Goal: Task Accomplishment & Management: Complete application form

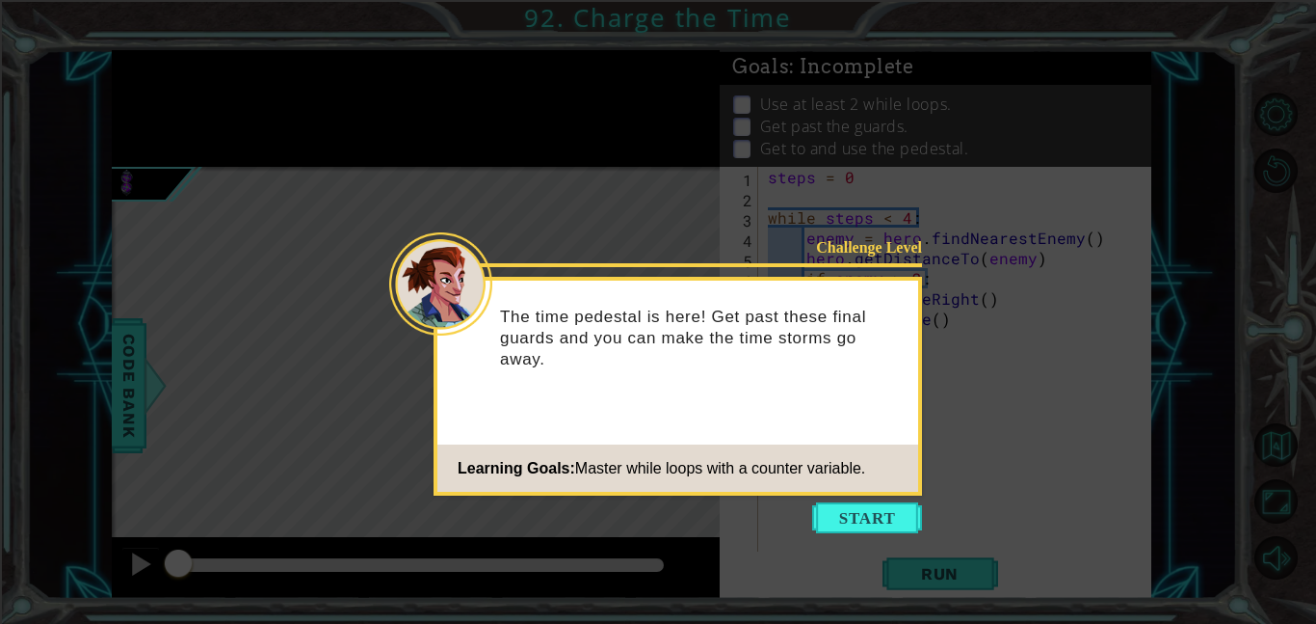
click at [864, 533] on icon at bounding box center [658, 312] width 1316 height 624
click at [864, 504] on button "Start" at bounding box center [867, 517] width 110 height 31
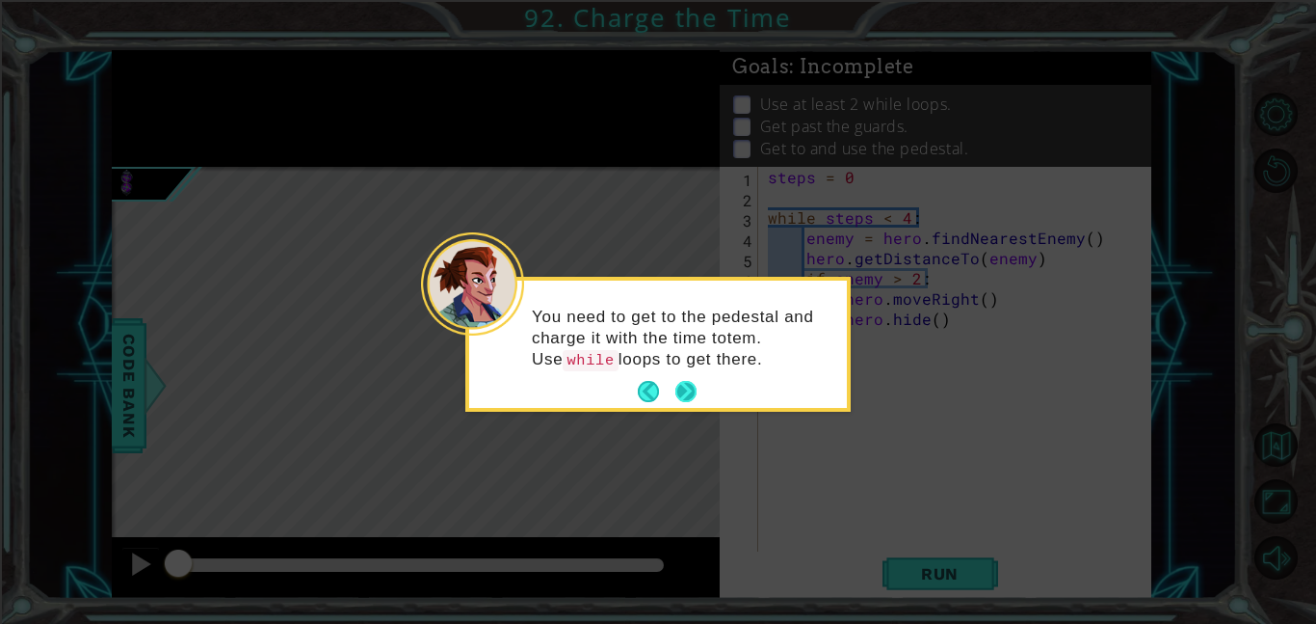
click at [683, 400] on button "Next" at bounding box center [686, 392] width 22 height 22
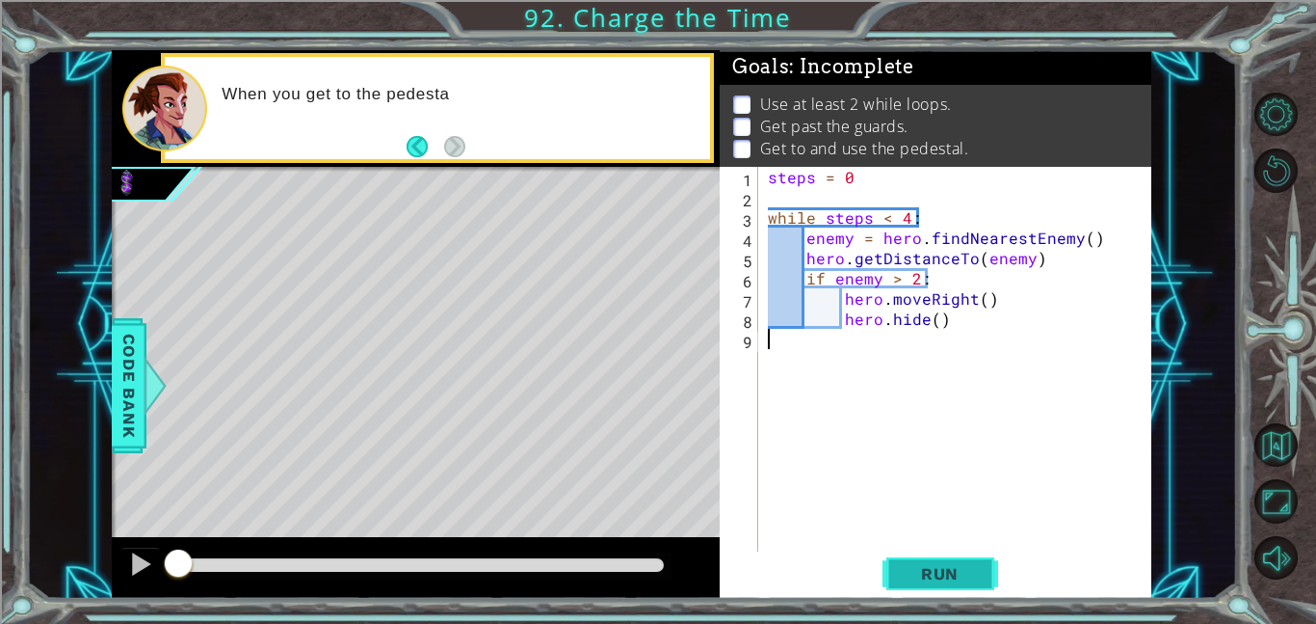
click at [920, 594] on button "Run" at bounding box center [941, 572] width 116 height 43
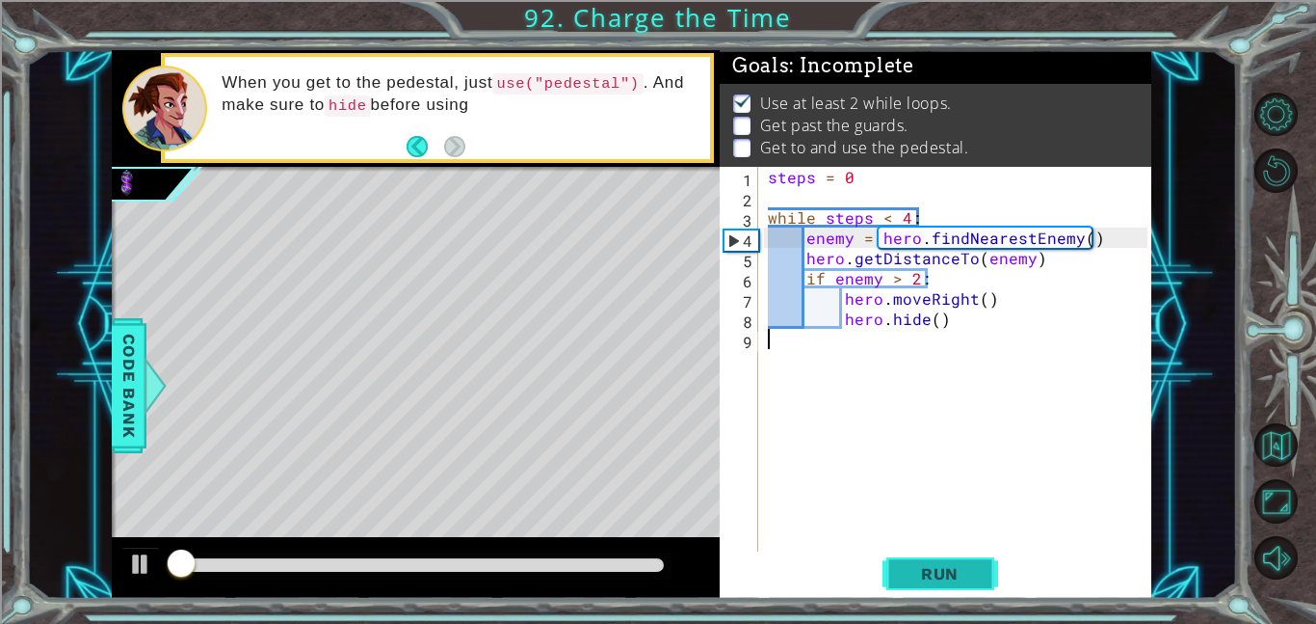
scroll to position [2, 0]
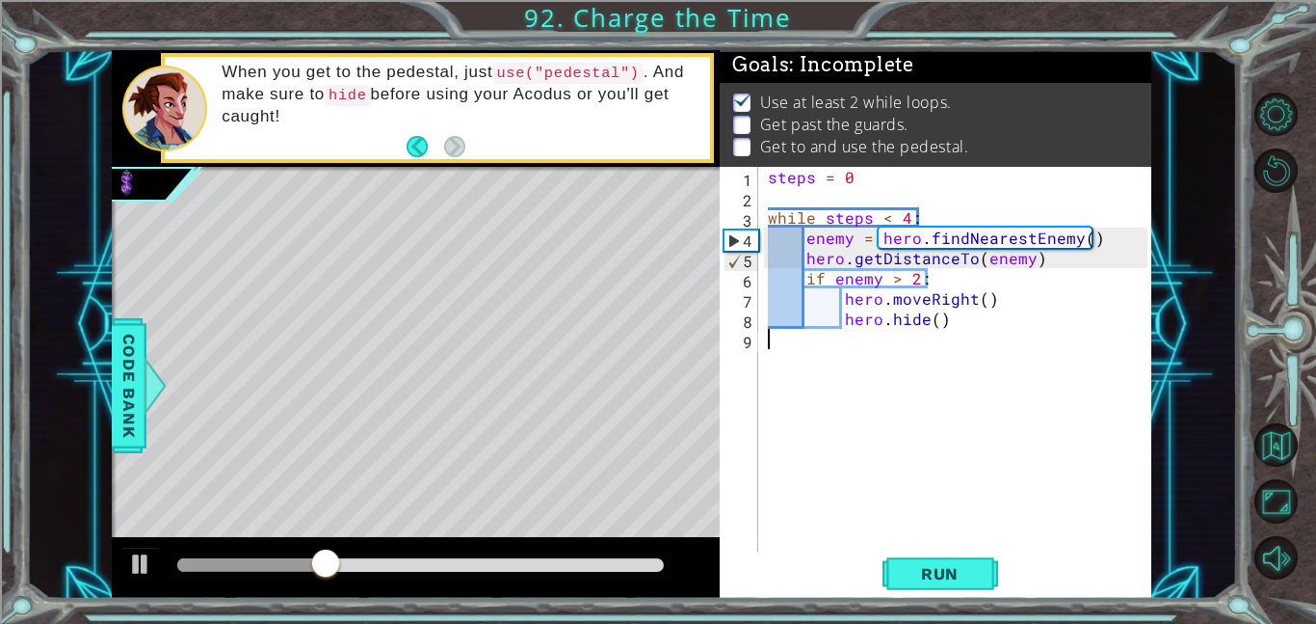
click at [1045, 260] on div "steps = 0 while steps < 4 : enemy = hero . findNearestEnemy ( ) hero . getDista…" at bounding box center [960, 379] width 393 height 425
type textarea "hero.getDistanceTo(enemy)"
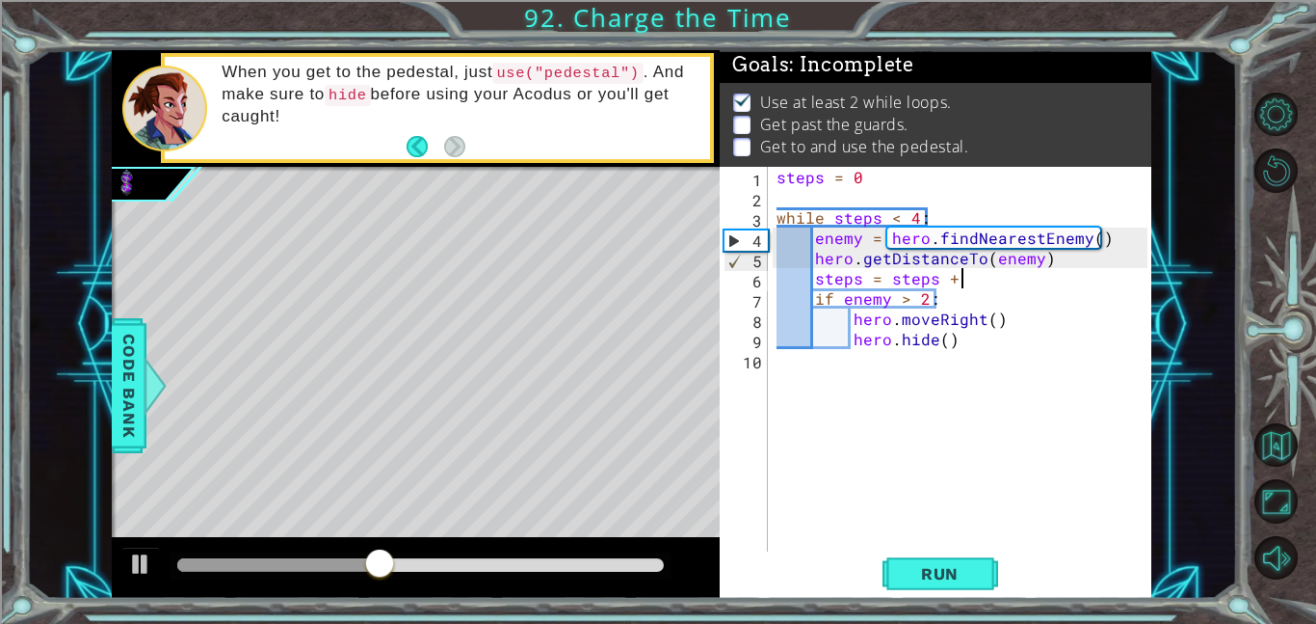
scroll to position [0, 11]
type textarea "steps = steps + 1"
click at [926, 583] on button "Run" at bounding box center [941, 572] width 116 height 43
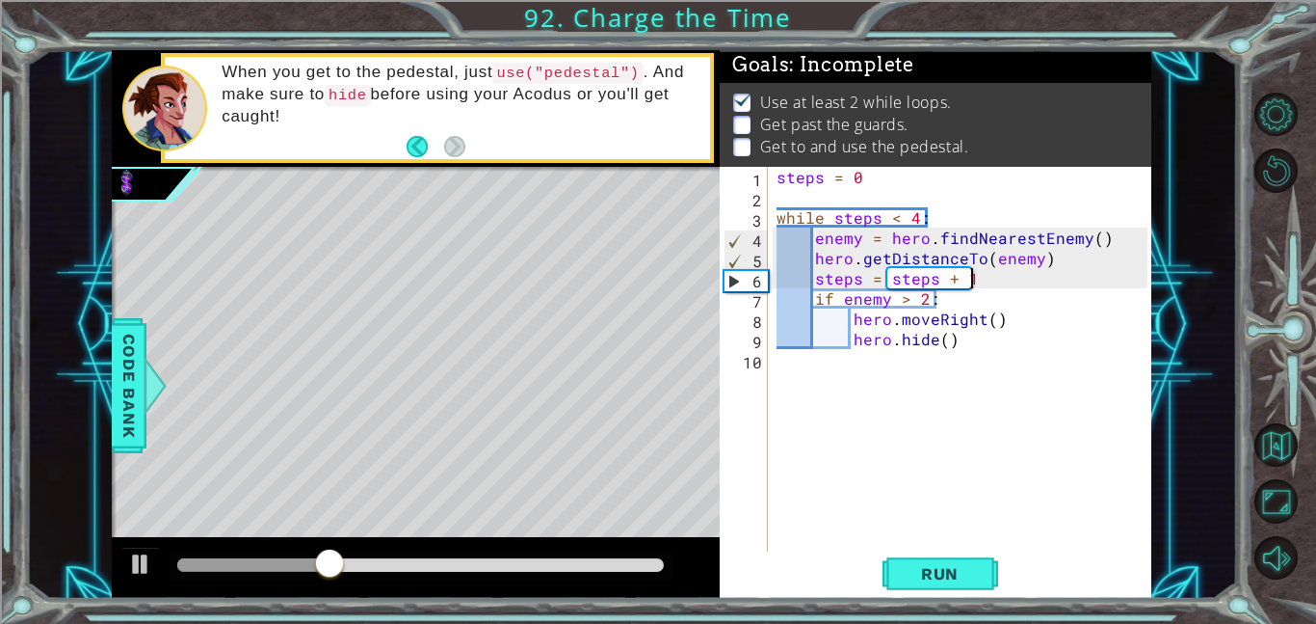
click at [868, 191] on div "steps = 0 while steps < 4 : enemy = hero . findNearestEnemy ( ) hero . getDista…" at bounding box center [965, 379] width 385 height 425
click at [855, 247] on div "steps = 0 while steps < 4 : enemy = hero . findNearestEnemy ( ) hero . getDista…" at bounding box center [965, 379] width 385 height 425
click at [858, 185] on div "steps = 0 while steps < 4 : steps = hero . findNearestEnemy ( ) hero . getDista…" at bounding box center [965, 379] width 385 height 425
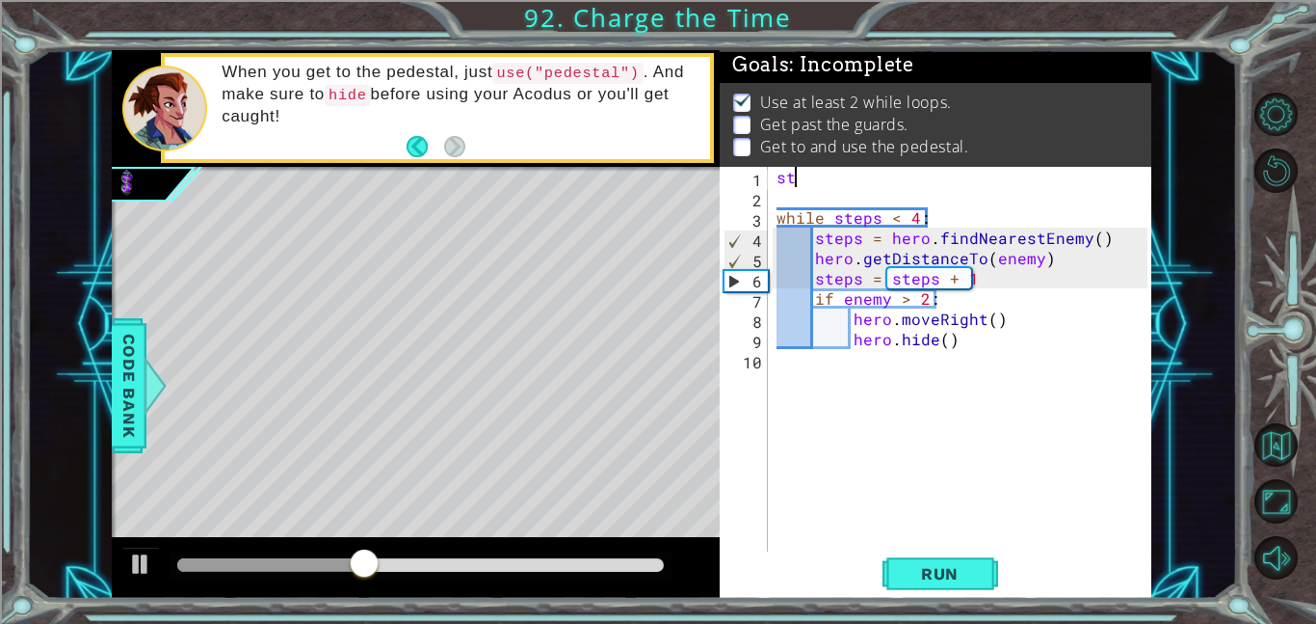
scroll to position [0, 0]
type textarea "s"
click at [758, 217] on div "3" at bounding box center [746, 220] width 44 height 20
type textarea "while steps < 4:"
click at [785, 199] on div "while steps < 4 : steps = hero . findNearestEnemy ( ) hero . getDistanceTo ( en…" at bounding box center [965, 379] width 385 height 425
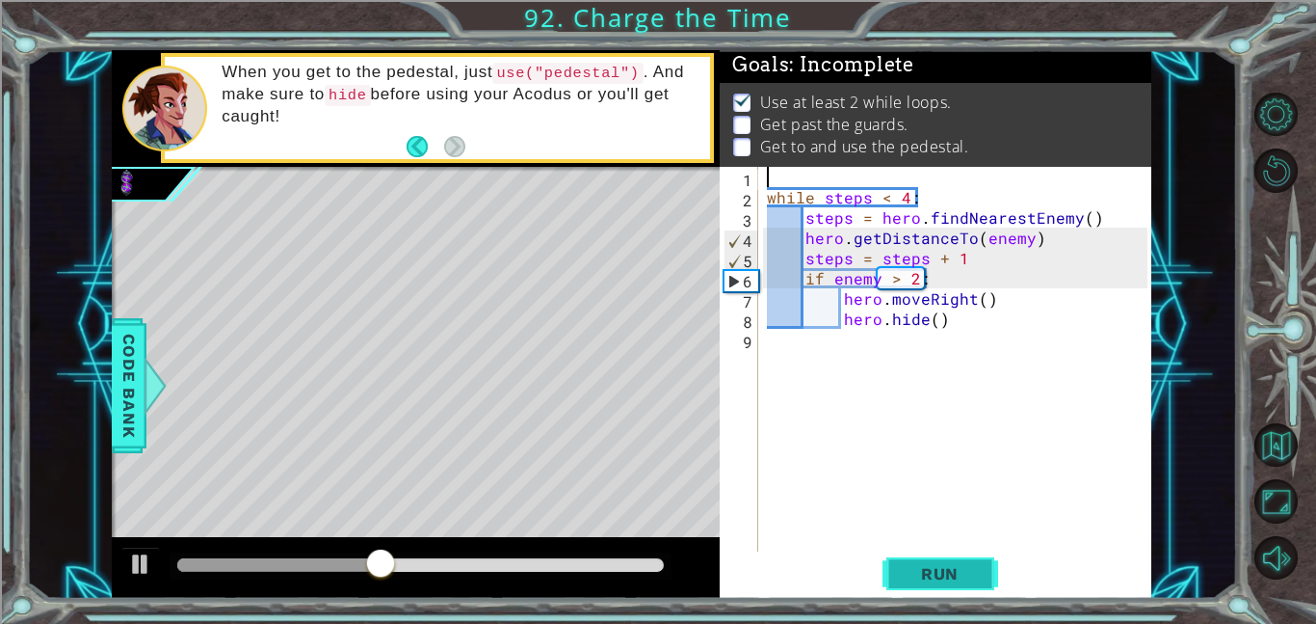
click at [958, 564] on span "Run" at bounding box center [940, 573] width 76 height 19
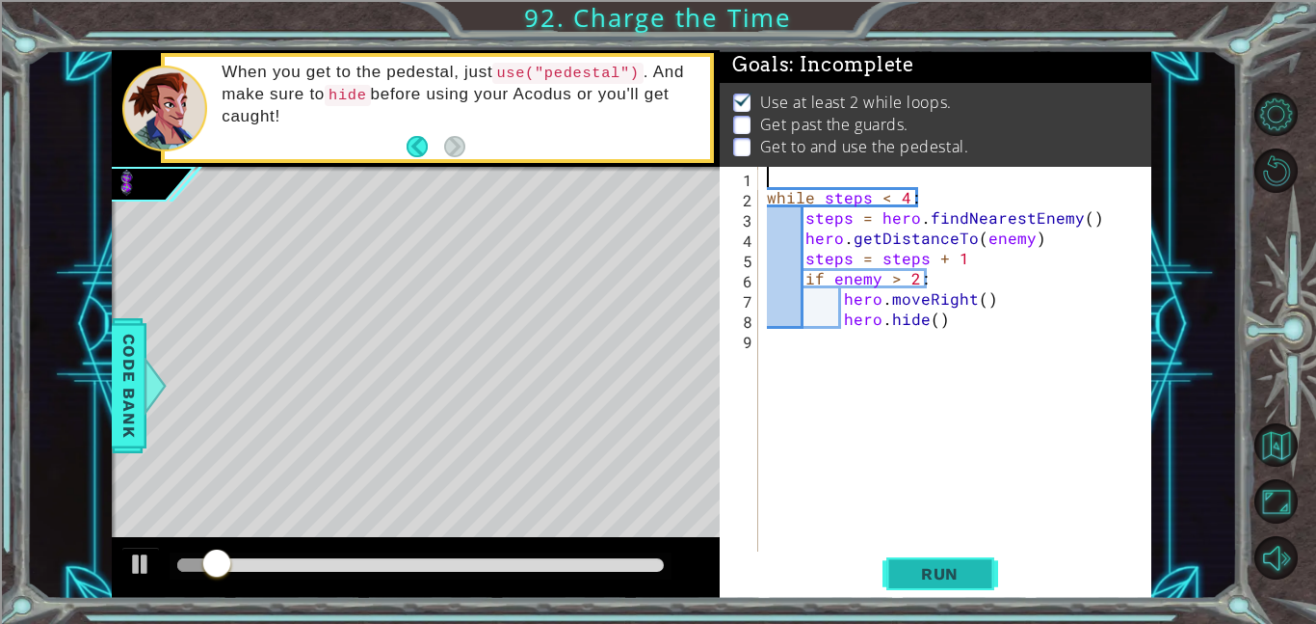
click at [946, 592] on button "Run" at bounding box center [941, 572] width 116 height 43
click at [950, 585] on button "Run" at bounding box center [941, 572] width 116 height 43
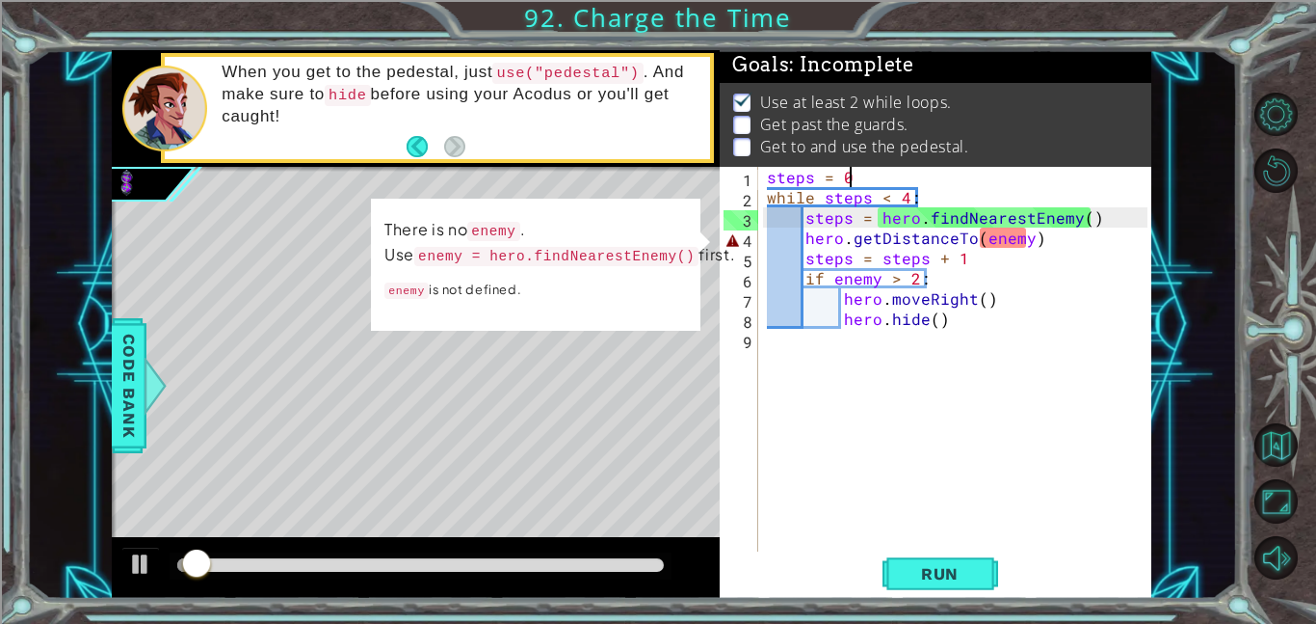
click at [1033, 254] on div "steps = 0 while steps < 4 : steps = hero . findNearestEnemy ( ) hero . getDista…" at bounding box center [959, 379] width 393 height 425
click at [1024, 237] on div "steps = 0 while steps < 4 : steps = hero . findNearestEnemy ( ) hero . getDista…" at bounding box center [959, 379] width 393 height 425
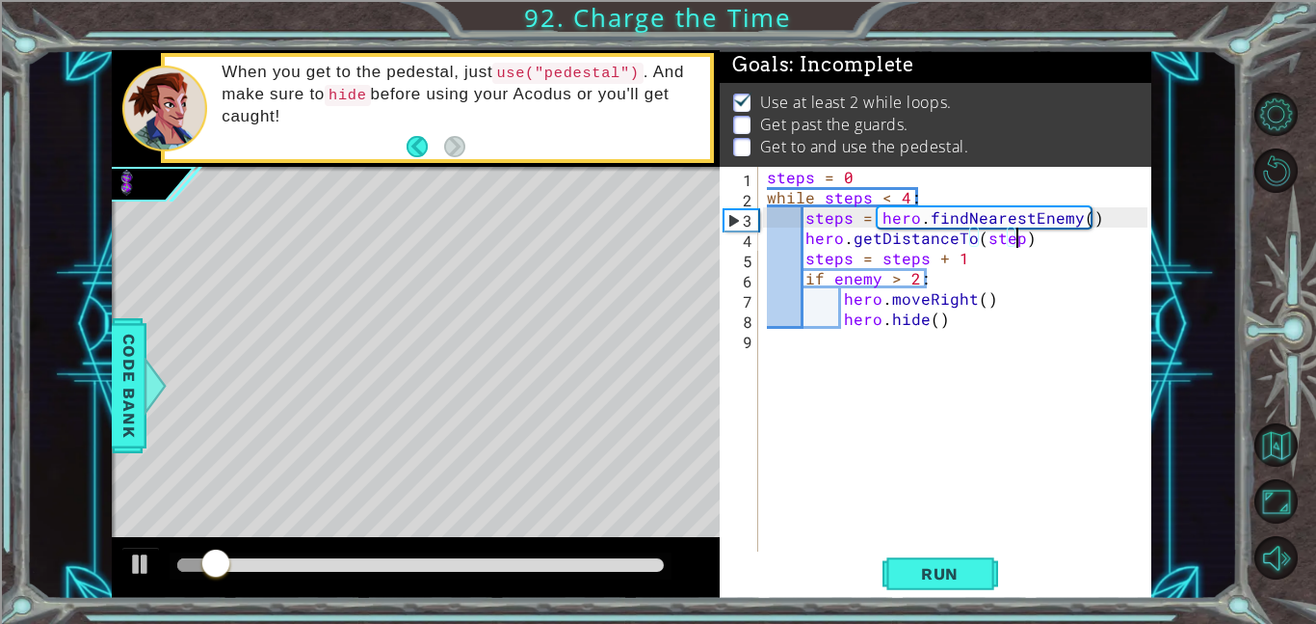
scroll to position [0, 15]
click at [948, 588] on button "Run" at bounding box center [941, 572] width 116 height 43
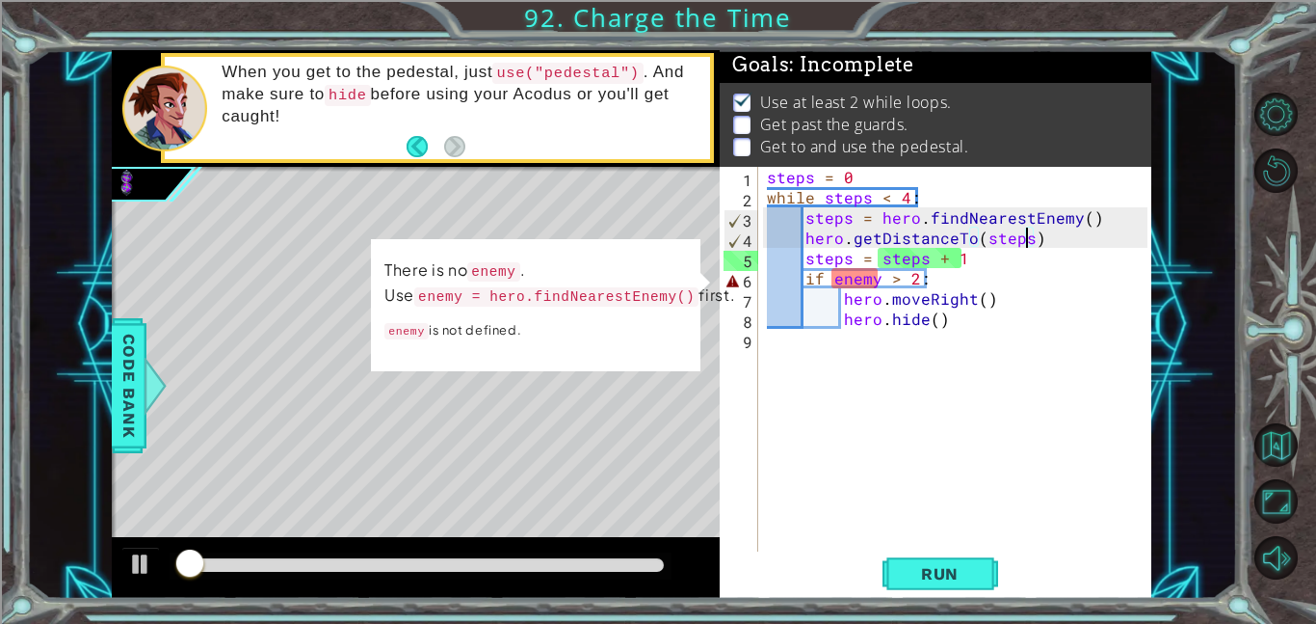
click at [879, 285] on div "steps = 0 while steps < 4 : steps = hero . findNearestEnemy ( ) hero . getDista…" at bounding box center [959, 379] width 393 height 425
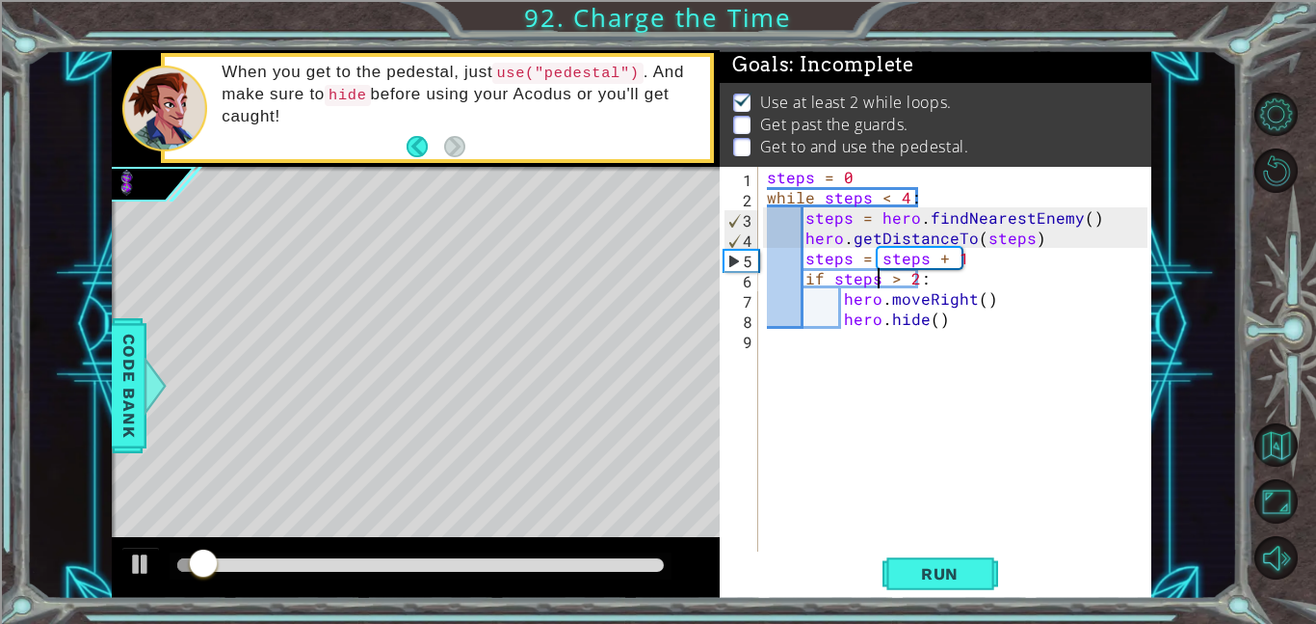
scroll to position [0, 7]
click at [974, 570] on span "Run" at bounding box center [940, 573] width 76 height 19
click at [940, 327] on div "steps = 0 while steps < 4 : steps = hero . findNearestEnemy ( ) hero . getDista…" at bounding box center [959, 379] width 393 height 425
type textarea "h"
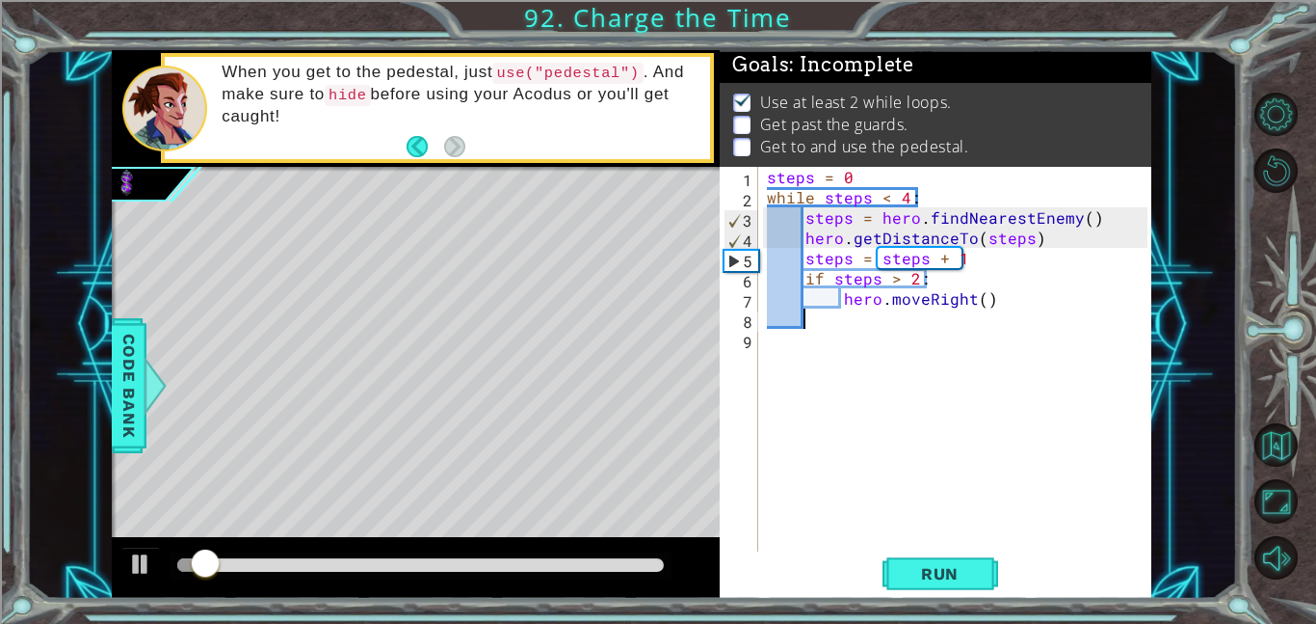
scroll to position [0, 0]
click at [1285, 169] on button "Restart Level" at bounding box center [1276, 169] width 43 height 43
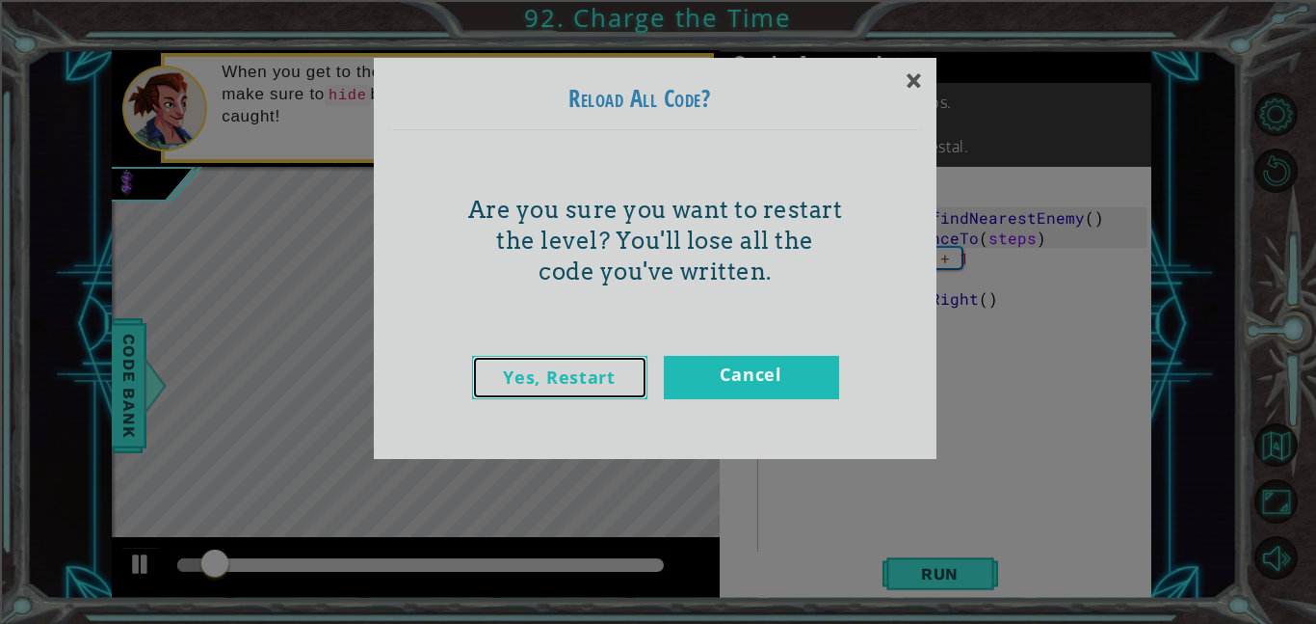
click at [610, 378] on link "Yes, Restart" at bounding box center [559, 377] width 175 height 43
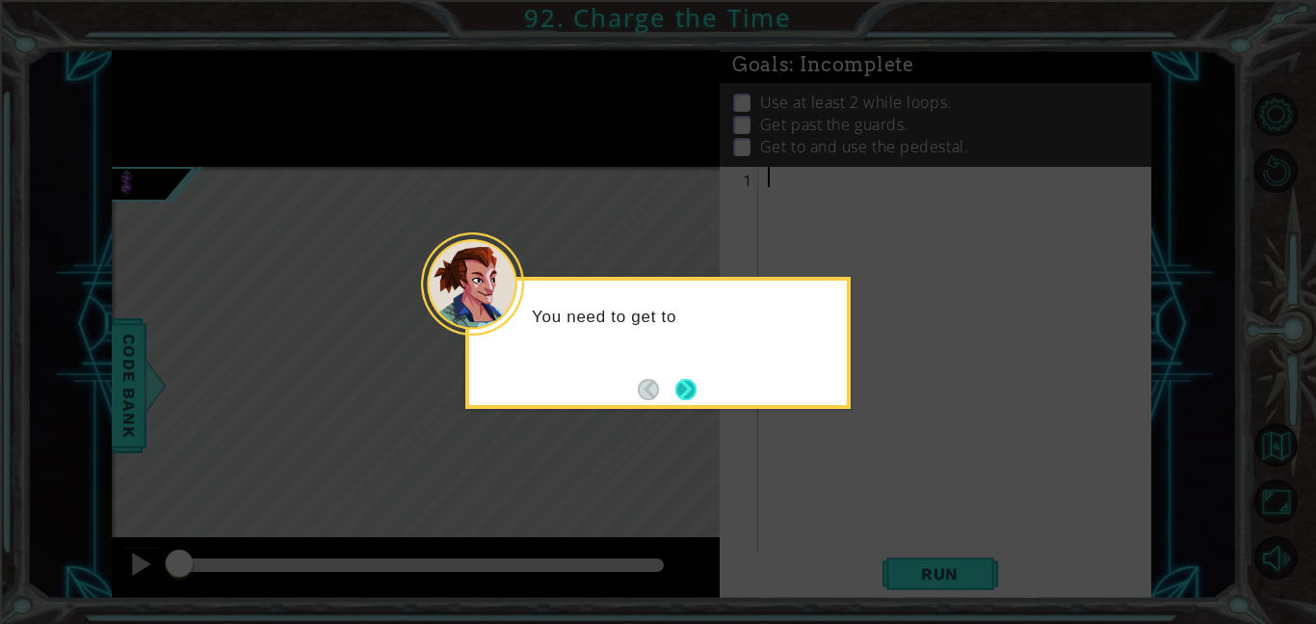
click at [675, 396] on button "Next" at bounding box center [686, 389] width 23 height 23
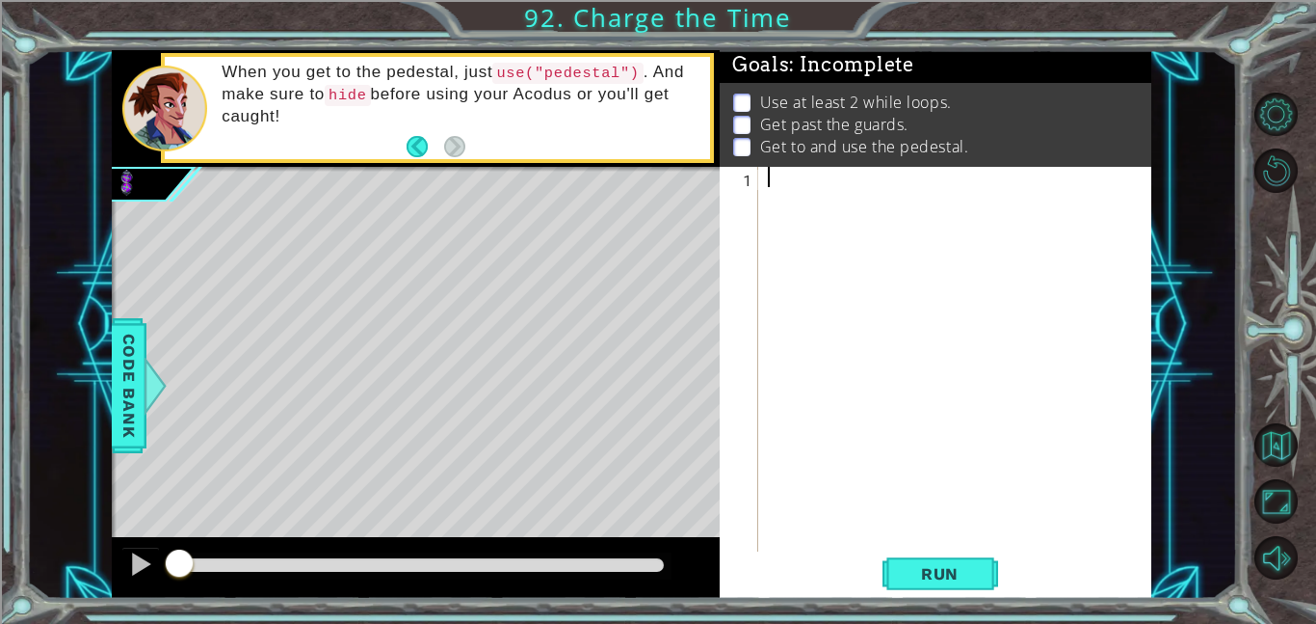
type textarea "f"
click at [1269, 447] on button "Back to Map" at bounding box center [1276, 444] width 43 height 43
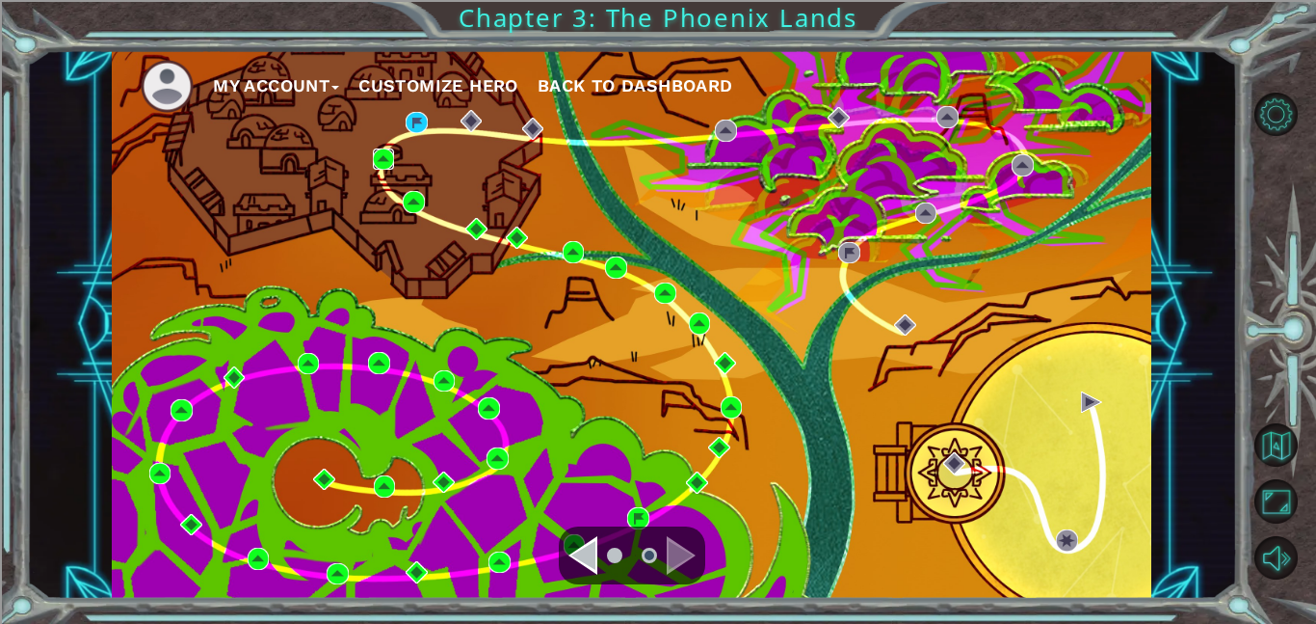
click at [376, 169] on img at bounding box center [384, 159] width 22 height 22
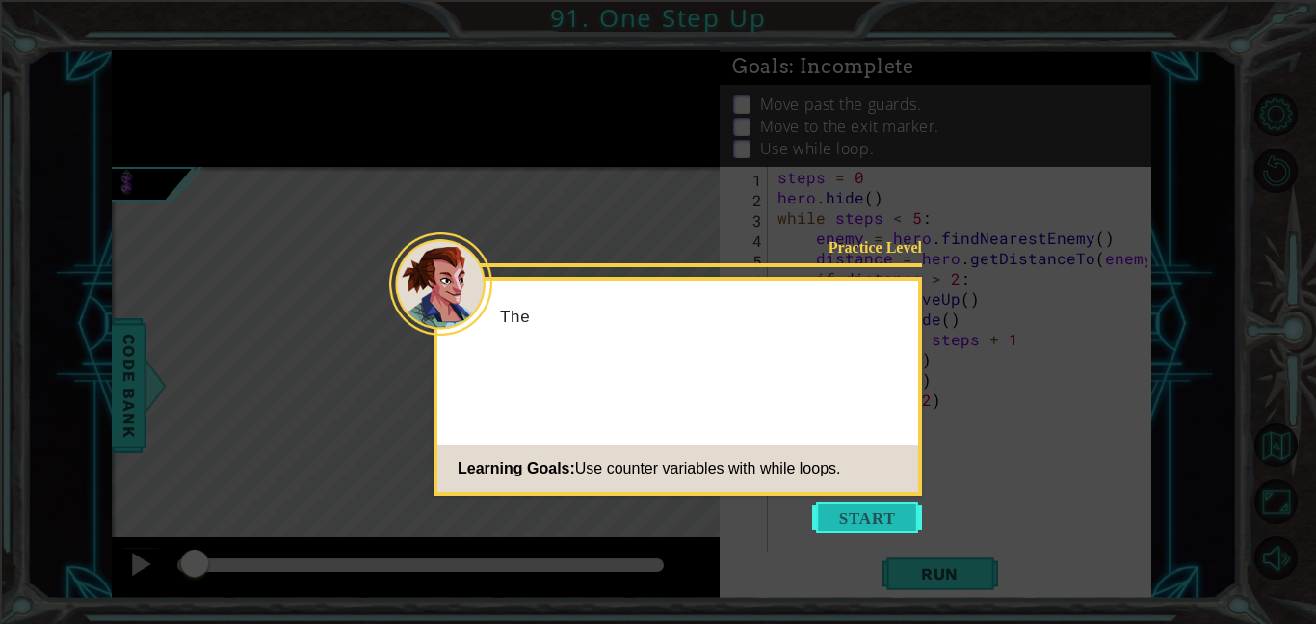
click at [920, 518] on button "Start" at bounding box center [867, 517] width 110 height 31
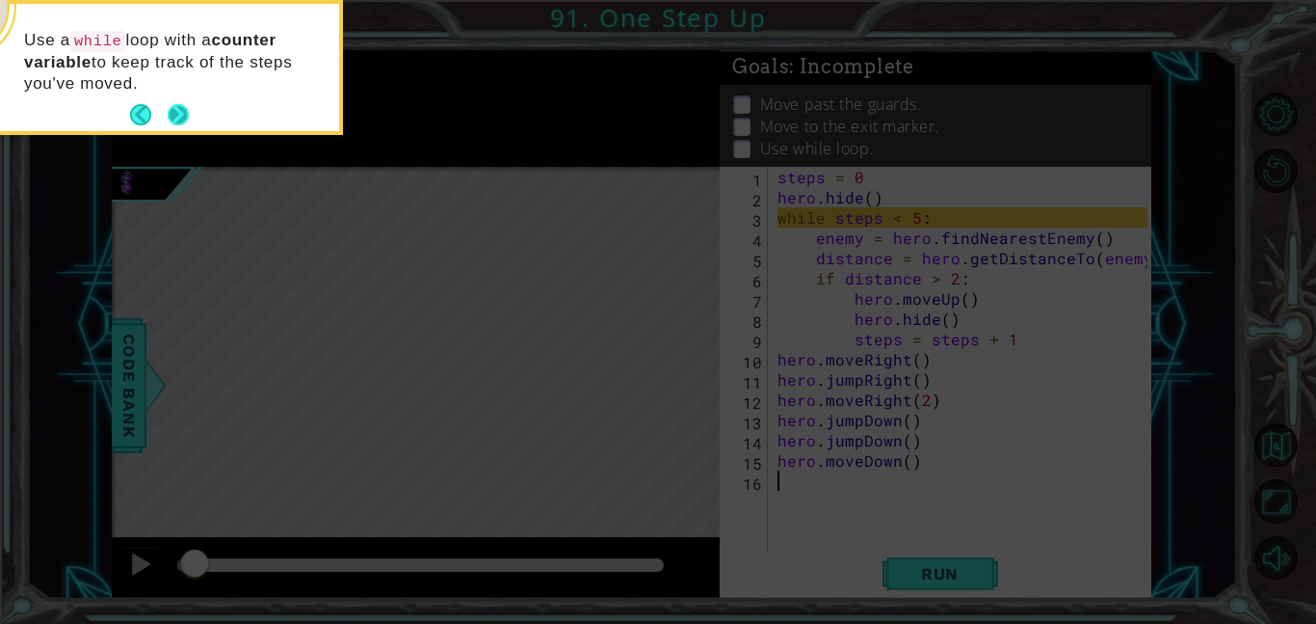
click at [185, 121] on button "Next" at bounding box center [178, 114] width 21 height 21
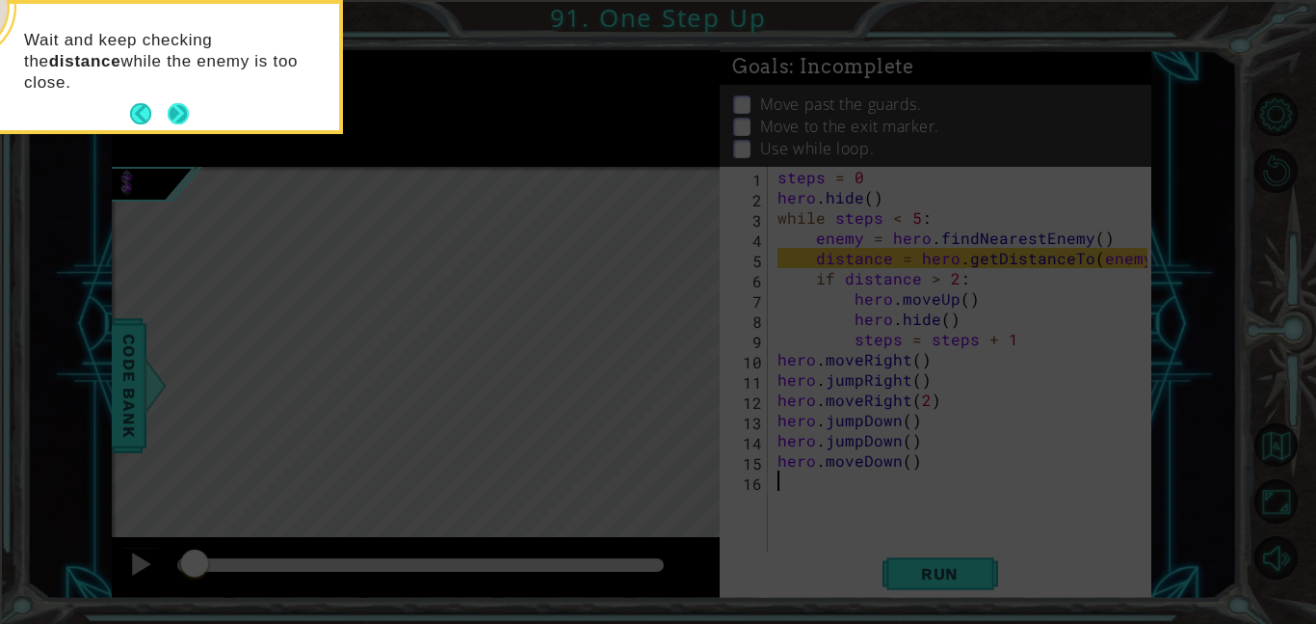
click at [179, 113] on button "Next" at bounding box center [178, 114] width 24 height 24
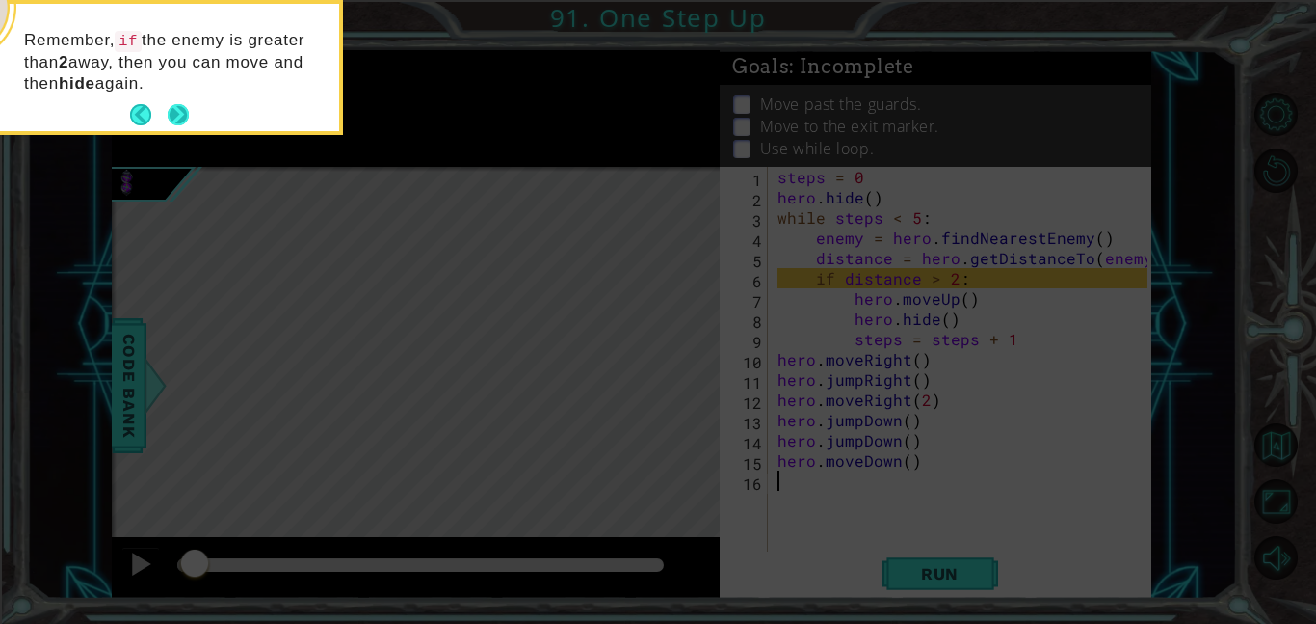
click at [168, 114] on button "Next" at bounding box center [178, 114] width 23 height 23
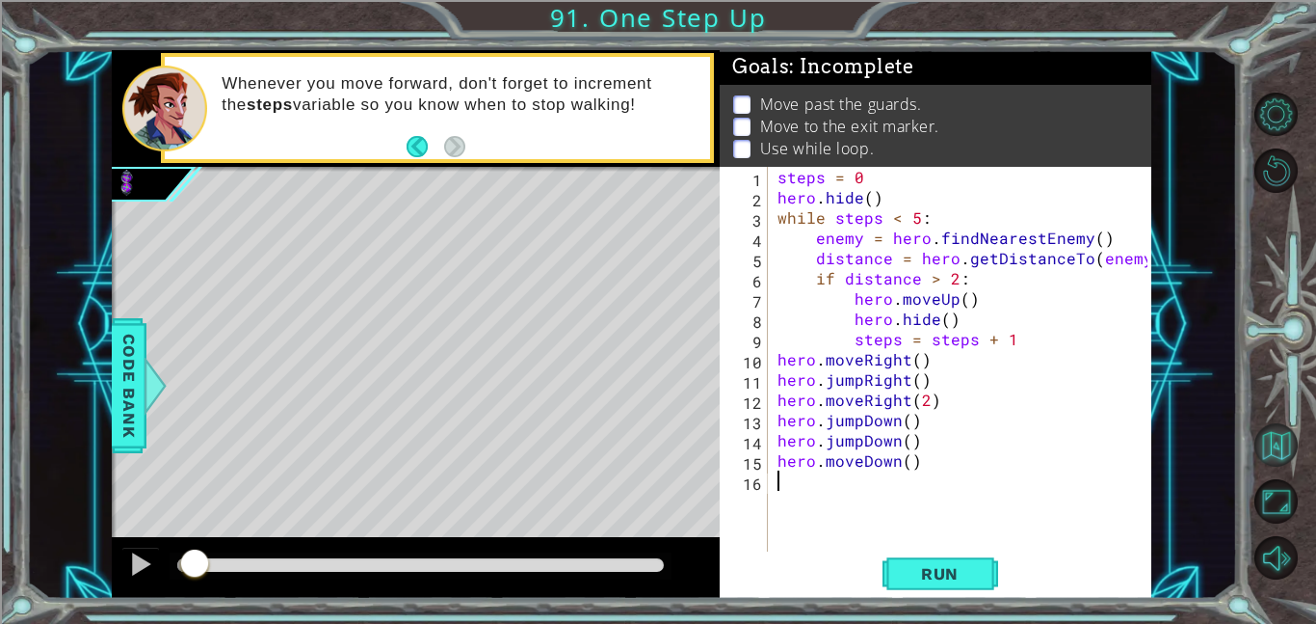
click at [1274, 428] on button "Back to Map" at bounding box center [1276, 444] width 43 height 43
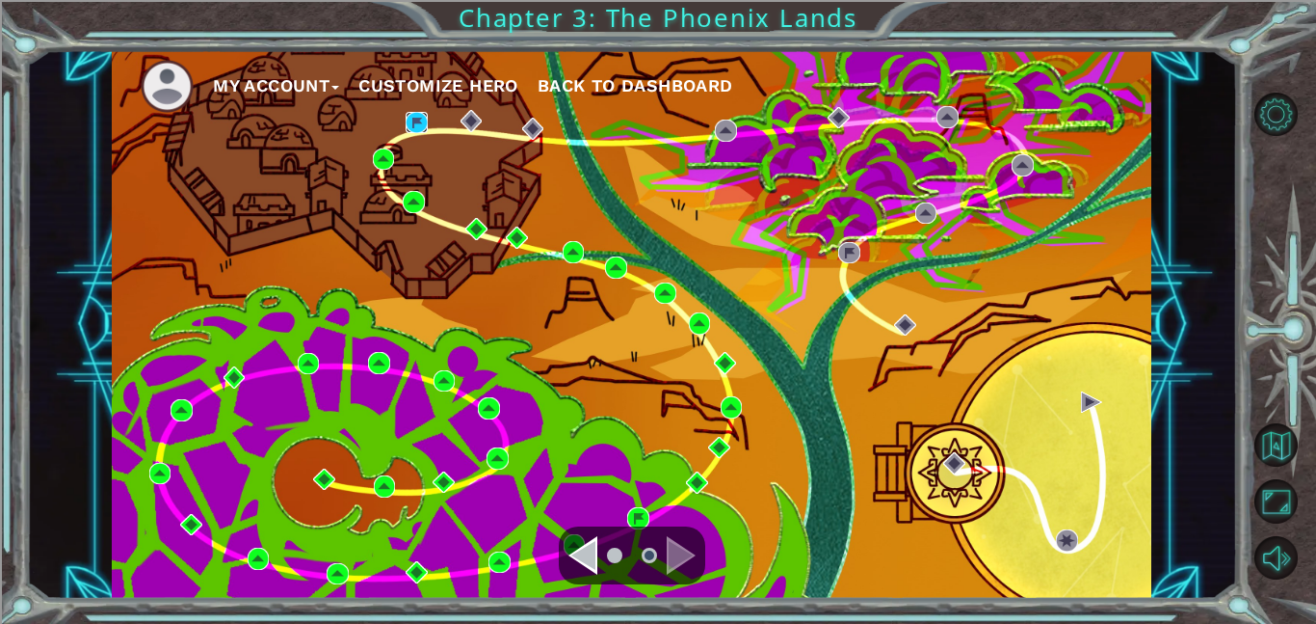
click at [419, 130] on img at bounding box center [417, 123] width 22 height 22
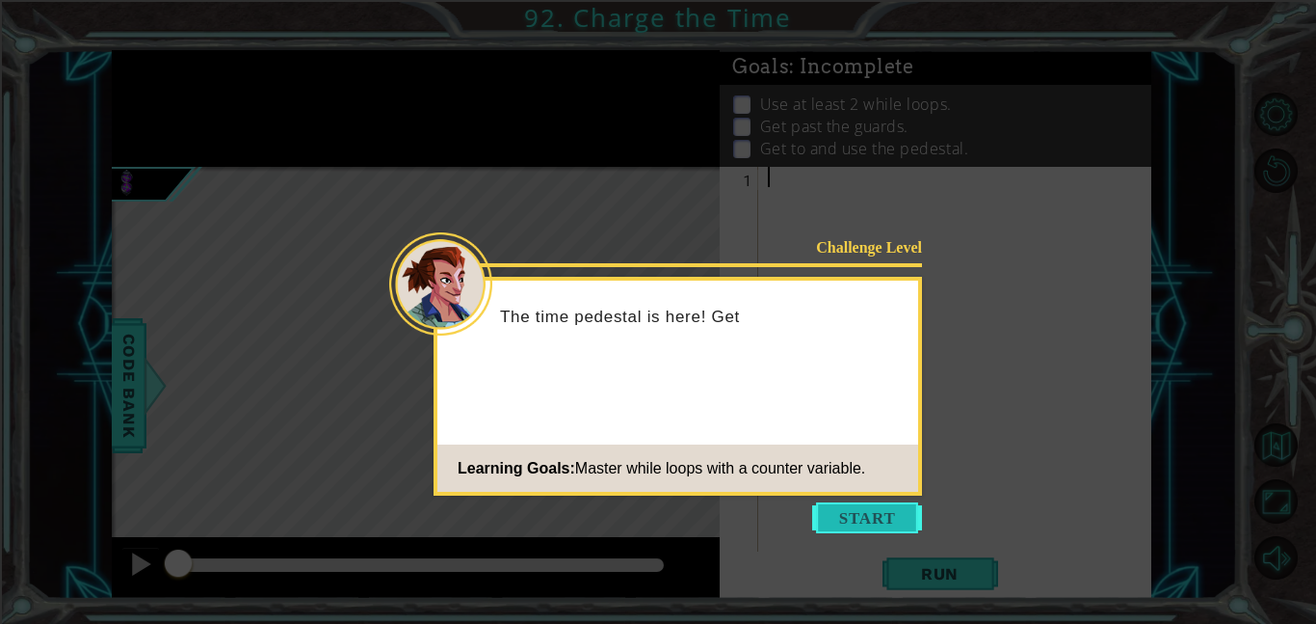
click at [822, 507] on button "Start" at bounding box center [867, 517] width 110 height 31
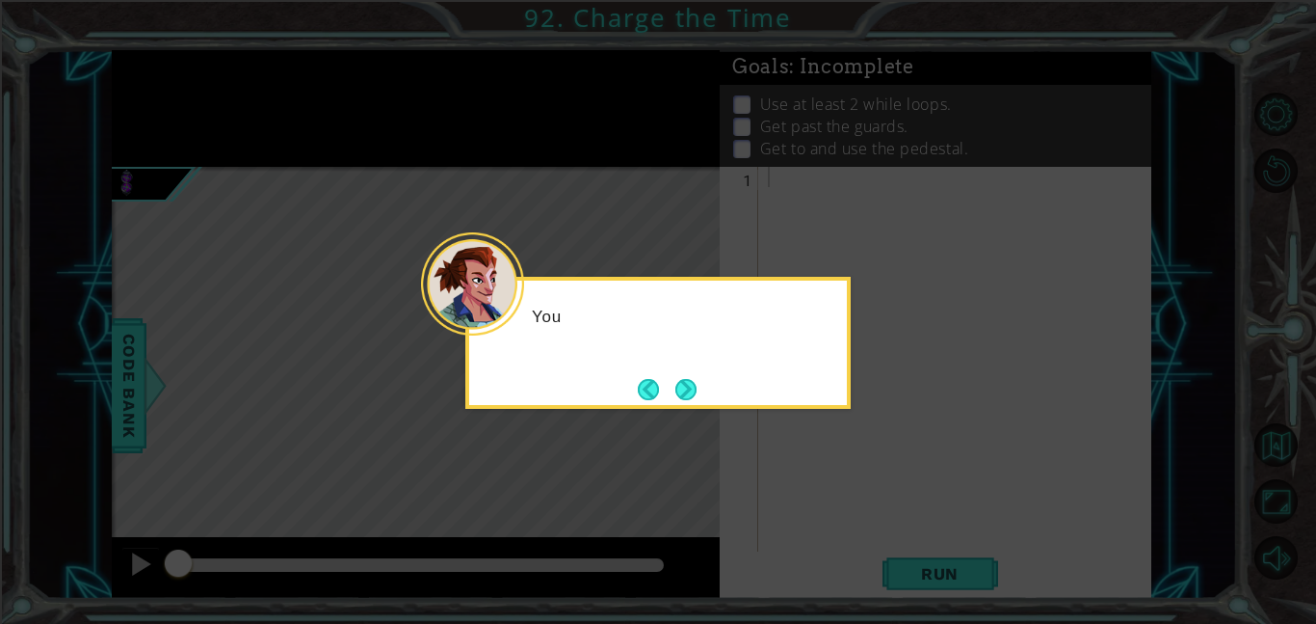
click at [663, 416] on icon at bounding box center [658, 312] width 1316 height 624
click at [678, 398] on button "Next" at bounding box center [686, 389] width 23 height 23
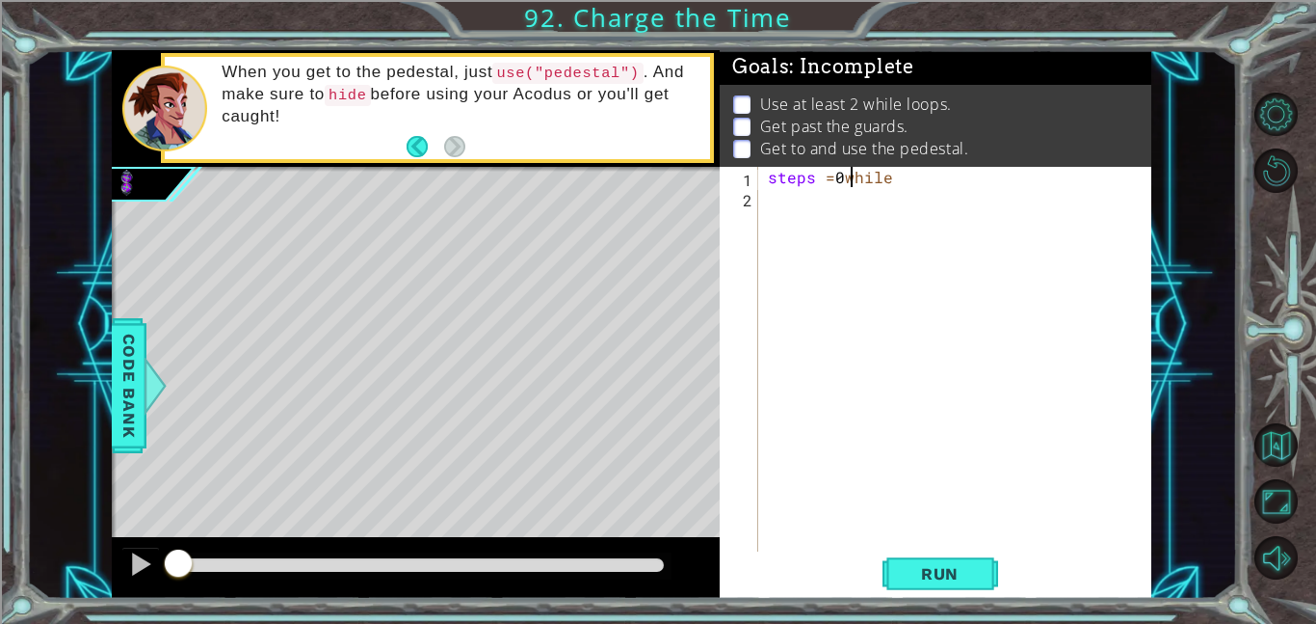
scroll to position [0, 2]
click at [817, 203] on div "steps = 0 while" at bounding box center [960, 379] width 393 height 425
type textarea "while ste"
click at [1290, 435] on button "Back to Map" at bounding box center [1276, 444] width 43 height 43
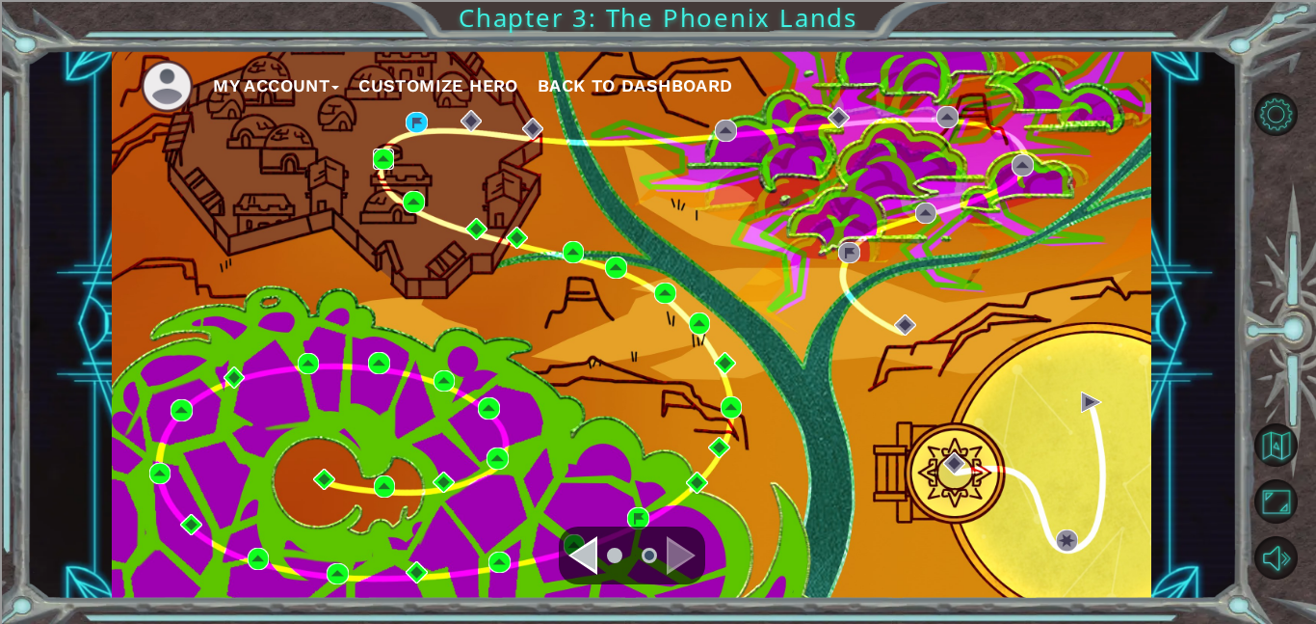
click at [385, 154] on img at bounding box center [384, 159] width 22 height 22
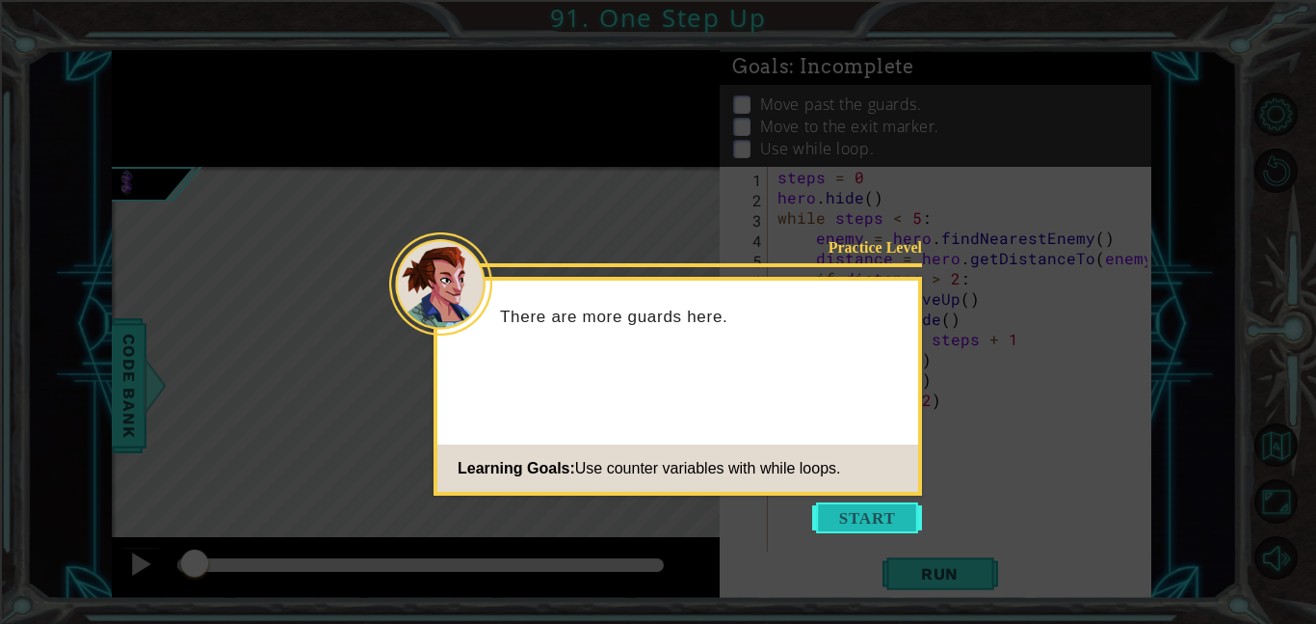
click at [884, 504] on button "Start" at bounding box center [867, 517] width 110 height 31
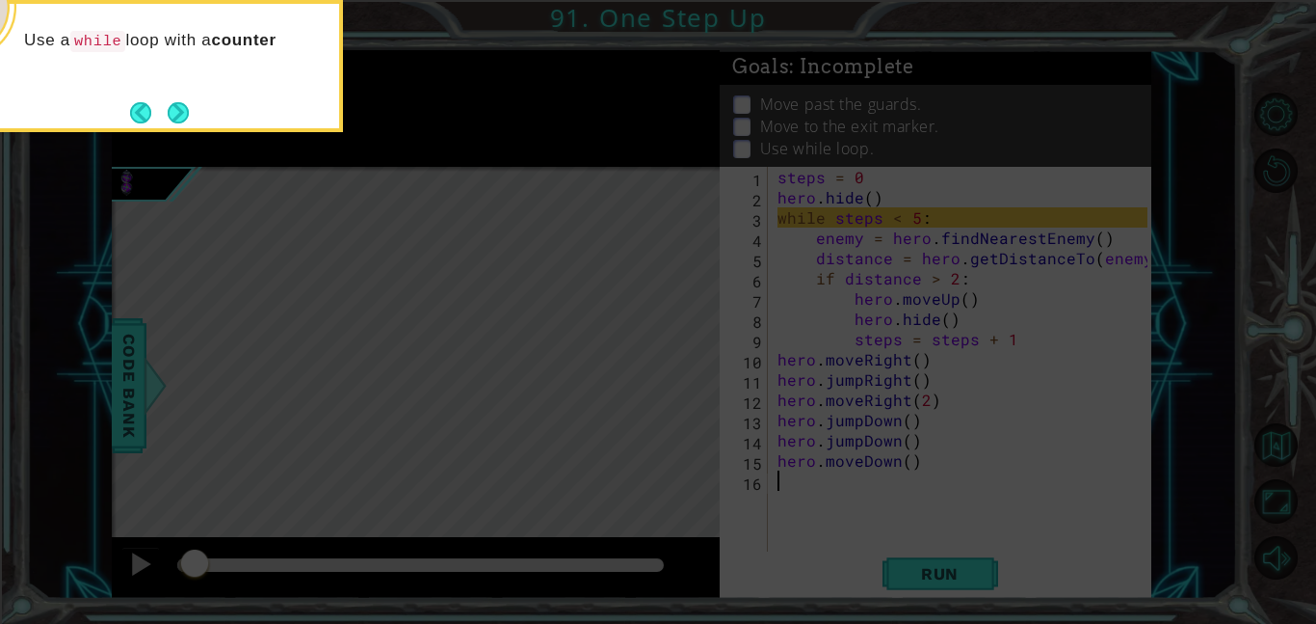
click at [181, 132] on icon at bounding box center [658, 93] width 1316 height 1060
click at [182, 117] on button "Next" at bounding box center [178, 112] width 22 height 22
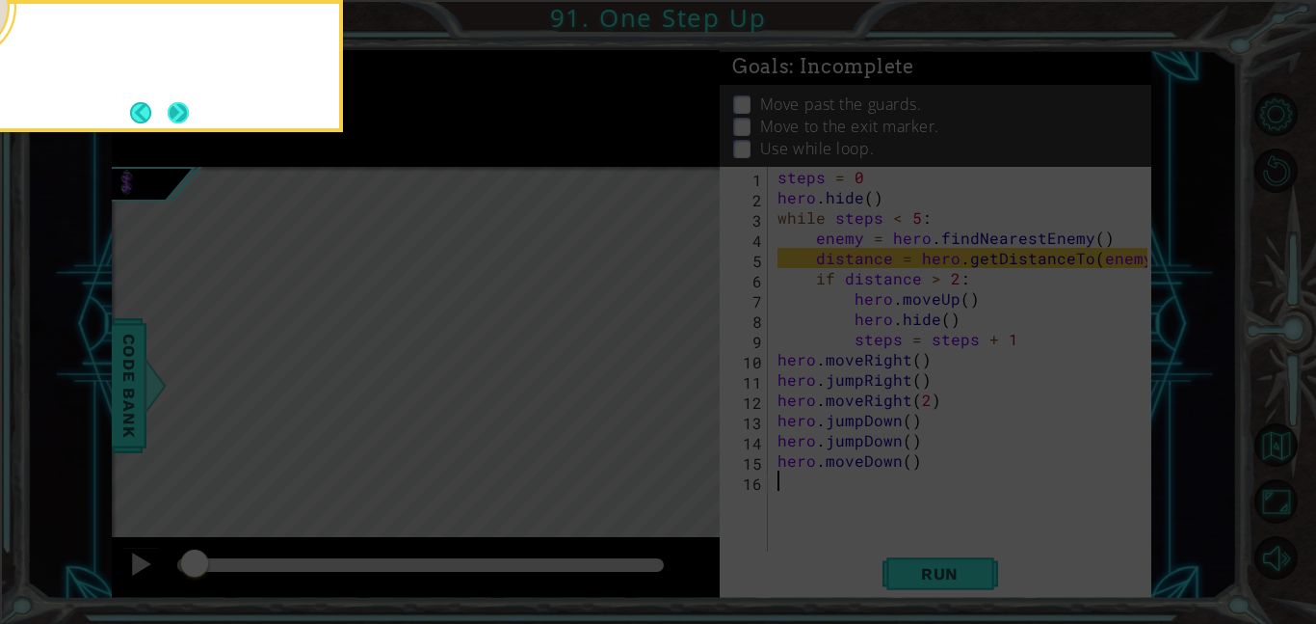
click at [183, 119] on button "Next" at bounding box center [179, 112] width 22 height 22
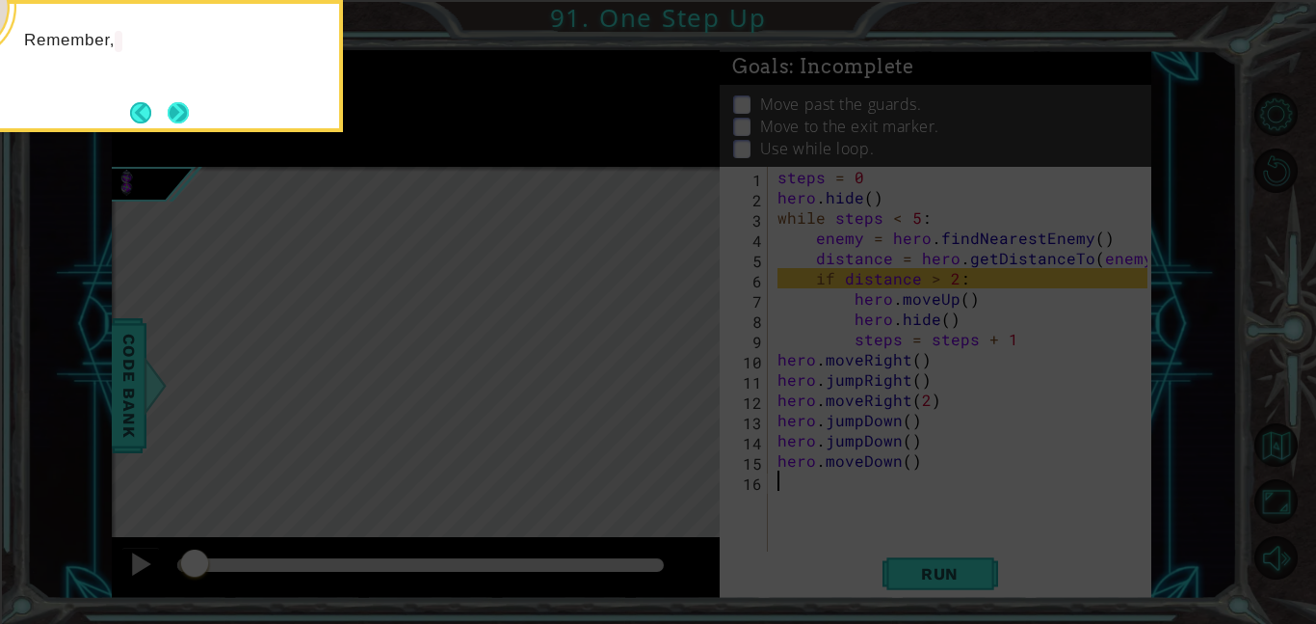
click at [187, 102] on button "Next" at bounding box center [178, 112] width 21 height 21
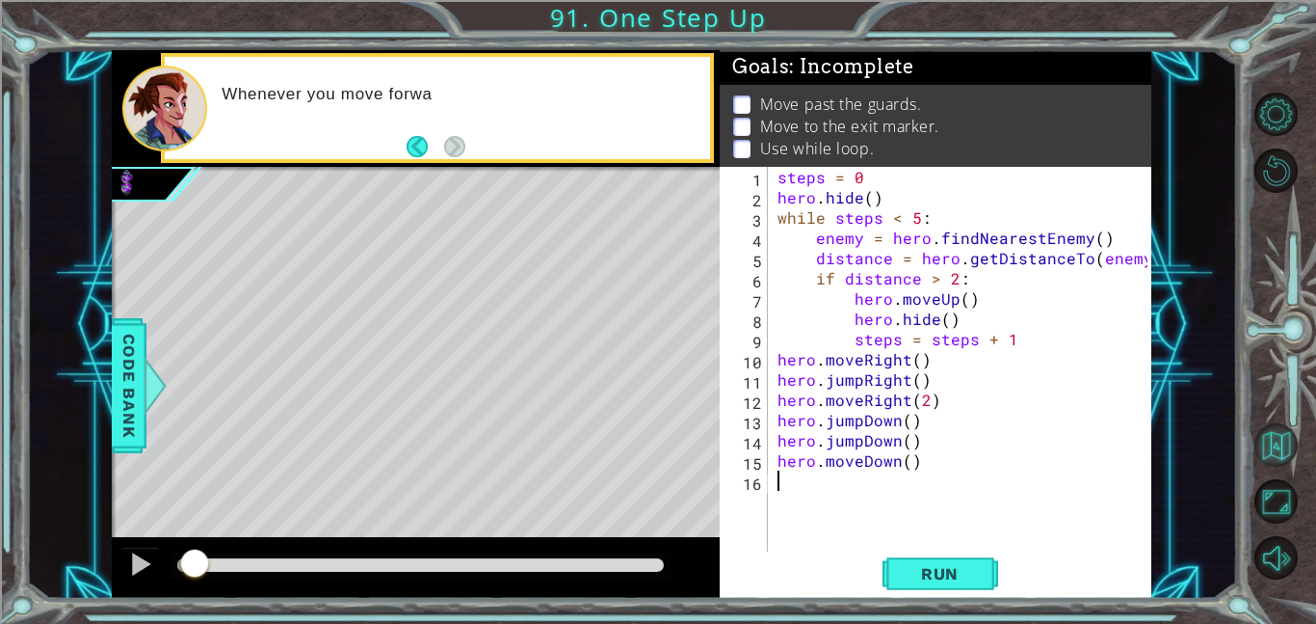
click at [1280, 427] on button "Back to Map" at bounding box center [1276, 444] width 43 height 43
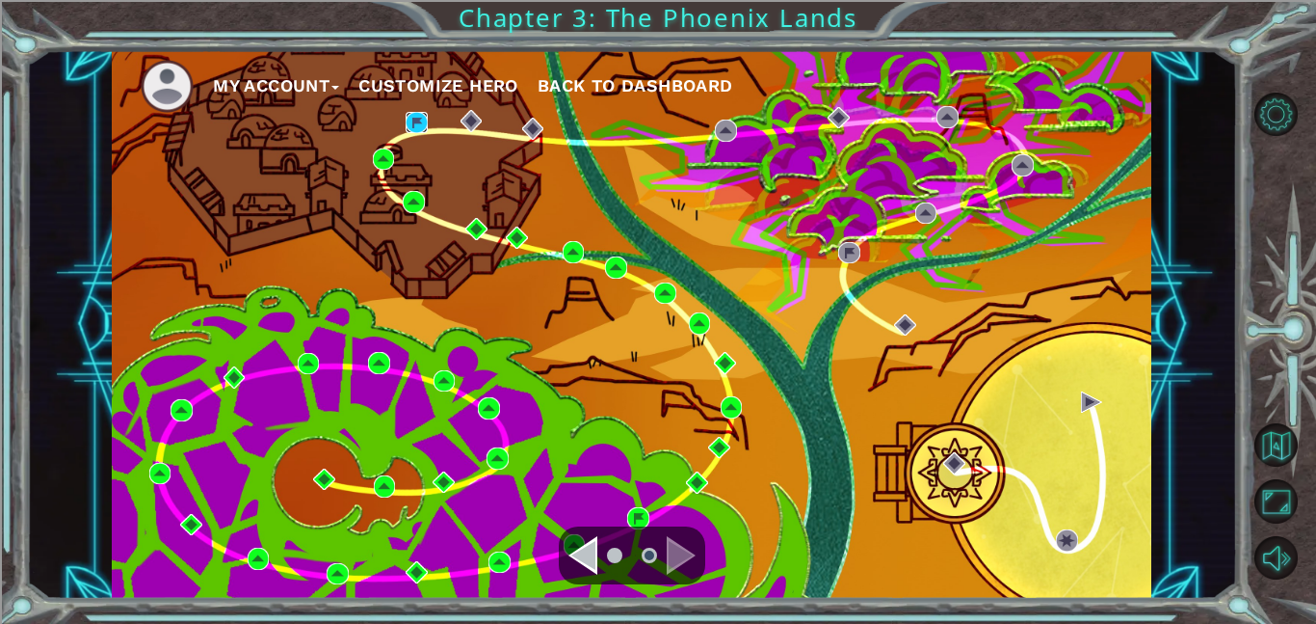
click at [422, 129] on img at bounding box center [417, 123] width 22 height 22
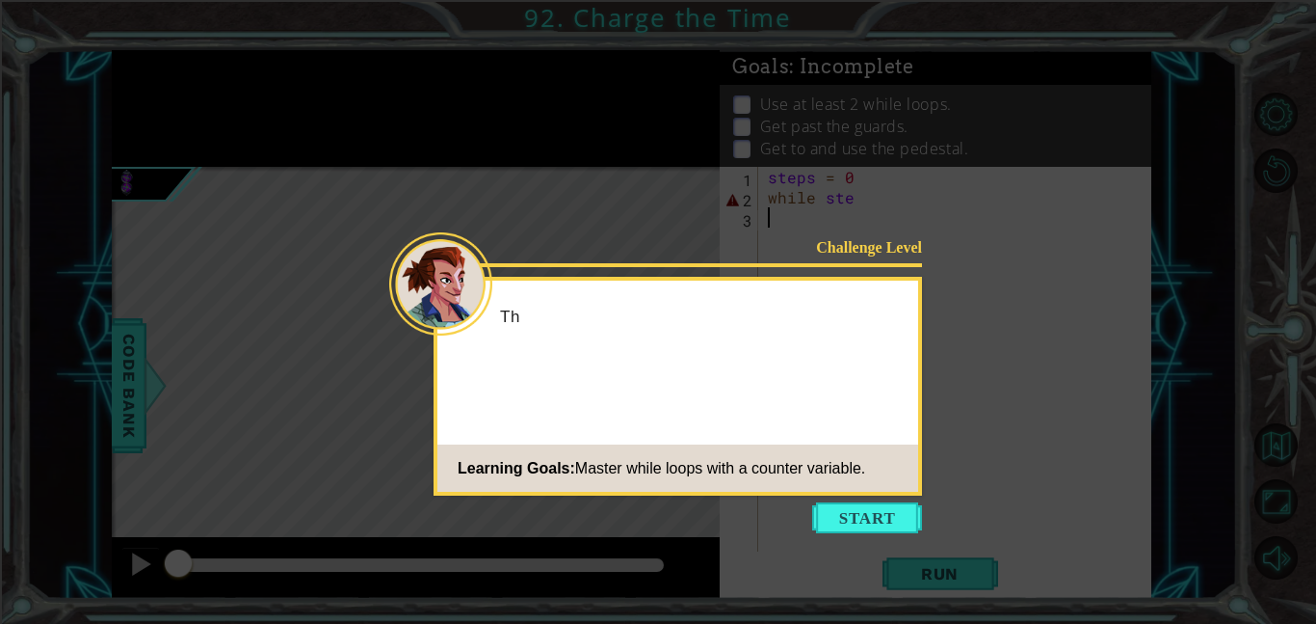
click at [872, 536] on icon at bounding box center [658, 312] width 1316 height 624
click at [867, 516] on button "Start" at bounding box center [867, 517] width 110 height 31
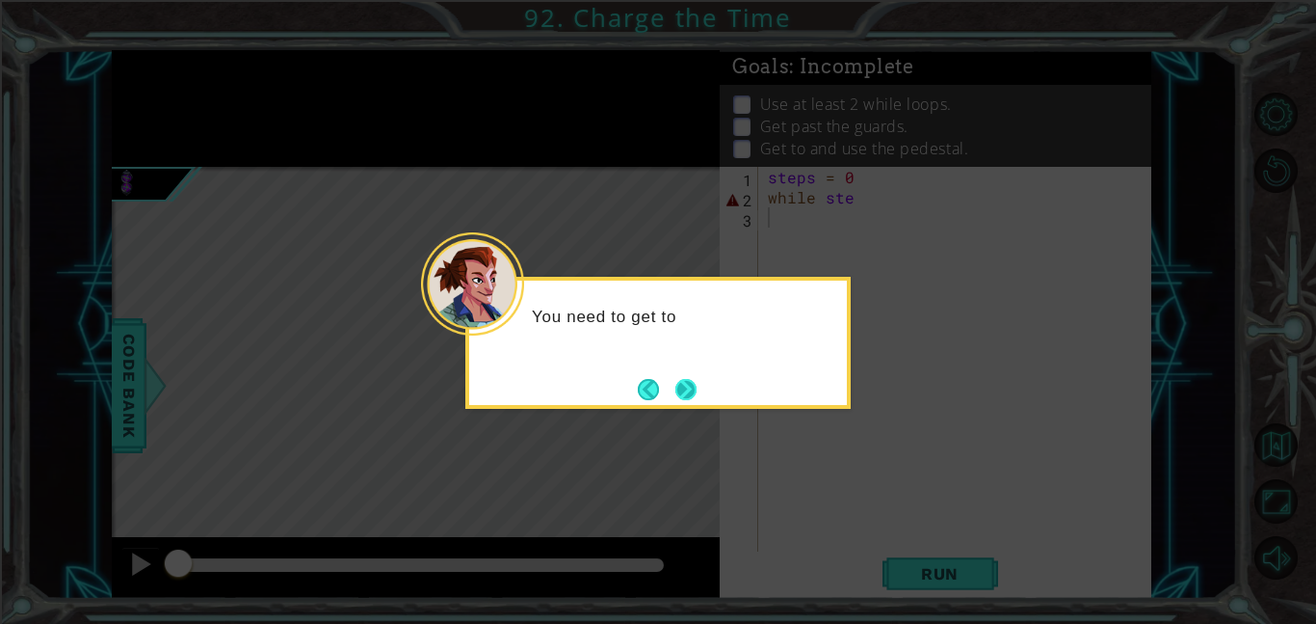
click at [697, 400] on button "Next" at bounding box center [686, 389] width 21 height 21
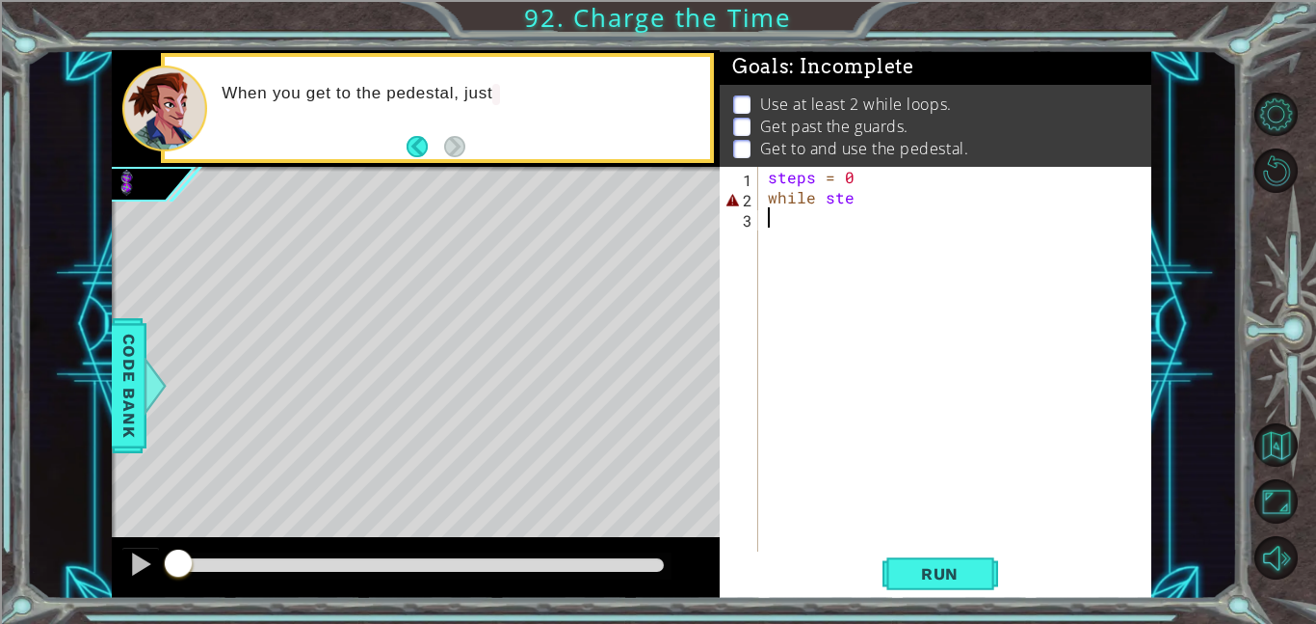
click at [855, 221] on div "steps = 0 while ste" at bounding box center [960, 379] width 393 height 425
click at [868, 193] on div "steps = 0 while ste" at bounding box center [960, 379] width 393 height 425
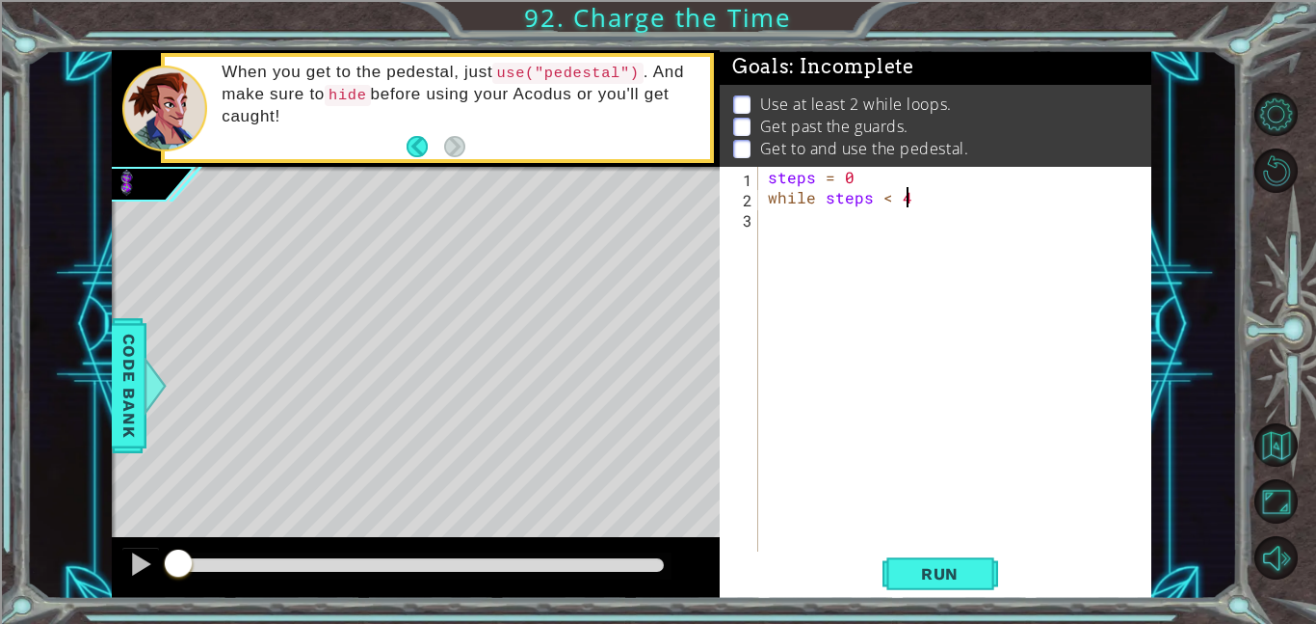
scroll to position [0, 8]
type textarea "while steps < 4:"
type textarea "h"
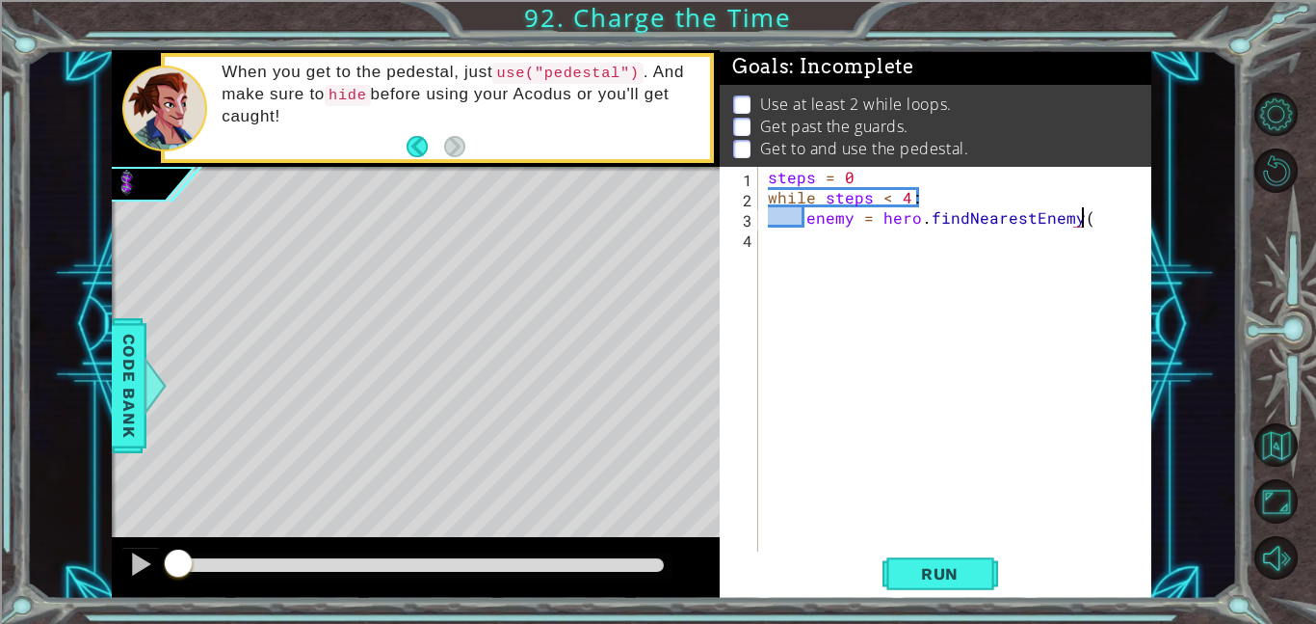
scroll to position [0, 19]
type textarea "enemy = hero.findNearestEnemy()"
click at [952, 578] on span "Run" at bounding box center [940, 573] width 76 height 19
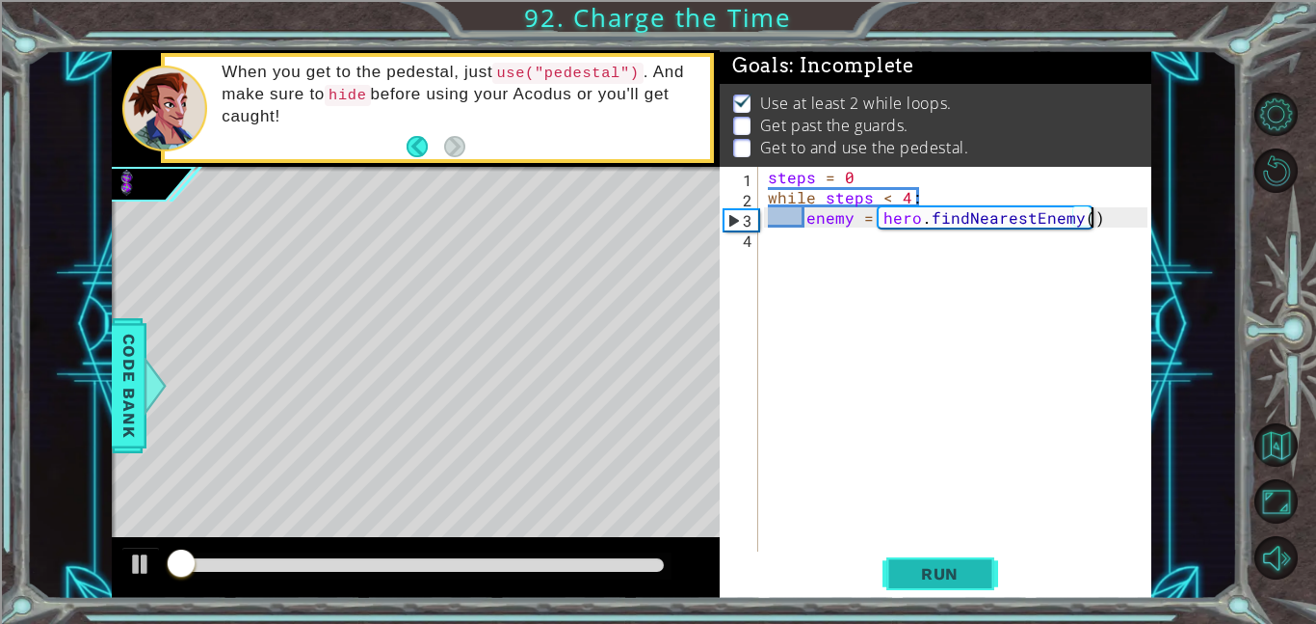
scroll to position [2, 0]
click at [1101, 222] on div "steps = 0 while steps < 4 : enemy = hero . findNearestEnemy ( )" at bounding box center [960, 379] width 393 height 425
click at [1103, 226] on div "steps = 0 while steps < 4 : enemy = hero . findNearestEnemy ( )" at bounding box center [960, 379] width 393 height 425
click at [1084, 223] on div "steps = 0 while steps < 4 : enemy = hero . findNearestEnemy ( )" at bounding box center [960, 379] width 393 height 425
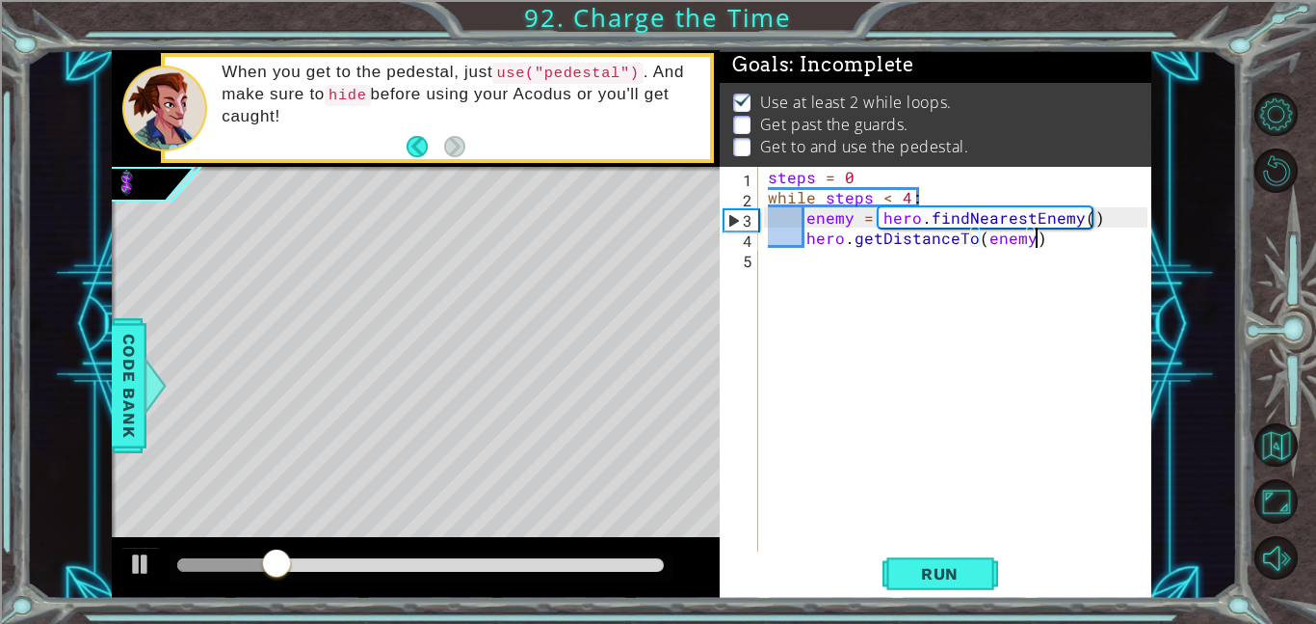
scroll to position [0, 15]
type textarea "hero.getDistanceTo(enemy)"
click at [944, 569] on span "Run" at bounding box center [940, 573] width 76 height 19
click at [1049, 238] on div "steps = 0 while steps < 4 : enemy = hero . findNearestEnemy ( ) hero . getDista…" at bounding box center [960, 379] width 393 height 425
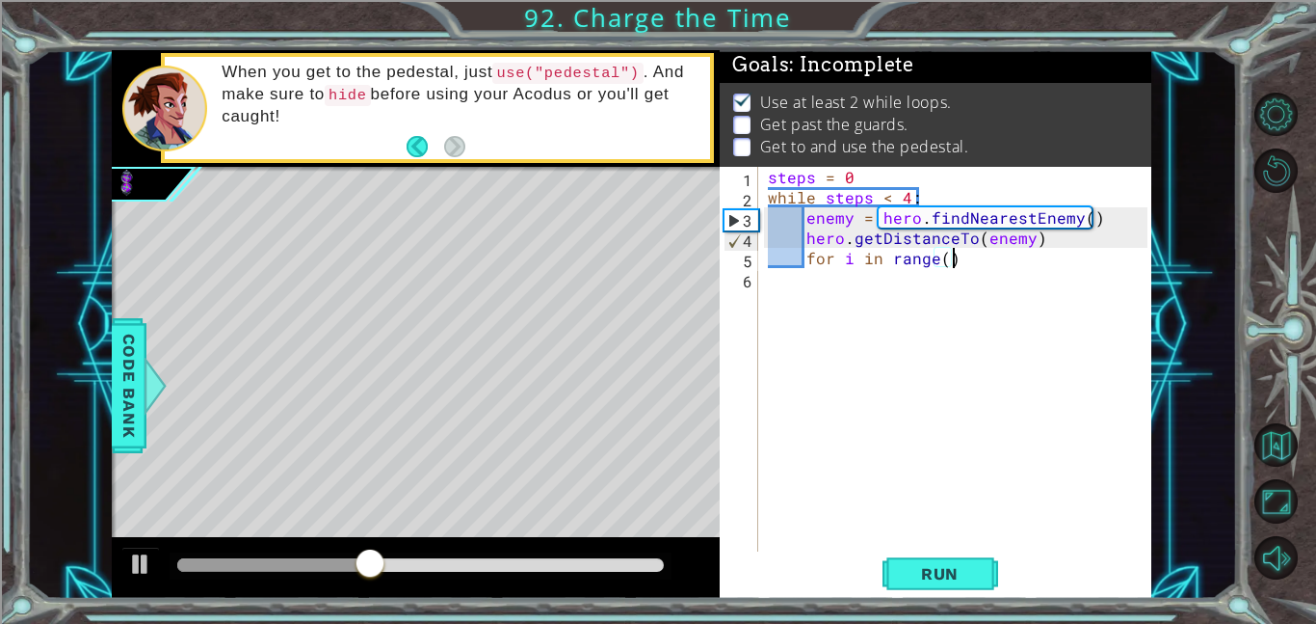
scroll to position [0, 11]
type textarea "for i in range():"
click at [1286, 441] on button "Back to Map" at bounding box center [1276, 444] width 43 height 43
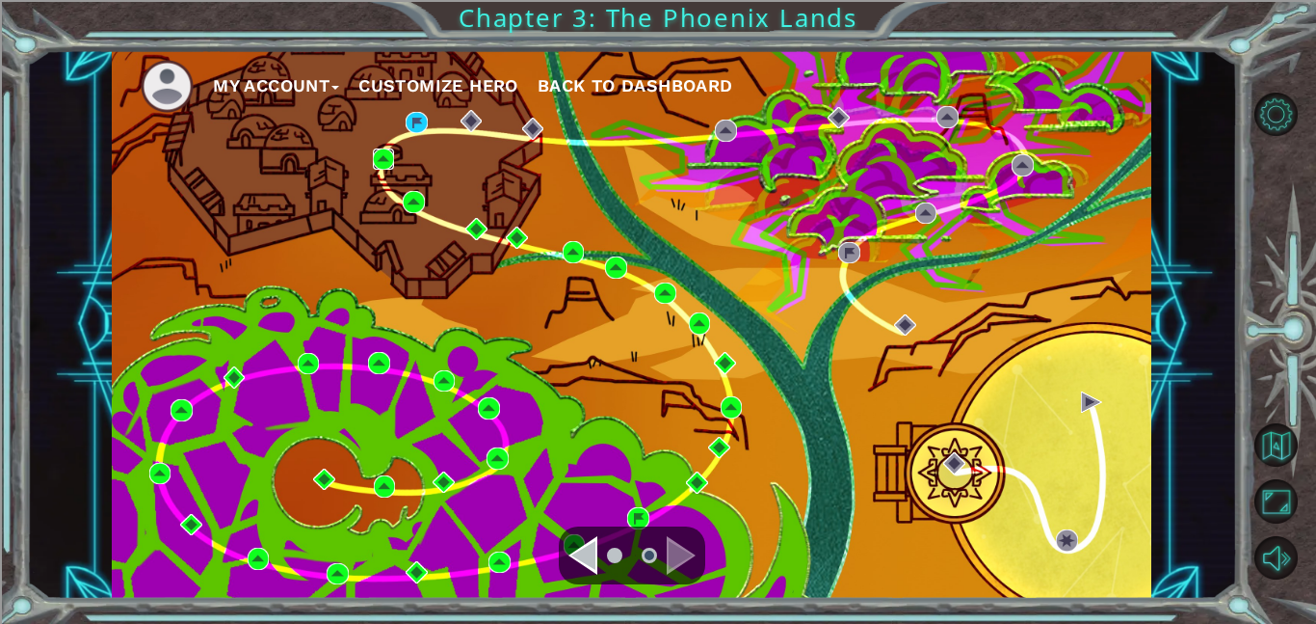
click at [388, 152] on img at bounding box center [384, 159] width 22 height 22
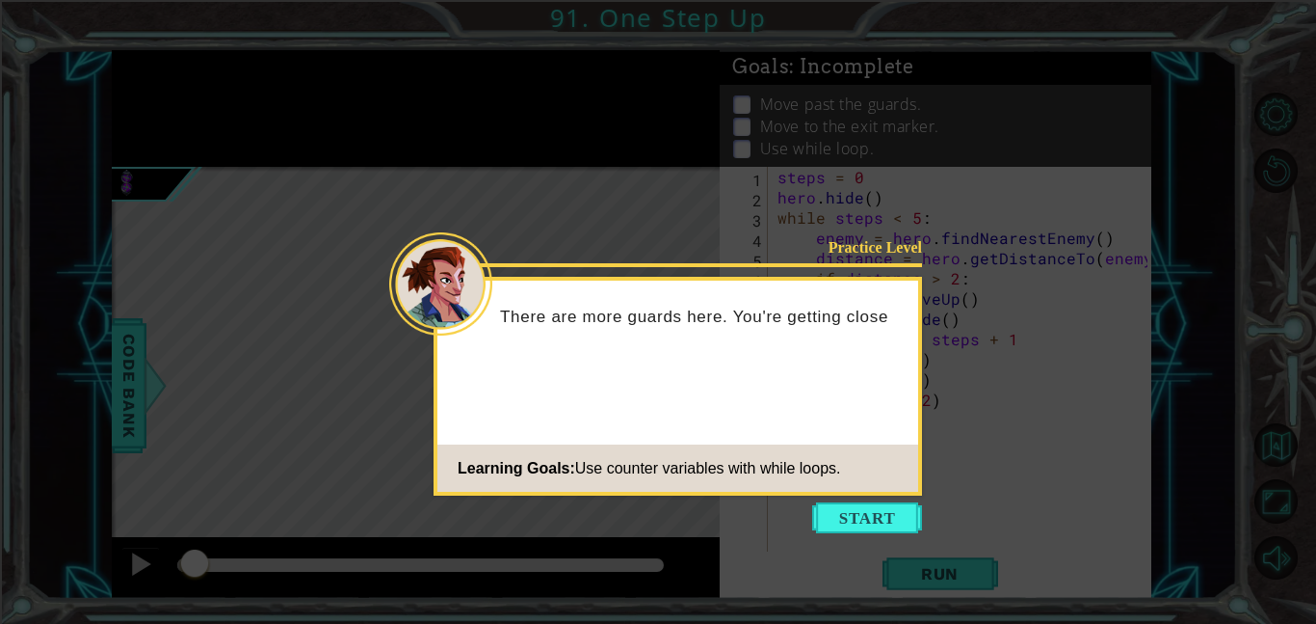
click at [870, 484] on footer "Learning Goals: Use counter variables with while loops." at bounding box center [678, 467] width 481 height 47
click at [857, 512] on button "Start" at bounding box center [867, 517] width 110 height 31
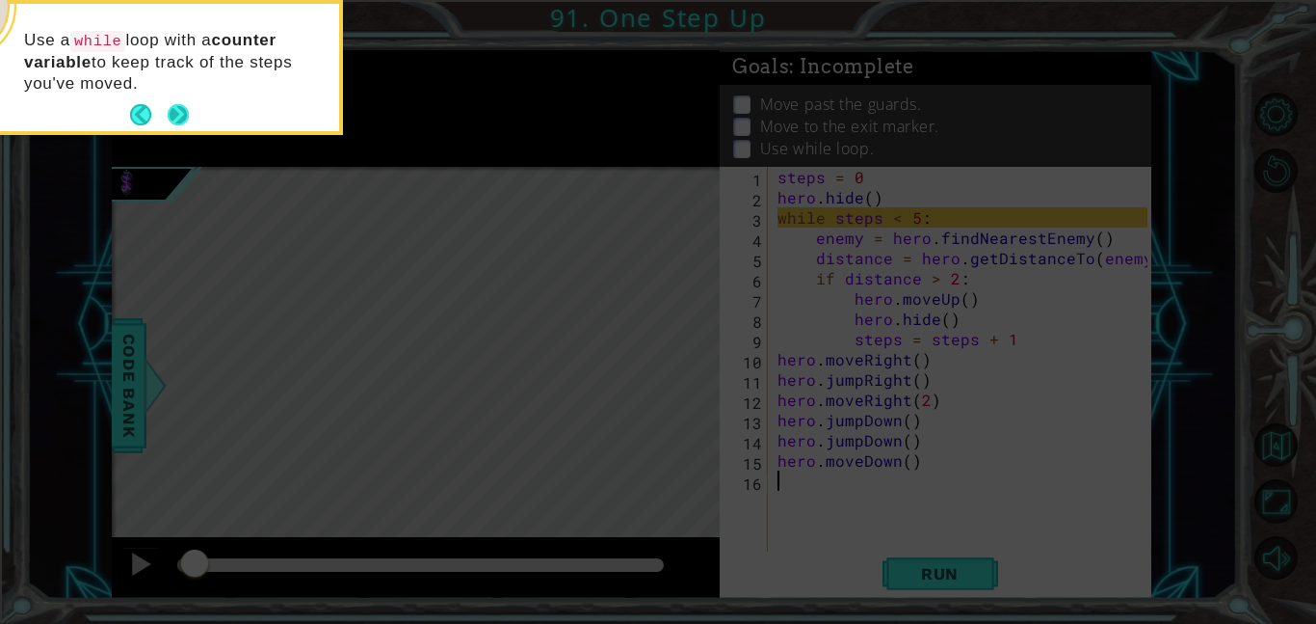
click at [182, 122] on button "Next" at bounding box center [179, 115] width 22 height 22
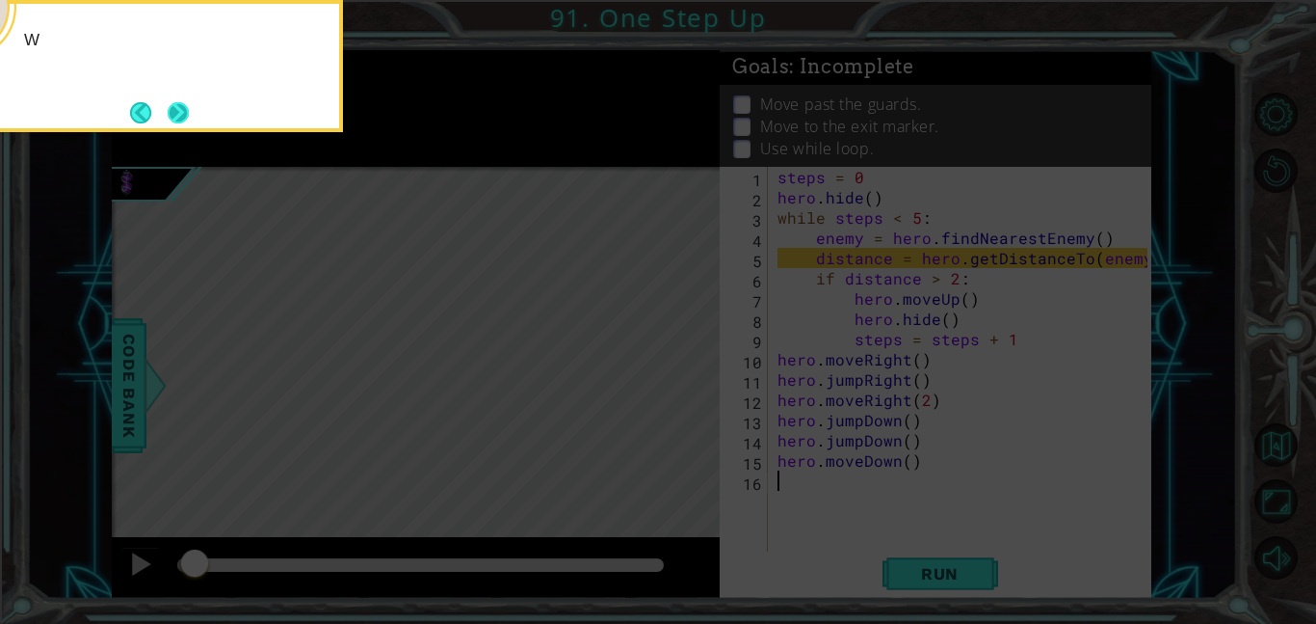
click at [179, 109] on button "Next" at bounding box center [178, 112] width 21 height 21
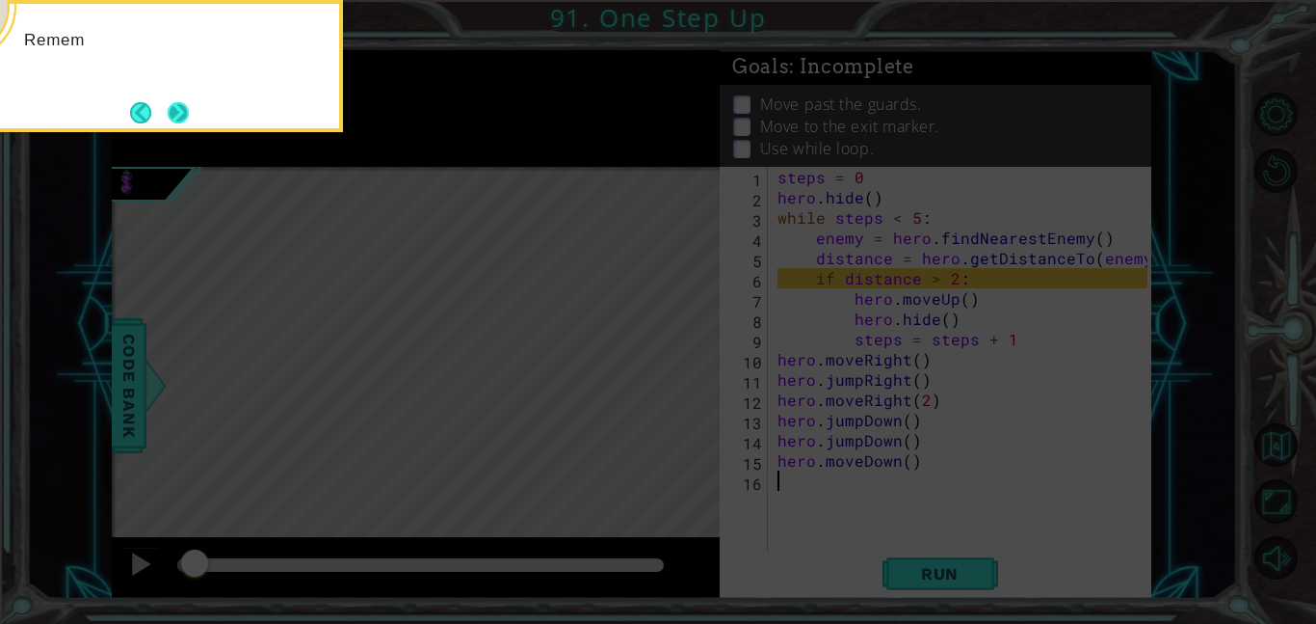
click at [187, 116] on button "Next" at bounding box center [178, 112] width 21 height 21
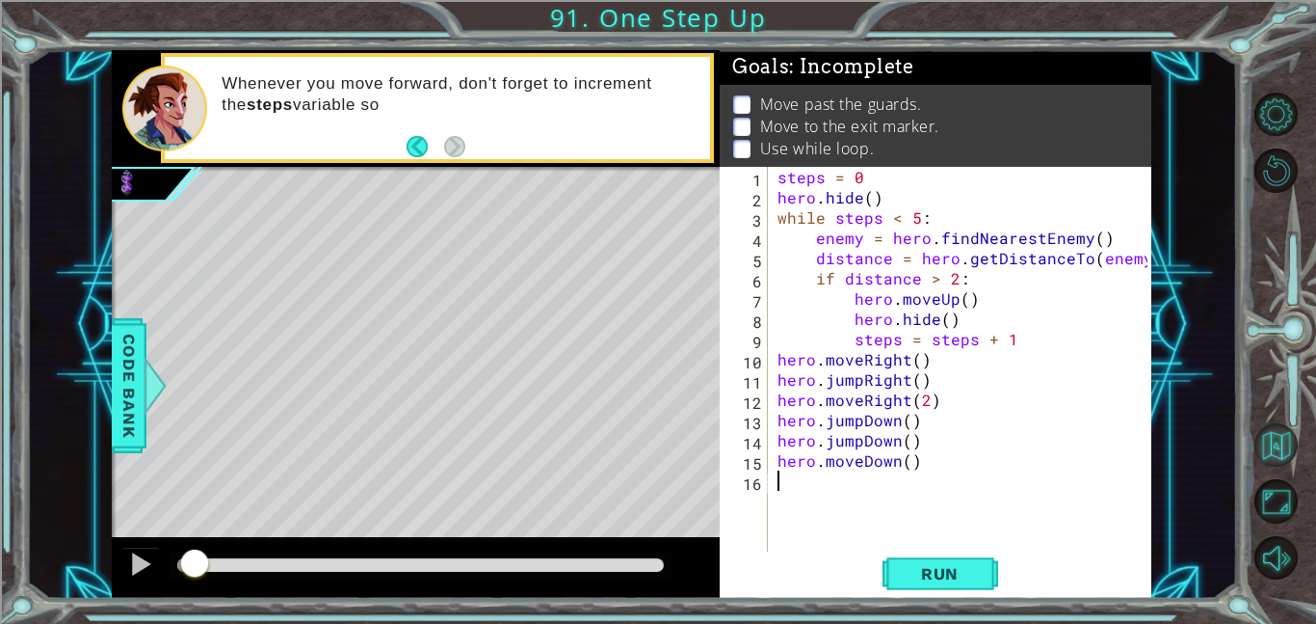
click at [1291, 440] on button "Back to Map" at bounding box center [1276, 444] width 43 height 43
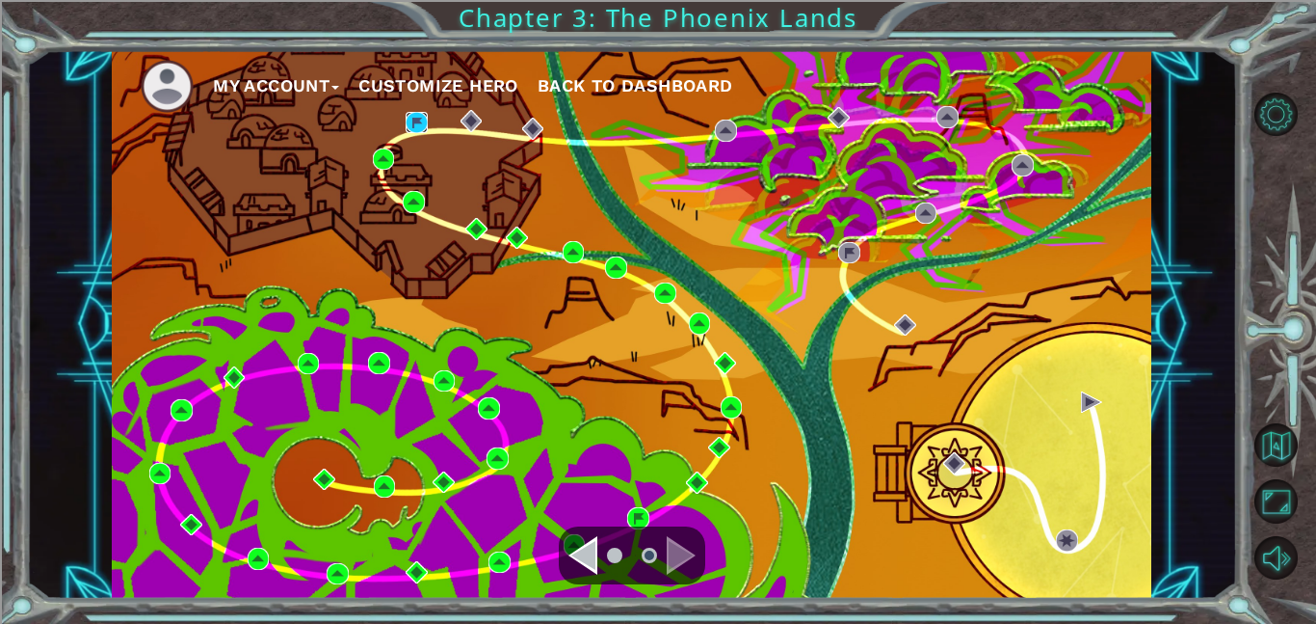
click at [413, 132] on img at bounding box center [417, 123] width 22 height 22
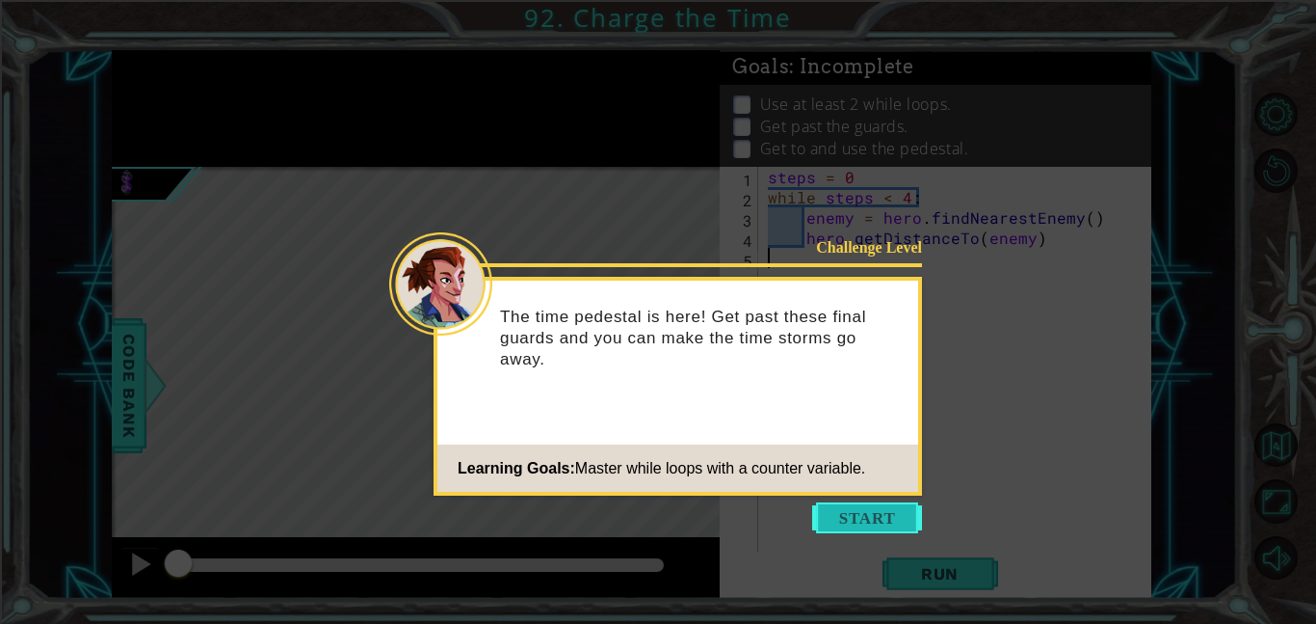
click at [890, 503] on button "Start" at bounding box center [867, 517] width 110 height 31
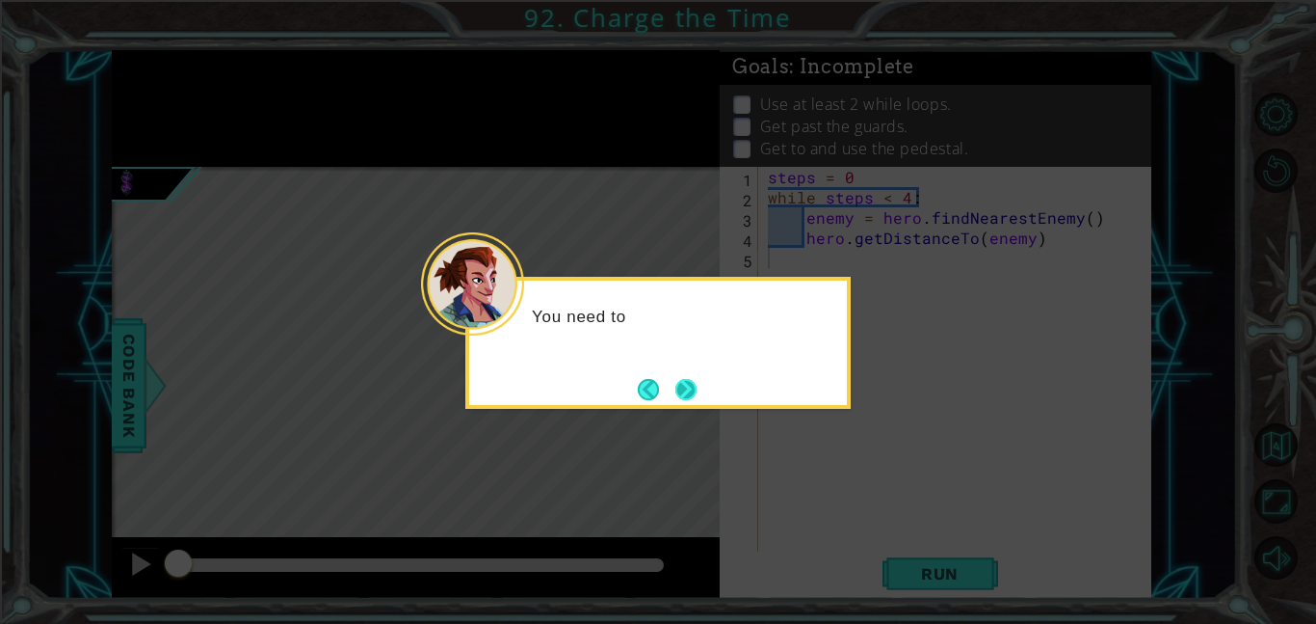
click at [685, 395] on button "Next" at bounding box center [686, 389] width 21 height 21
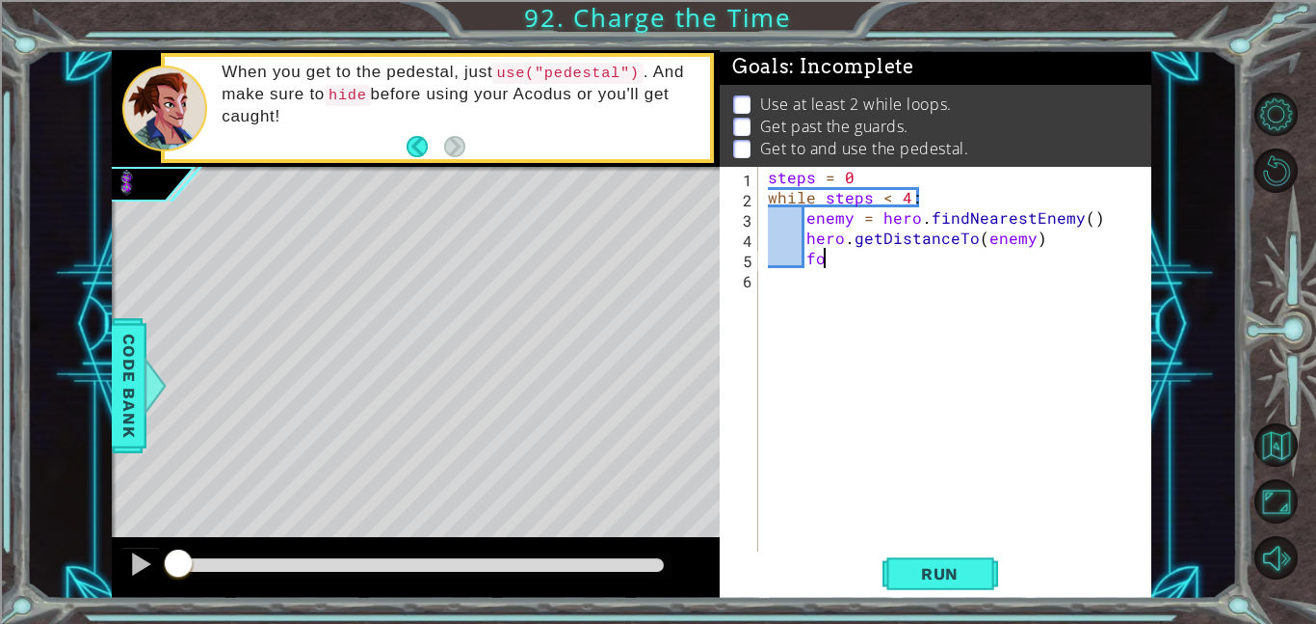
scroll to position [0, 3]
type textarea "f"
type textarea "if distance < 2:"
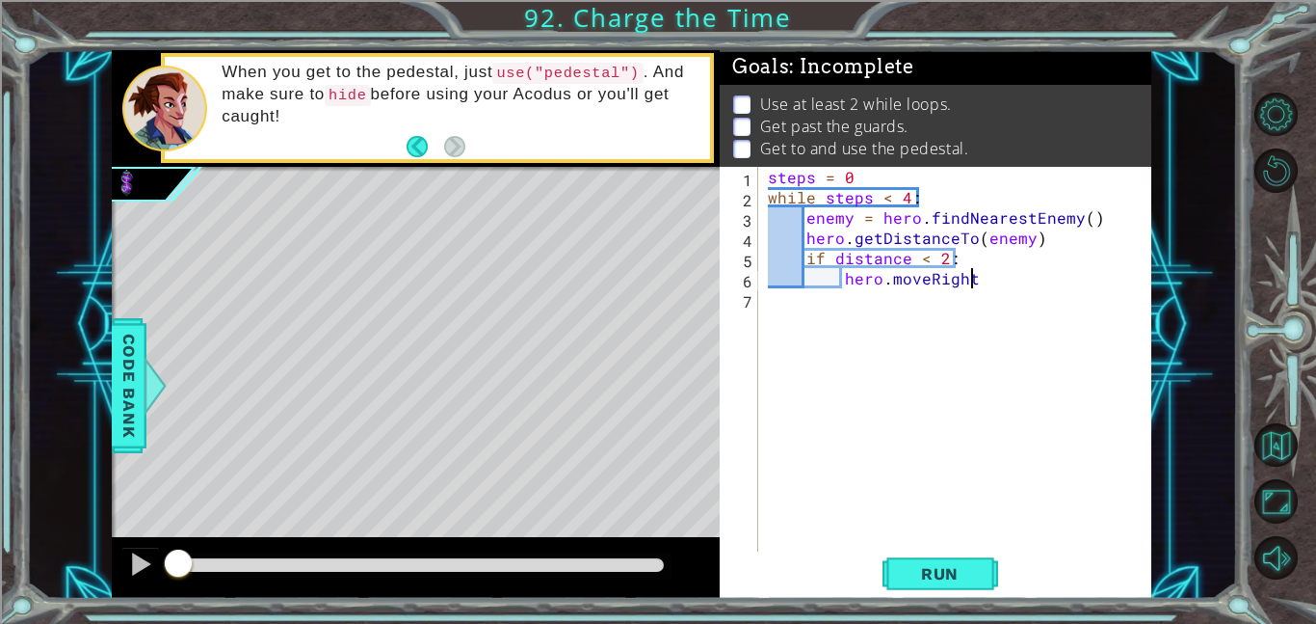
type textarea "hero.moveRight()"
type textarea "hero.hide()"
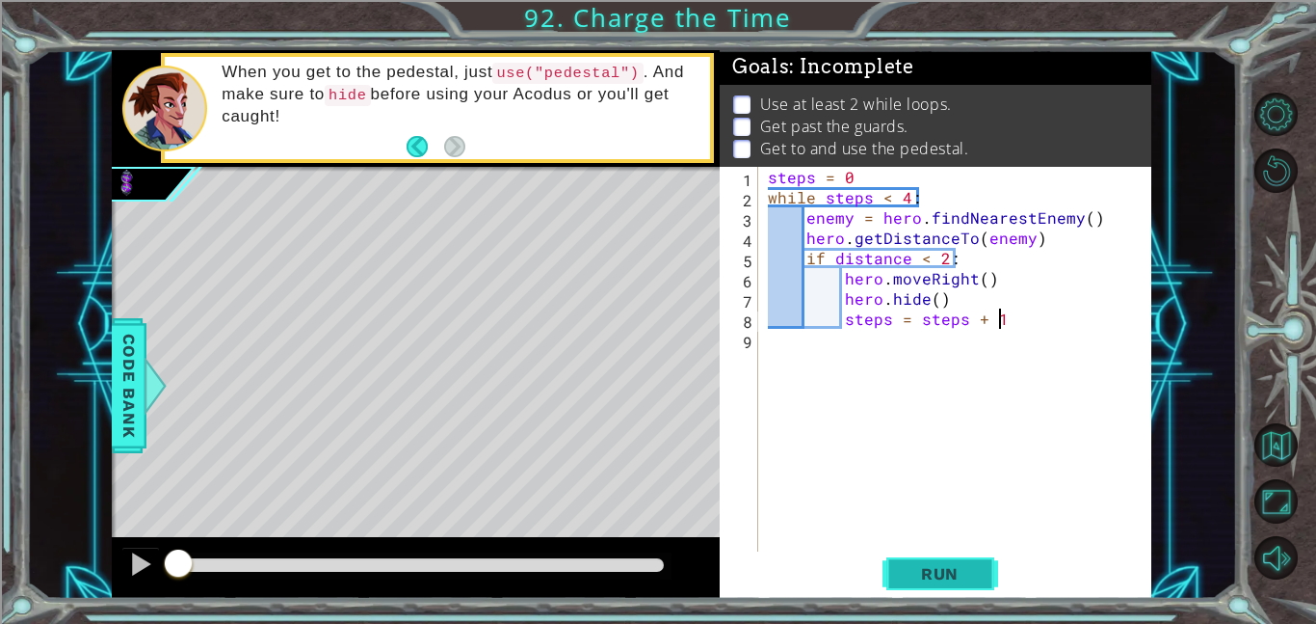
click at [944, 572] on span "Run" at bounding box center [940, 573] width 76 height 19
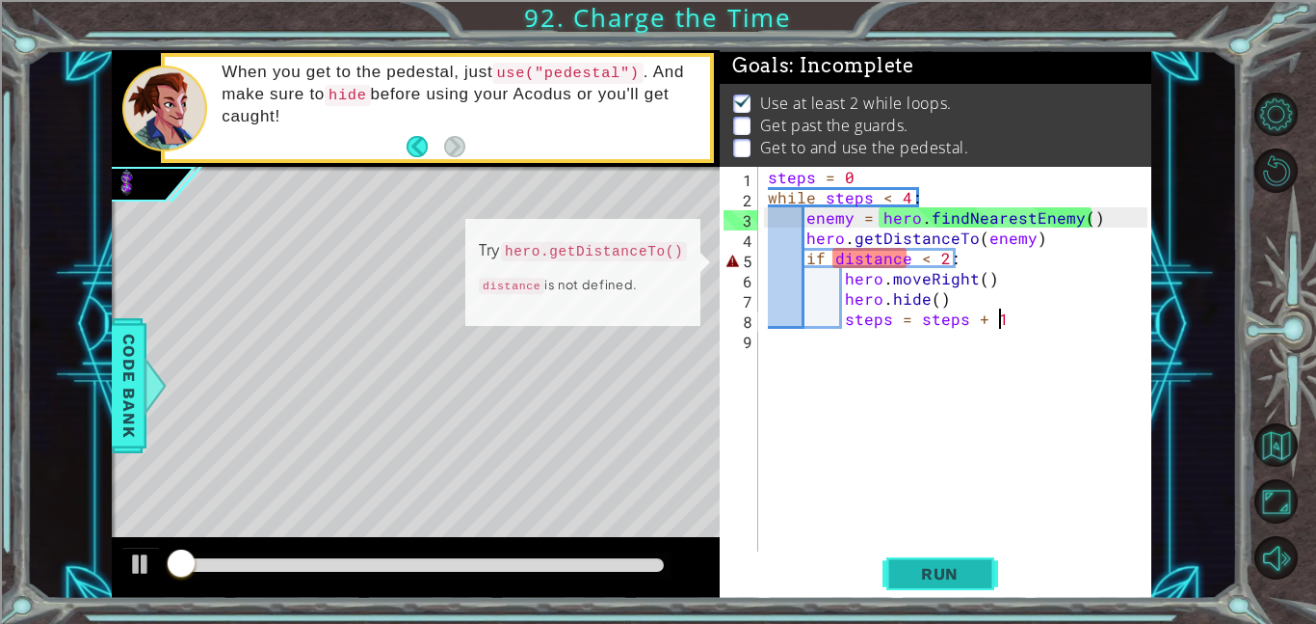
scroll to position [2, 0]
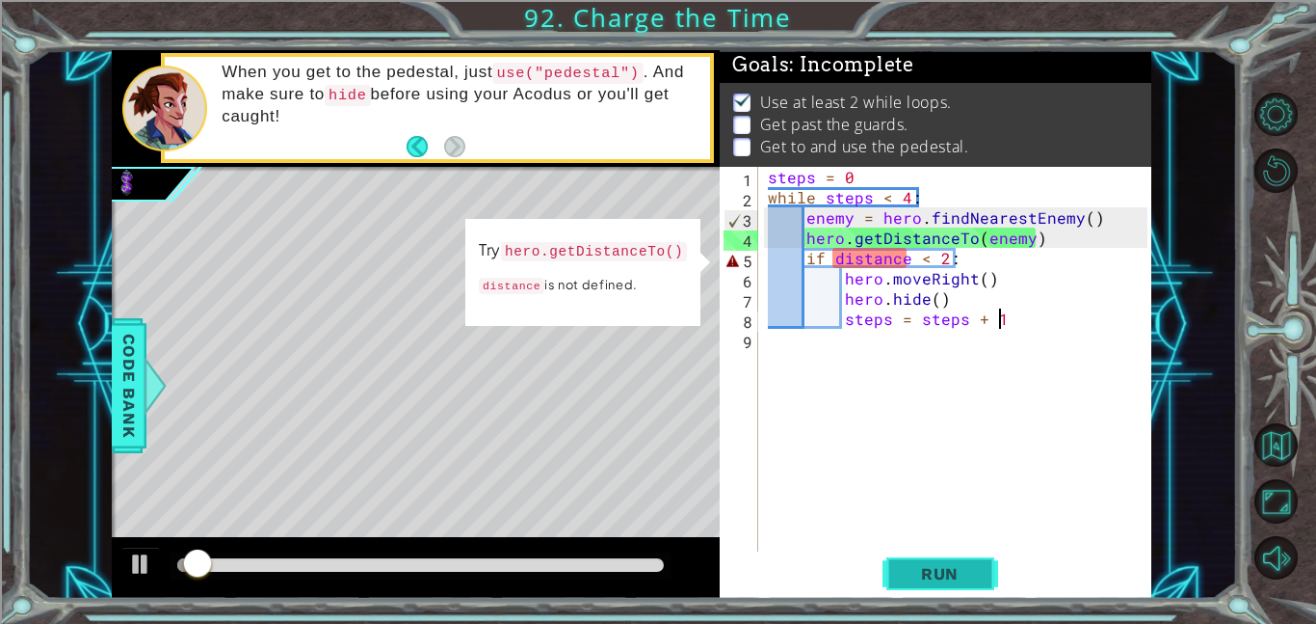
click at [889, 572] on button "Run" at bounding box center [941, 572] width 116 height 43
click at [912, 260] on div "steps = 0 while steps < 4 : enemy = hero . findNearestEnemy ( ) hero . getDista…" at bounding box center [960, 379] width 393 height 425
click at [897, 266] on div "steps = 0 while steps < 4 : enemy = hero . findNearestEnemy ( ) hero . getDista…" at bounding box center [960, 379] width 393 height 425
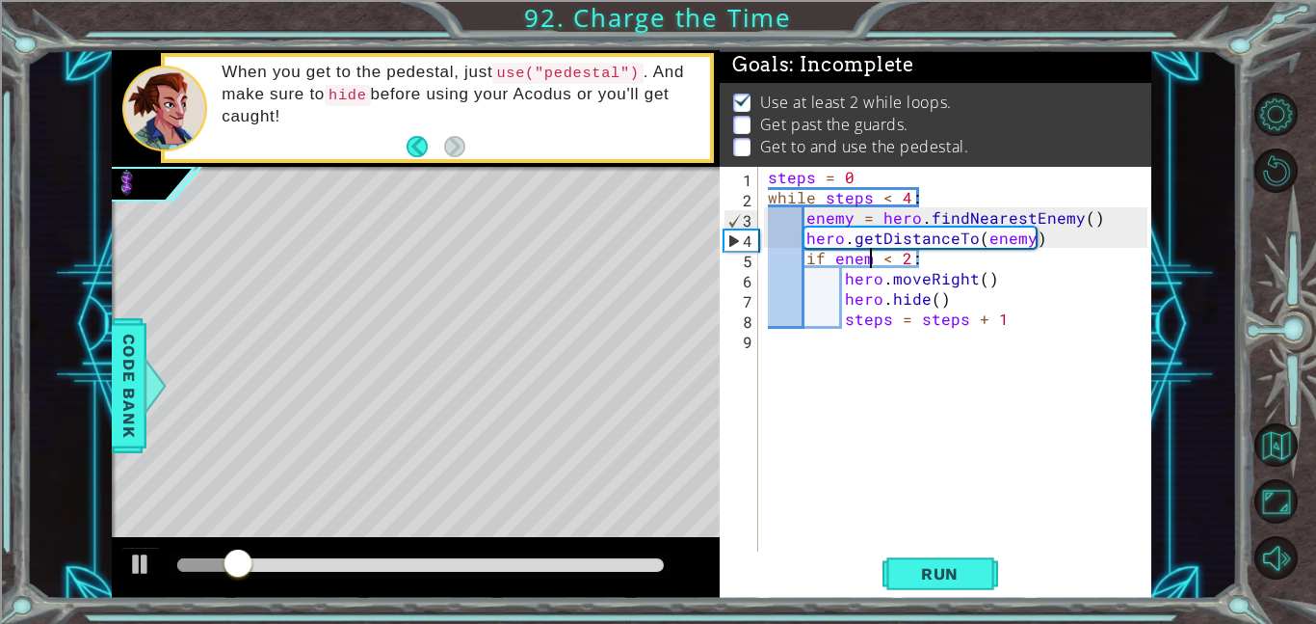
scroll to position [0, 7]
type textarea "if enemy < 2:"
click at [943, 556] on button "Run" at bounding box center [941, 572] width 116 height 43
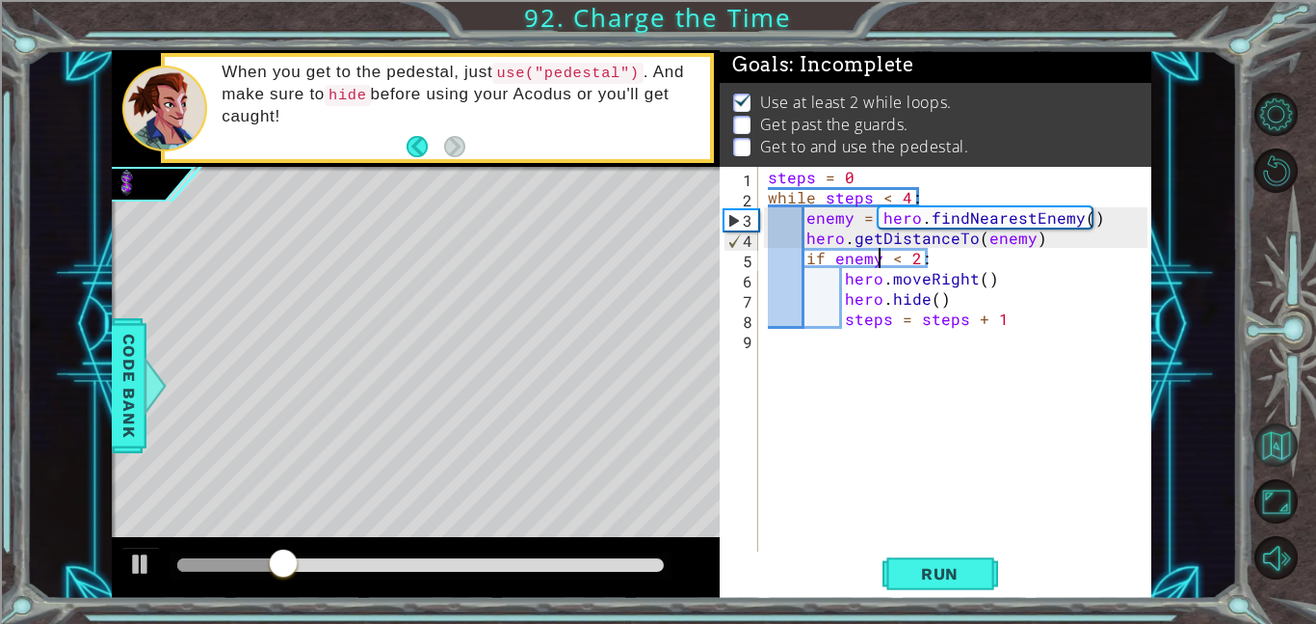
click at [1272, 444] on button "Back to Map" at bounding box center [1276, 444] width 43 height 43
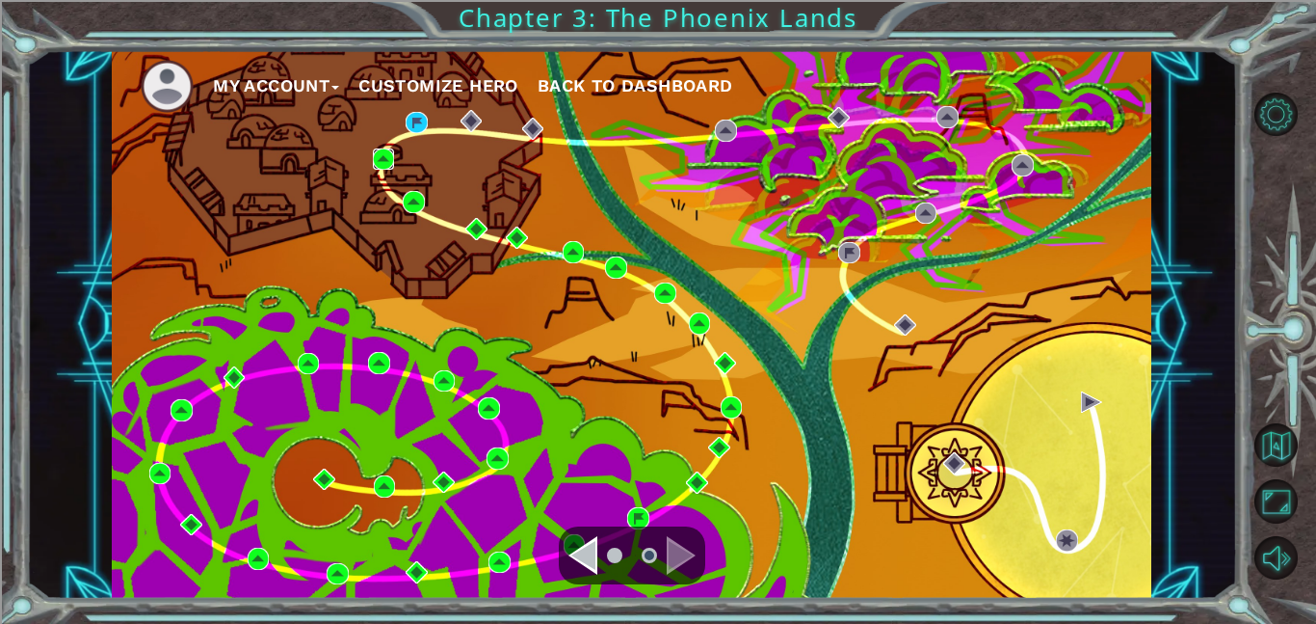
click at [385, 153] on img at bounding box center [384, 159] width 22 height 22
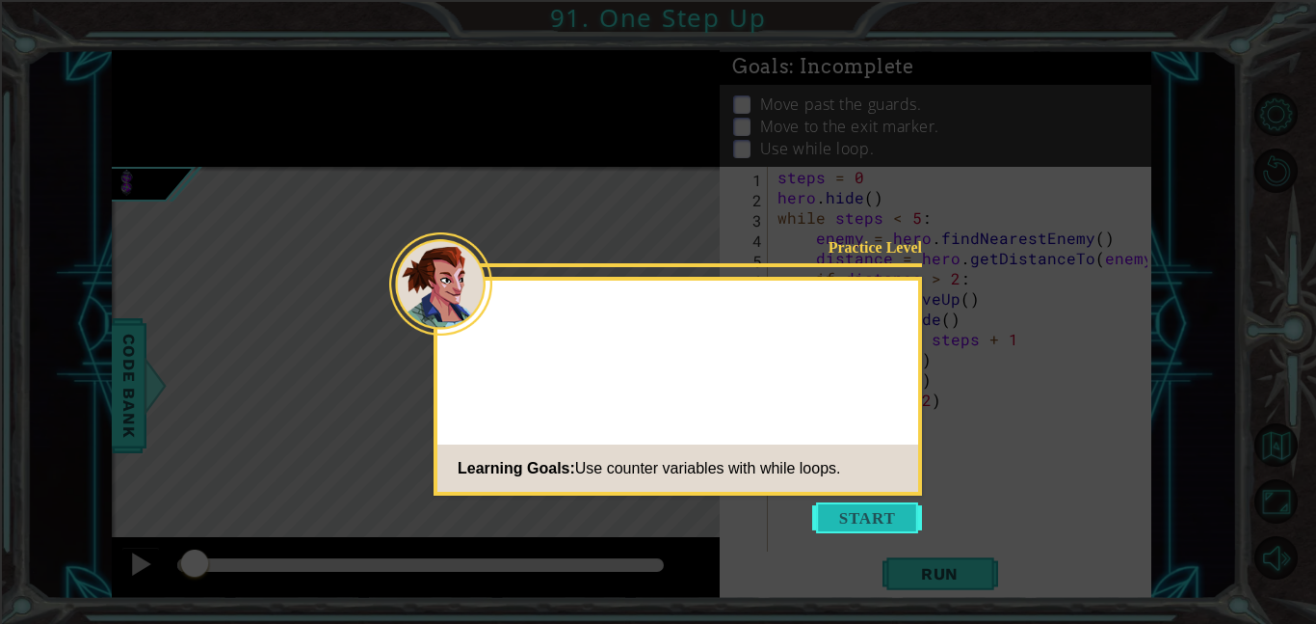
click at [846, 527] on button "Start" at bounding box center [867, 517] width 110 height 31
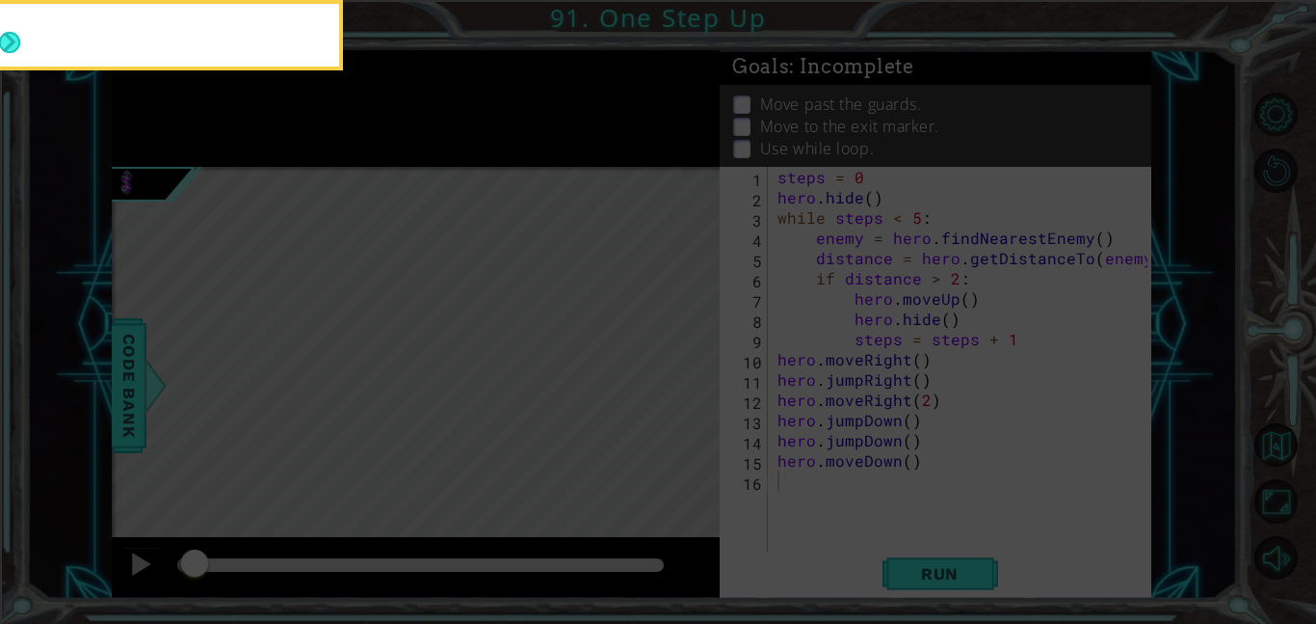
click at [862, 519] on icon at bounding box center [658, 93] width 1316 height 1060
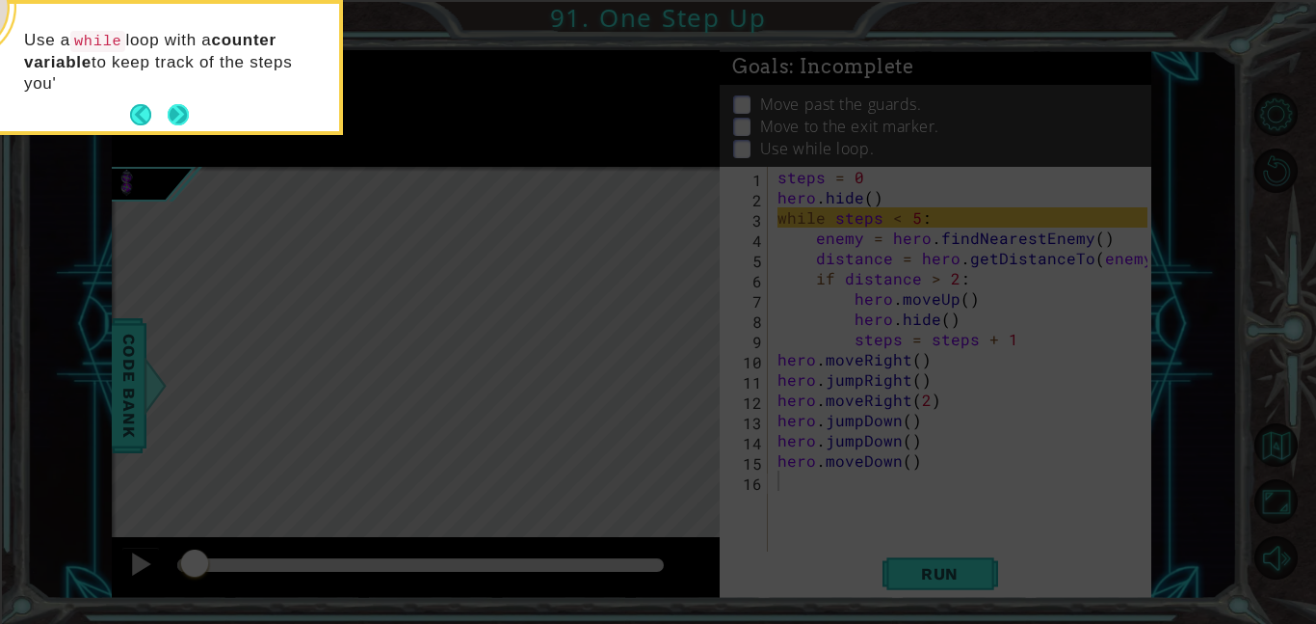
click at [173, 111] on button "Next" at bounding box center [178, 114] width 21 height 21
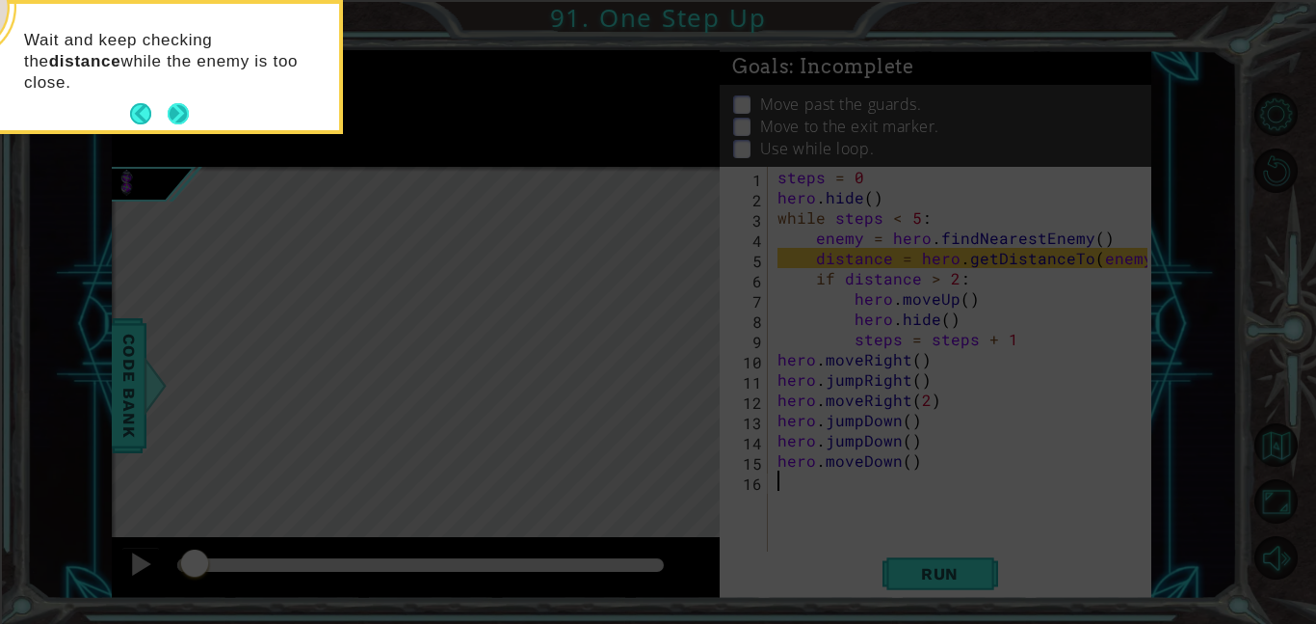
click at [183, 120] on button "Next" at bounding box center [179, 114] width 22 height 22
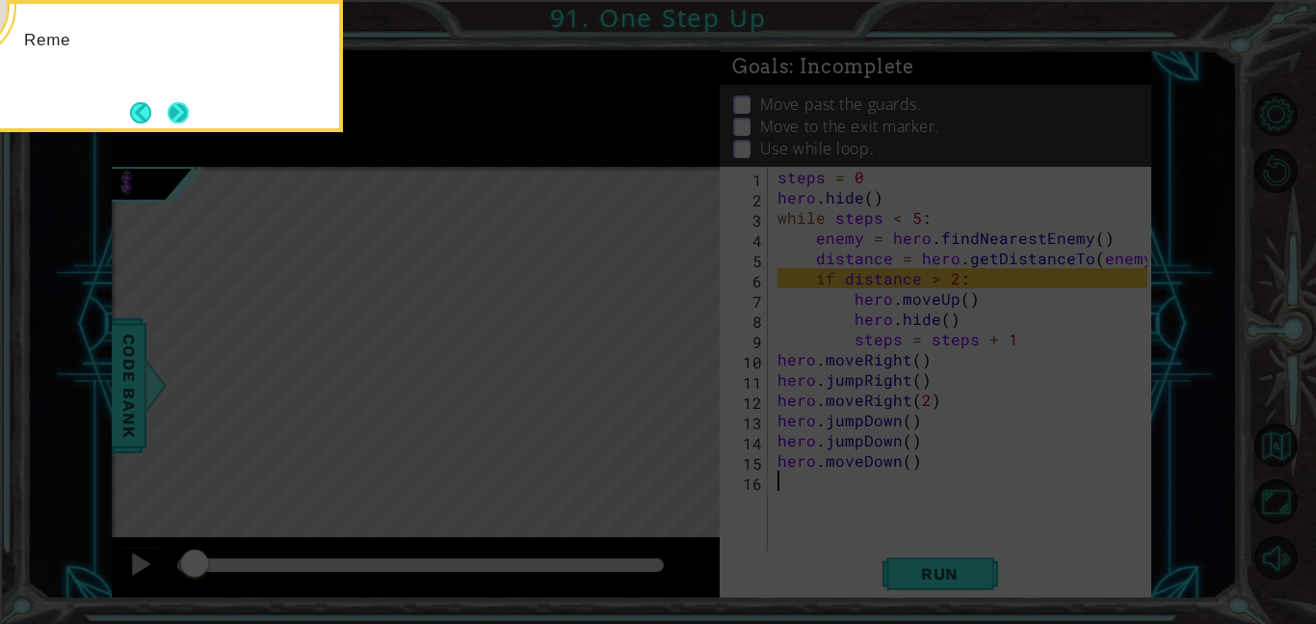
click at [180, 112] on button "Next" at bounding box center [178, 112] width 22 height 22
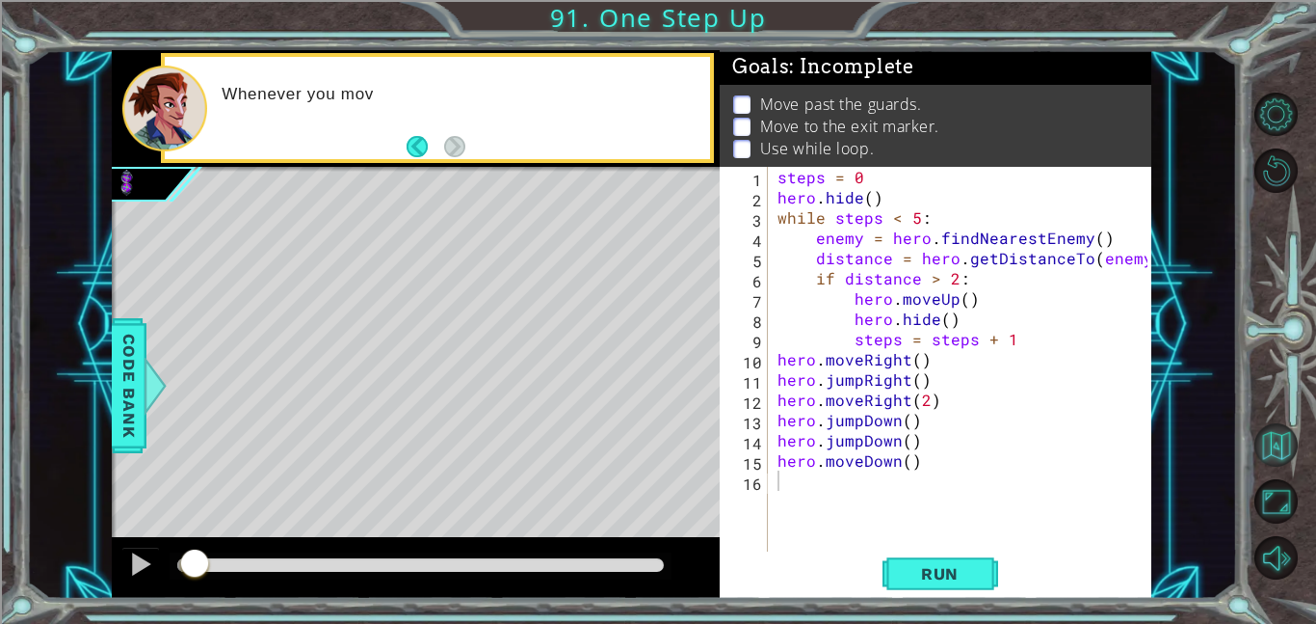
click at [1291, 440] on button "Back to Map" at bounding box center [1276, 444] width 43 height 43
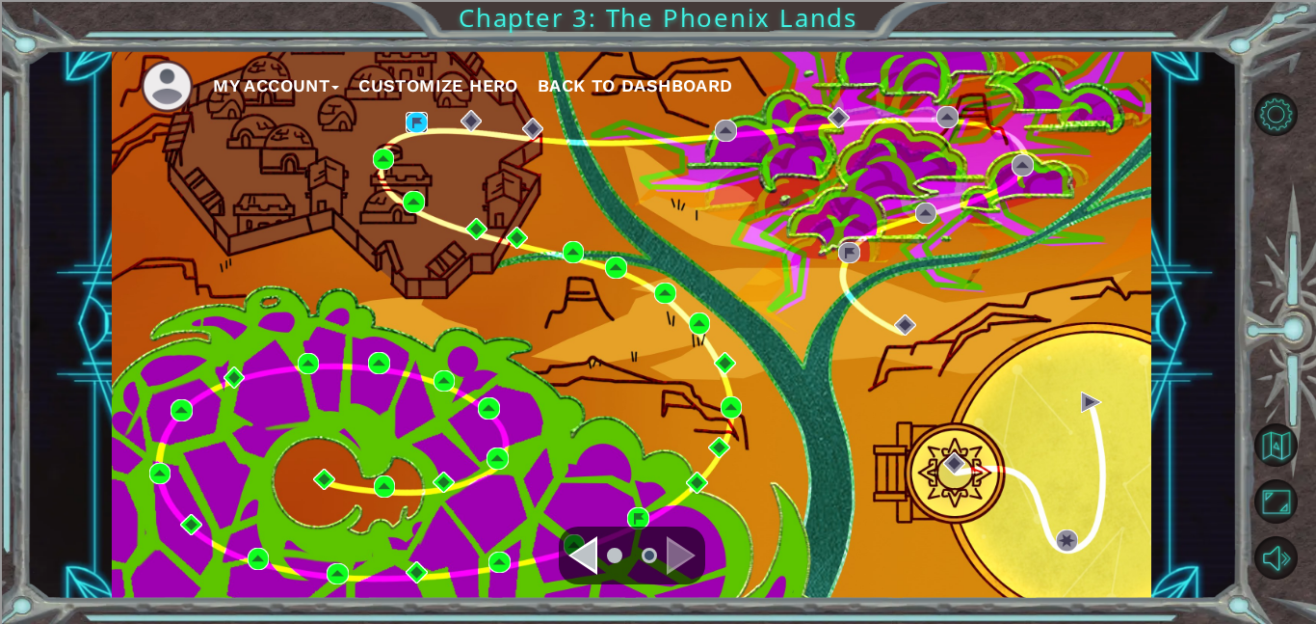
click at [424, 125] on img at bounding box center [417, 123] width 22 height 22
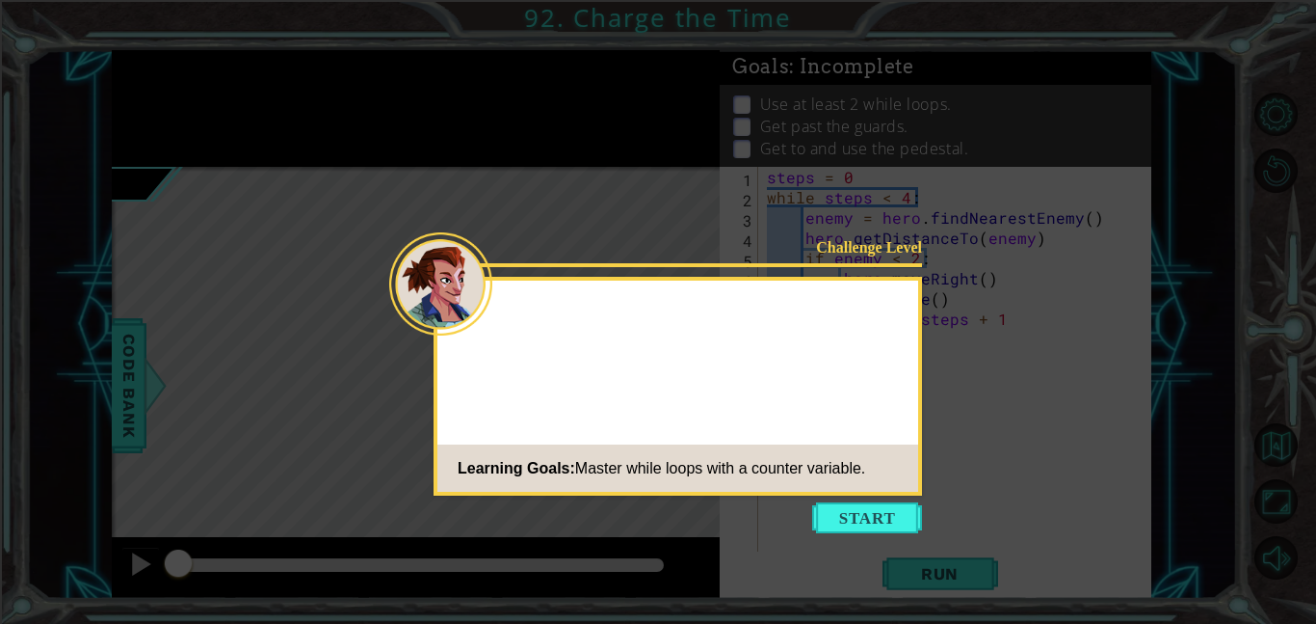
click at [870, 537] on icon at bounding box center [658, 312] width 1316 height 624
click at [854, 524] on button "Start" at bounding box center [867, 517] width 110 height 31
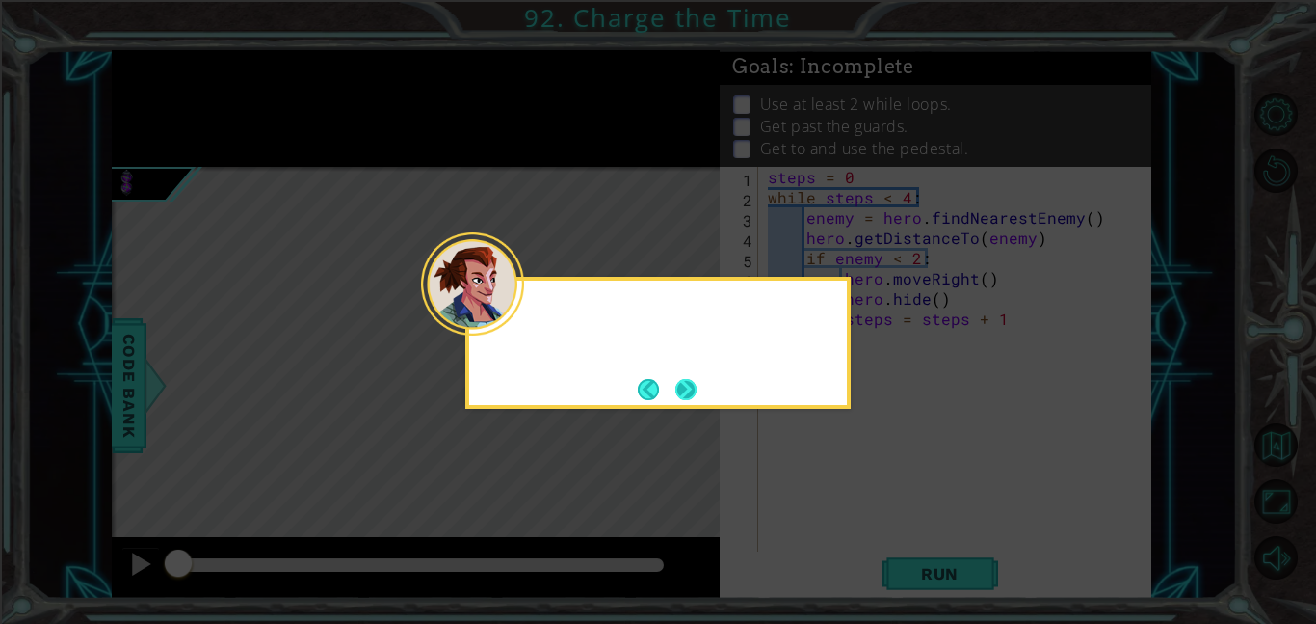
click at [695, 392] on button "Next" at bounding box center [686, 389] width 21 height 21
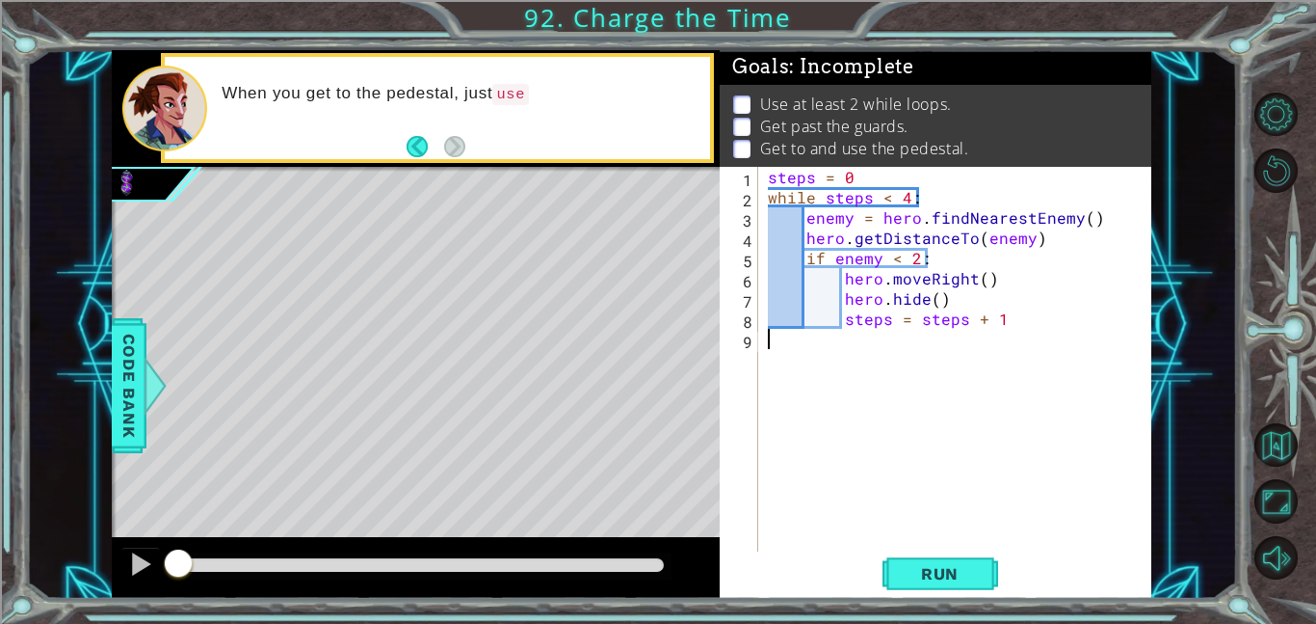
click at [806, 253] on div "steps = 0 while steps < 4 : enemy = hero . findNearestEnemy ( ) hero . getDista…" at bounding box center [960, 379] width 393 height 425
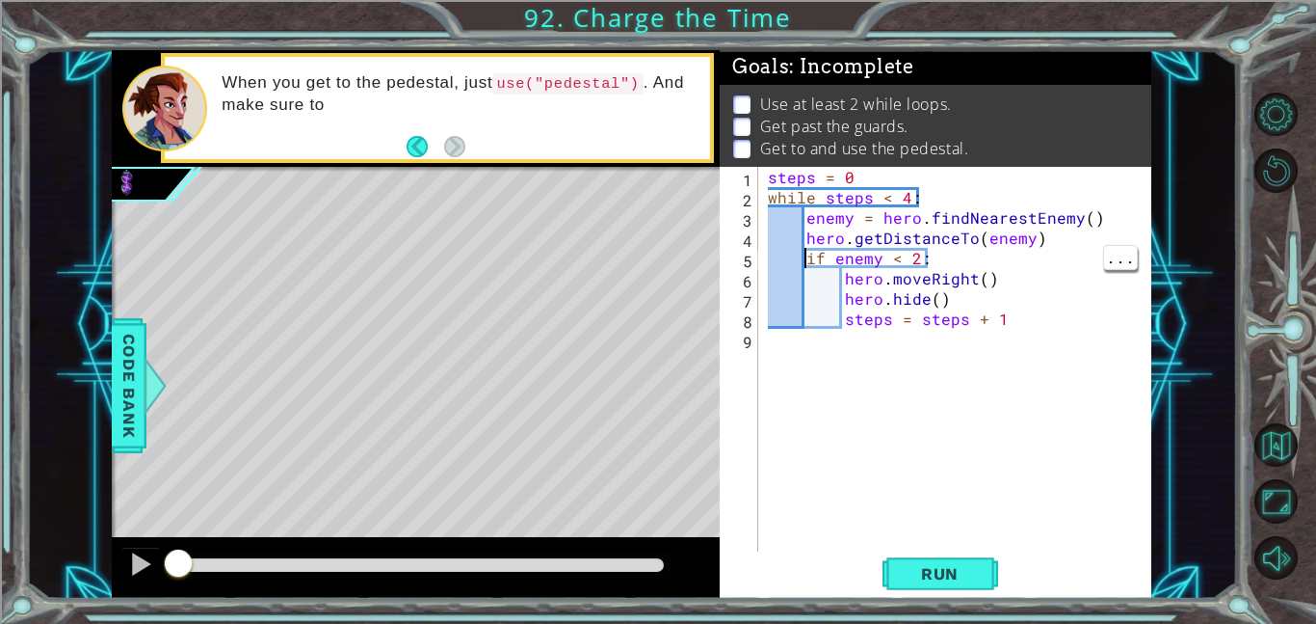
click at [812, 252] on div "steps = 0 while steps < 4 : enemy = hero . findNearestEnemy ( ) hero . getDista…" at bounding box center [960, 379] width 393 height 425
click at [808, 249] on div "steps = 0 while steps < 4 : enemy = hero . findNearestEnemy ( ) hero . getDista…" at bounding box center [960, 379] width 393 height 425
click at [806, 231] on div "steps = 0 while steps < 4 : enemy = hero . findNearestEnemy ( ) hero . getDista…" at bounding box center [960, 379] width 393 height 425
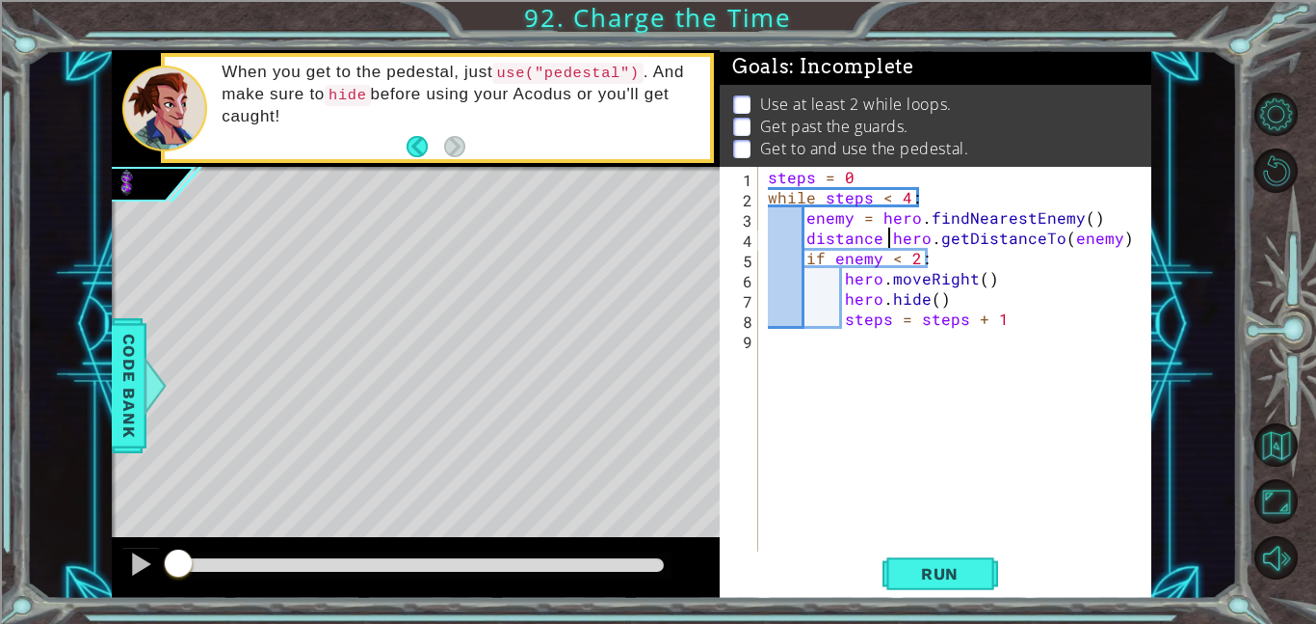
scroll to position [0, 8]
click at [877, 271] on div "steps = 0 while steps < 4 : enemy = hero . findNearestEnemy ( ) distance = hero…" at bounding box center [960, 379] width 393 height 425
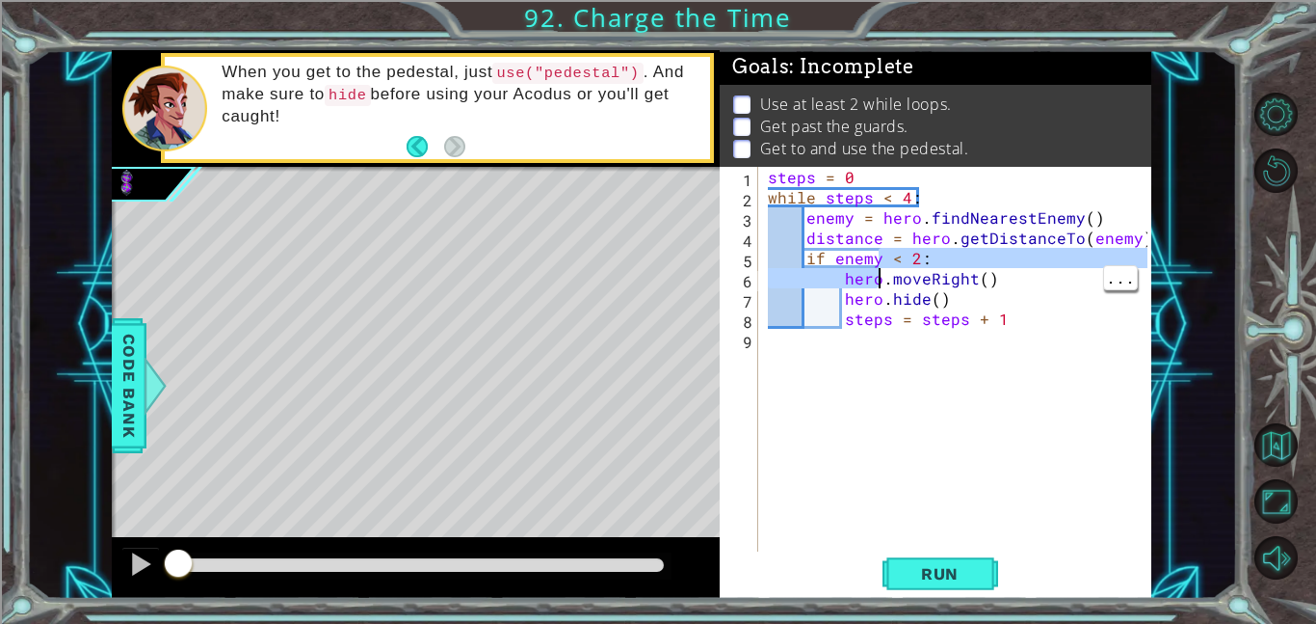
click at [879, 257] on div "steps = 0 while steps < 4 : enemy = hero . findNearestEnemy ( ) distance = hero…" at bounding box center [960, 379] width 393 height 425
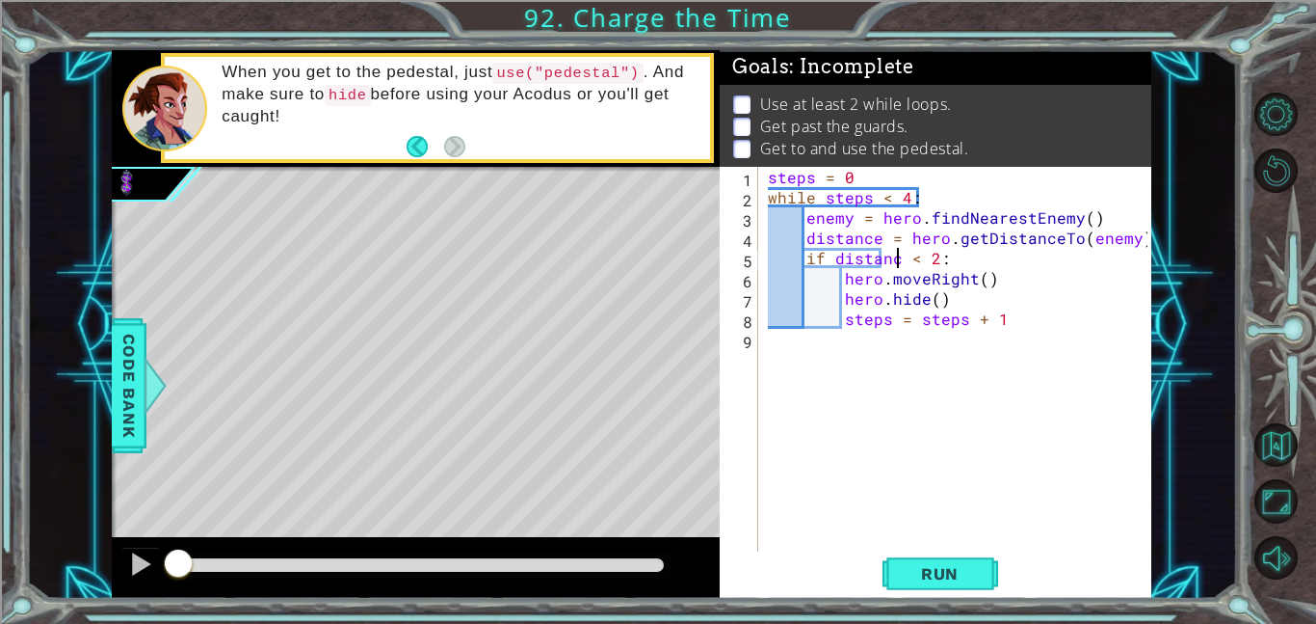
scroll to position [0, 9]
type textarea "if distance < 2:"
click at [951, 564] on span "Run" at bounding box center [940, 573] width 76 height 19
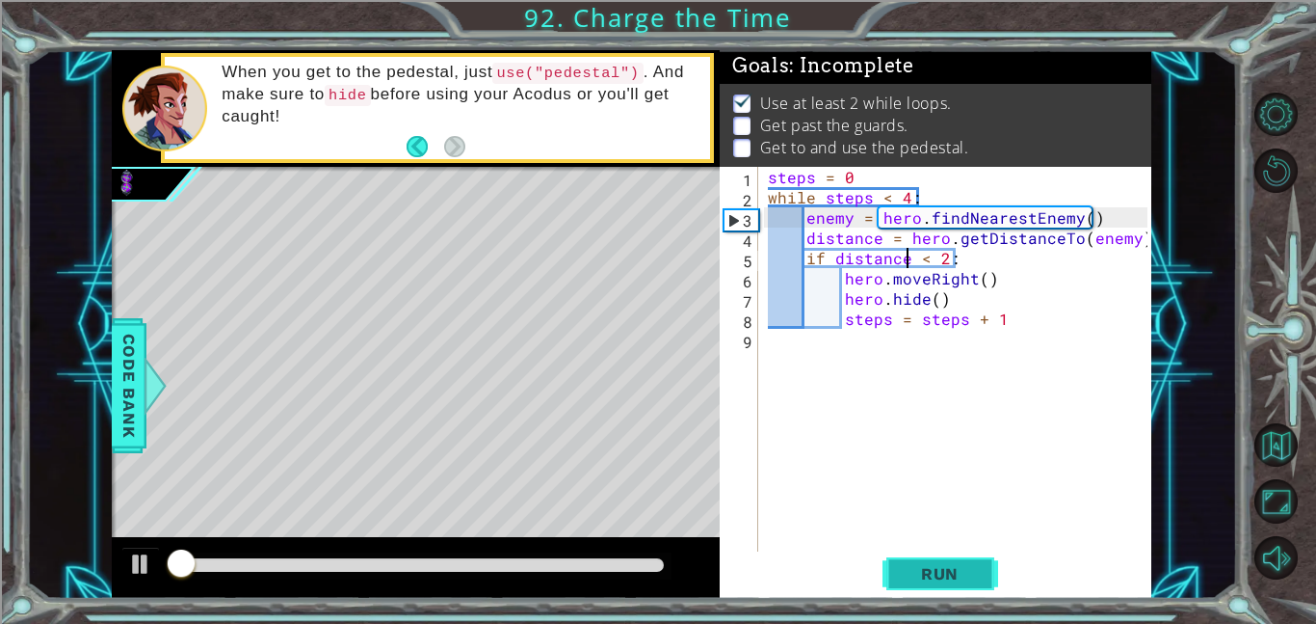
scroll to position [2, 0]
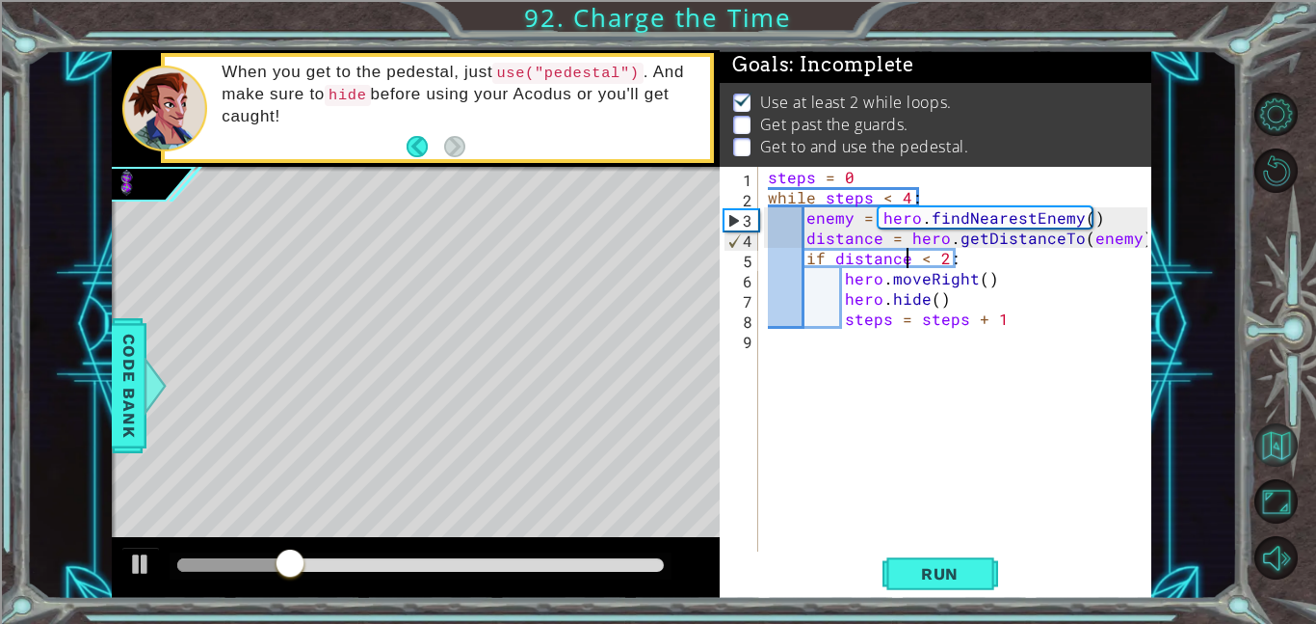
click at [1281, 447] on button "Back to Map" at bounding box center [1276, 444] width 43 height 43
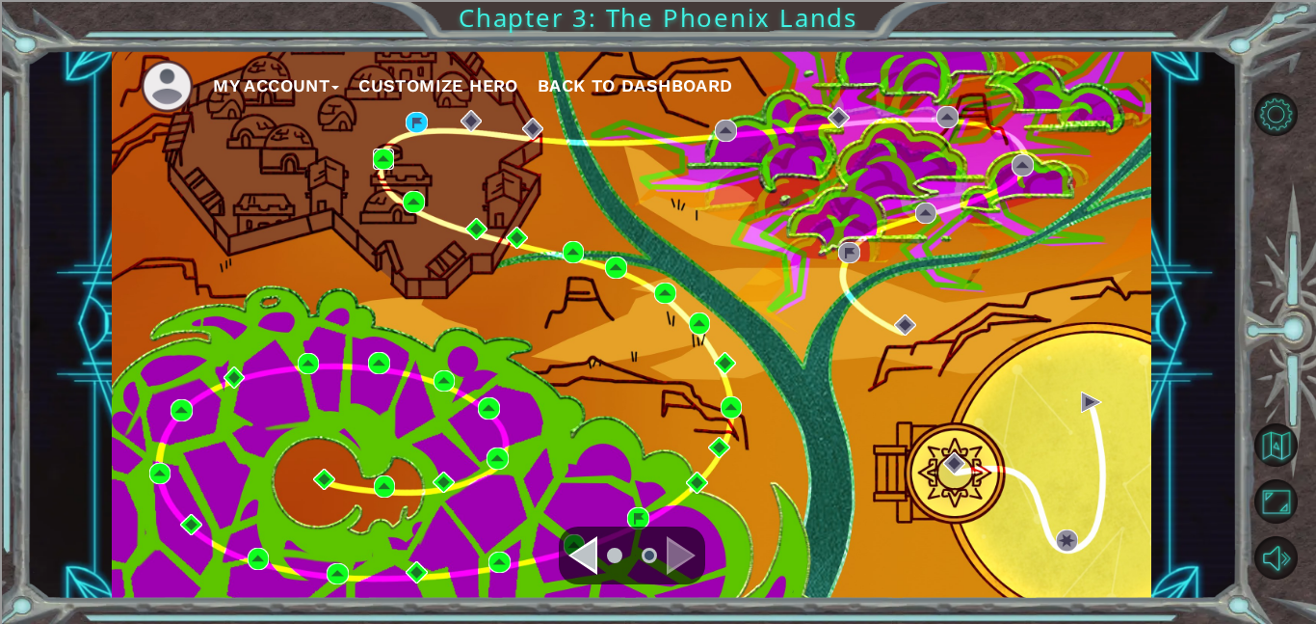
click at [390, 163] on img at bounding box center [384, 159] width 22 height 22
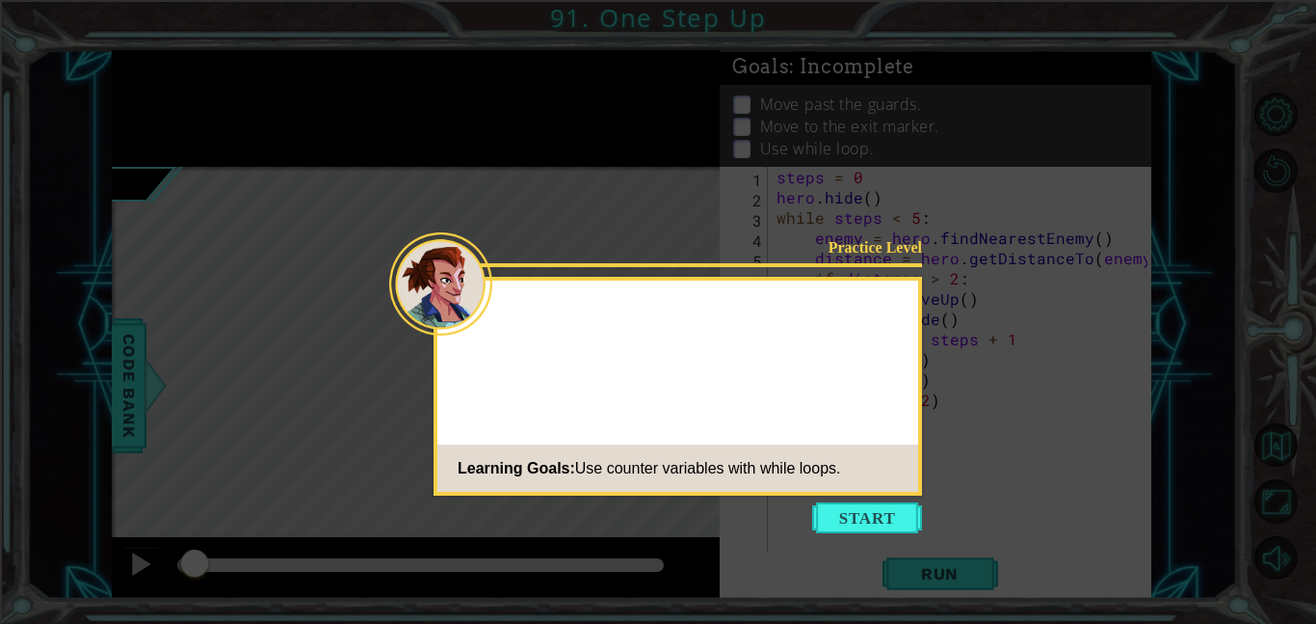
click at [854, 533] on icon at bounding box center [658, 312] width 1316 height 624
click at [876, 513] on button "Start" at bounding box center [867, 517] width 110 height 31
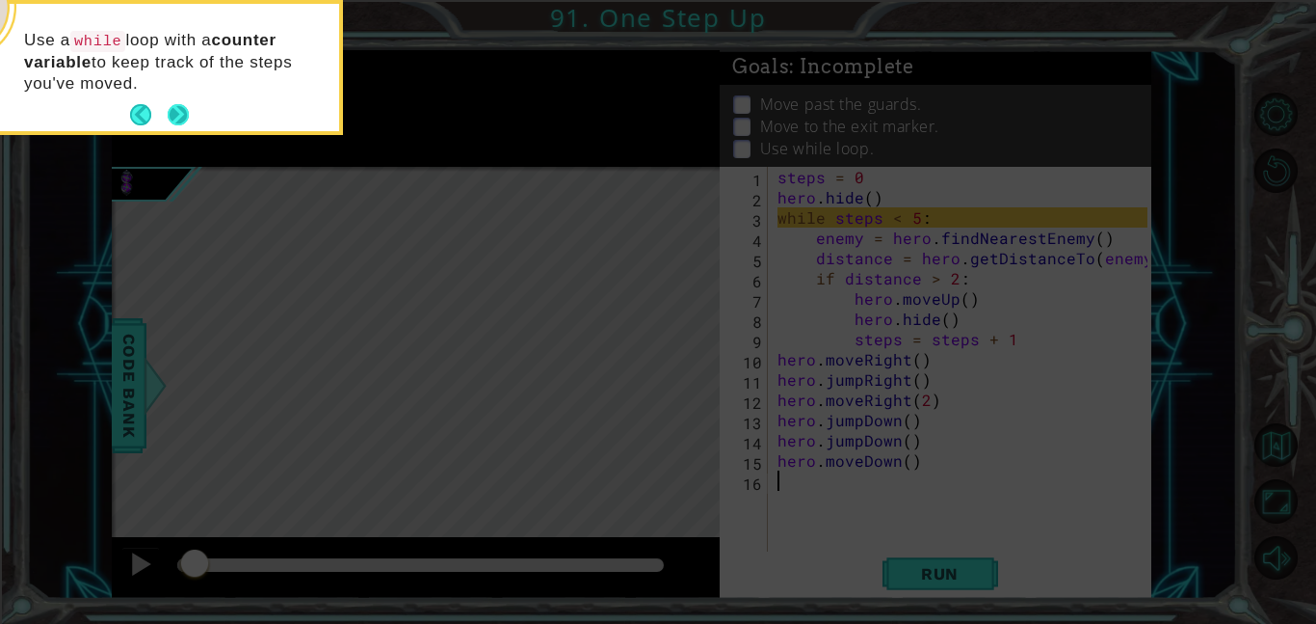
click at [181, 105] on button "Next" at bounding box center [178, 114] width 21 height 21
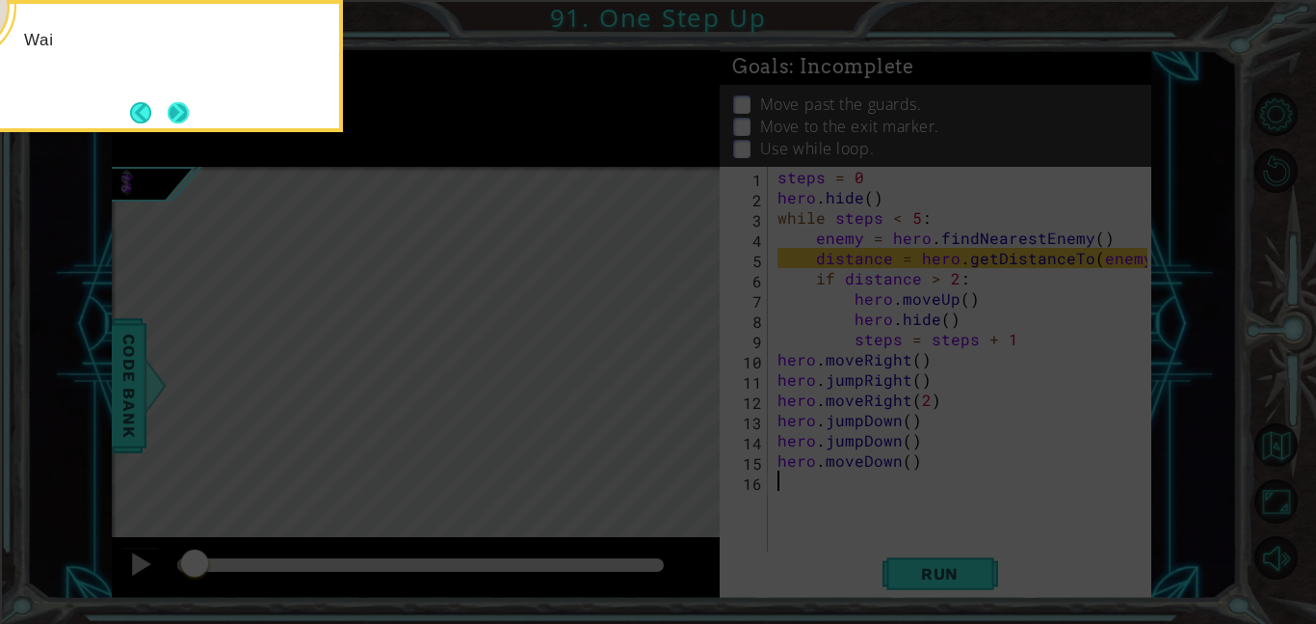
click at [172, 117] on button "Next" at bounding box center [178, 112] width 21 height 21
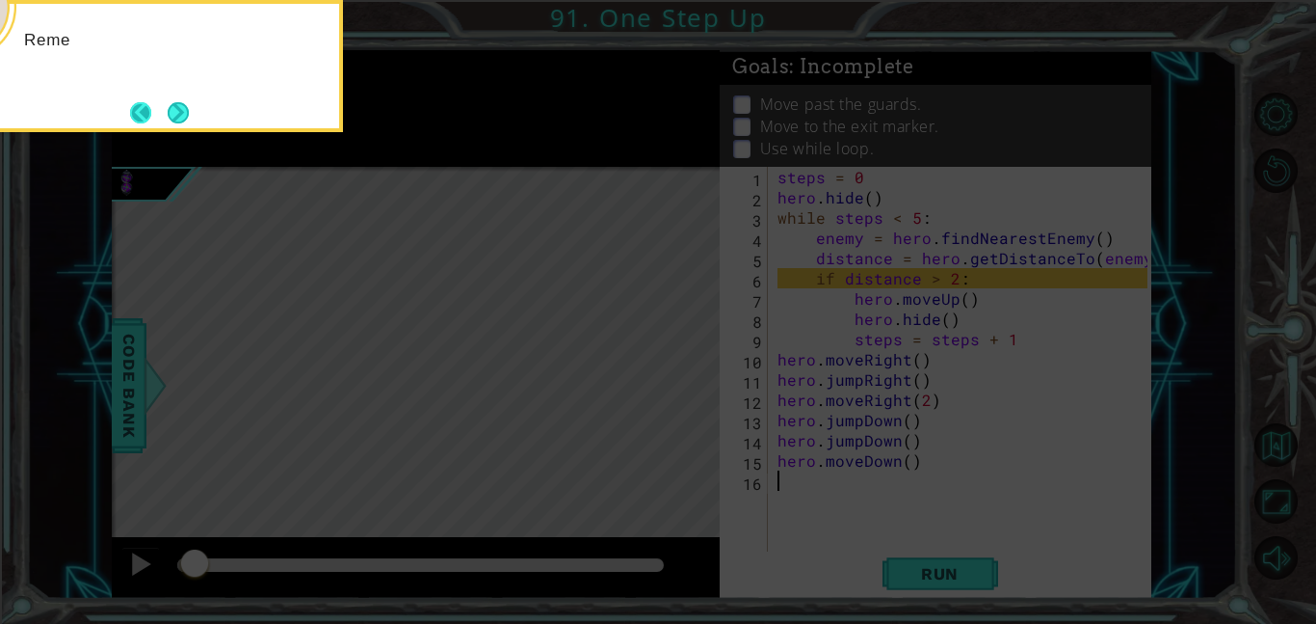
click at [155, 107] on button "Back" at bounding box center [149, 112] width 38 height 21
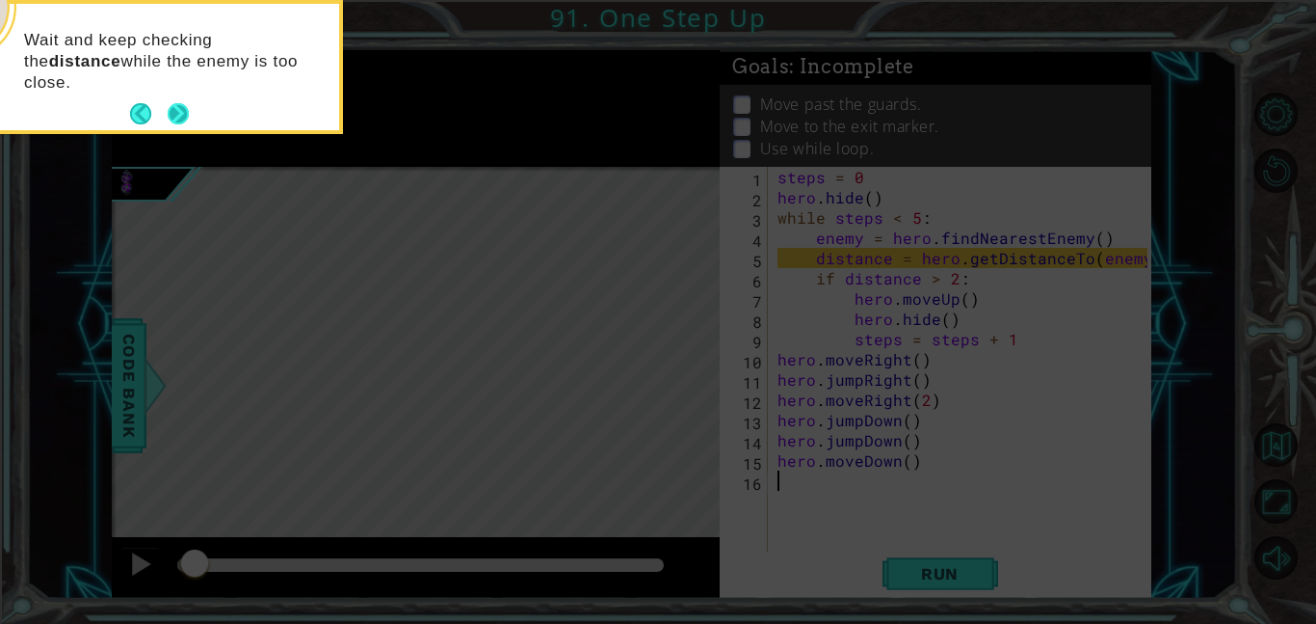
click at [173, 112] on button "Next" at bounding box center [179, 114] width 22 height 22
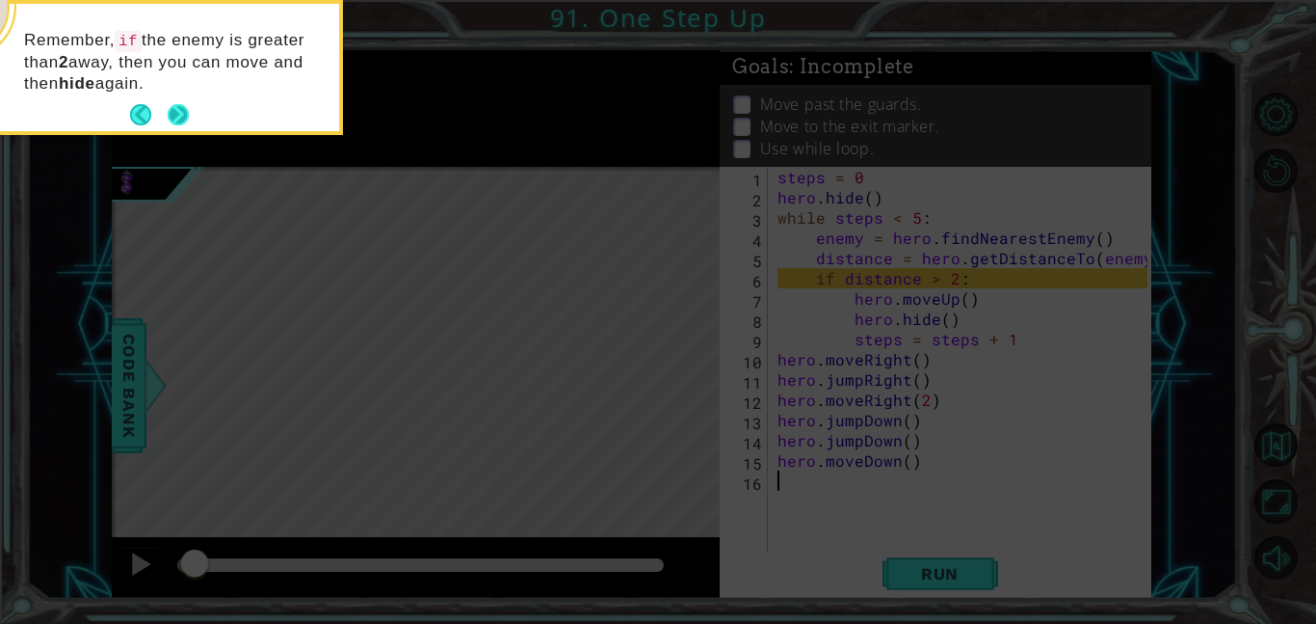
click at [171, 111] on button "Next" at bounding box center [178, 114] width 21 height 21
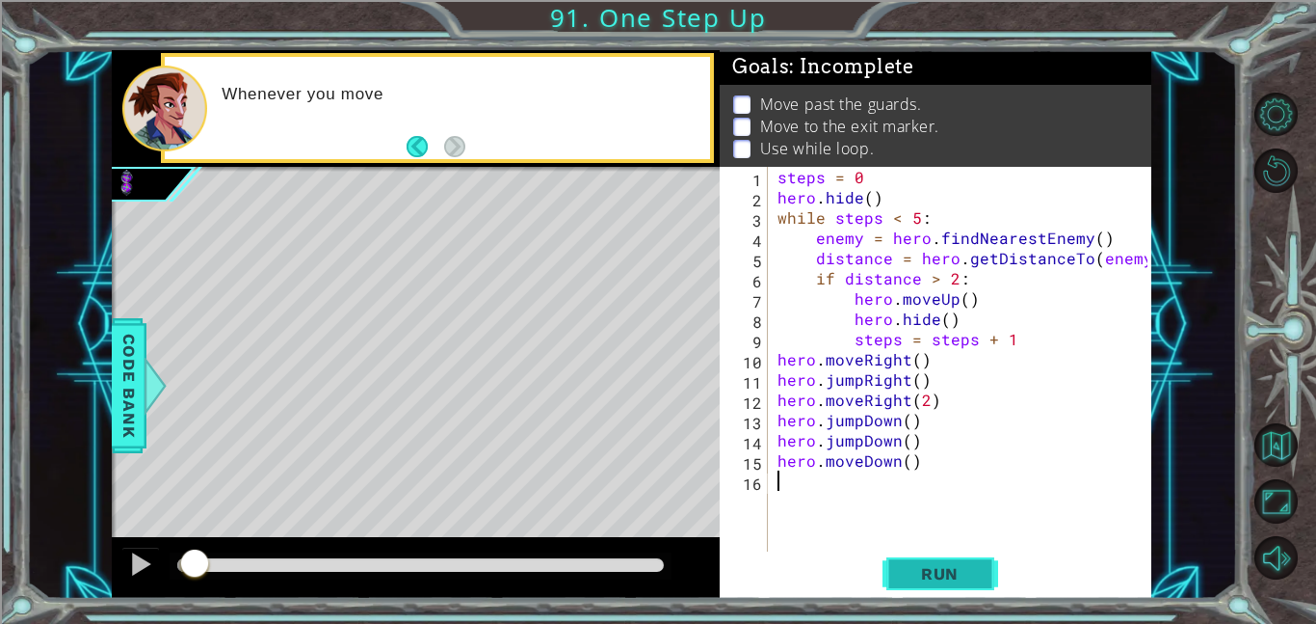
click at [938, 592] on button "Run" at bounding box center [941, 572] width 116 height 43
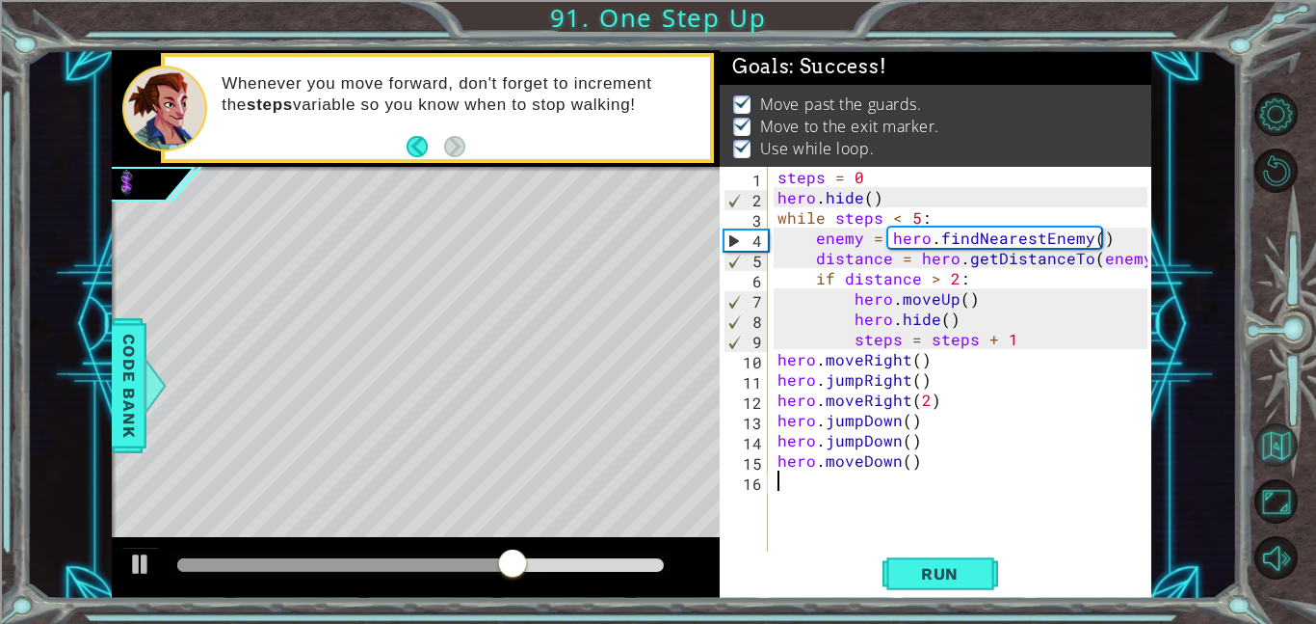
click at [1284, 436] on button "Back to Map" at bounding box center [1276, 444] width 43 height 43
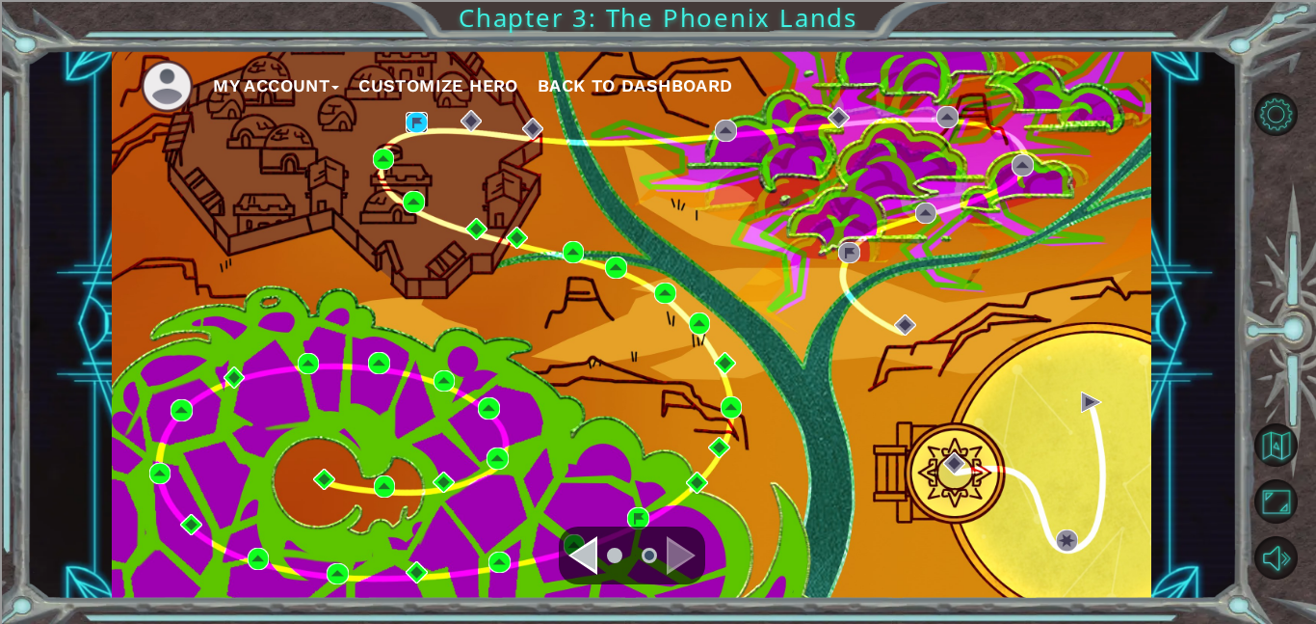
click at [423, 124] on img at bounding box center [417, 123] width 22 height 22
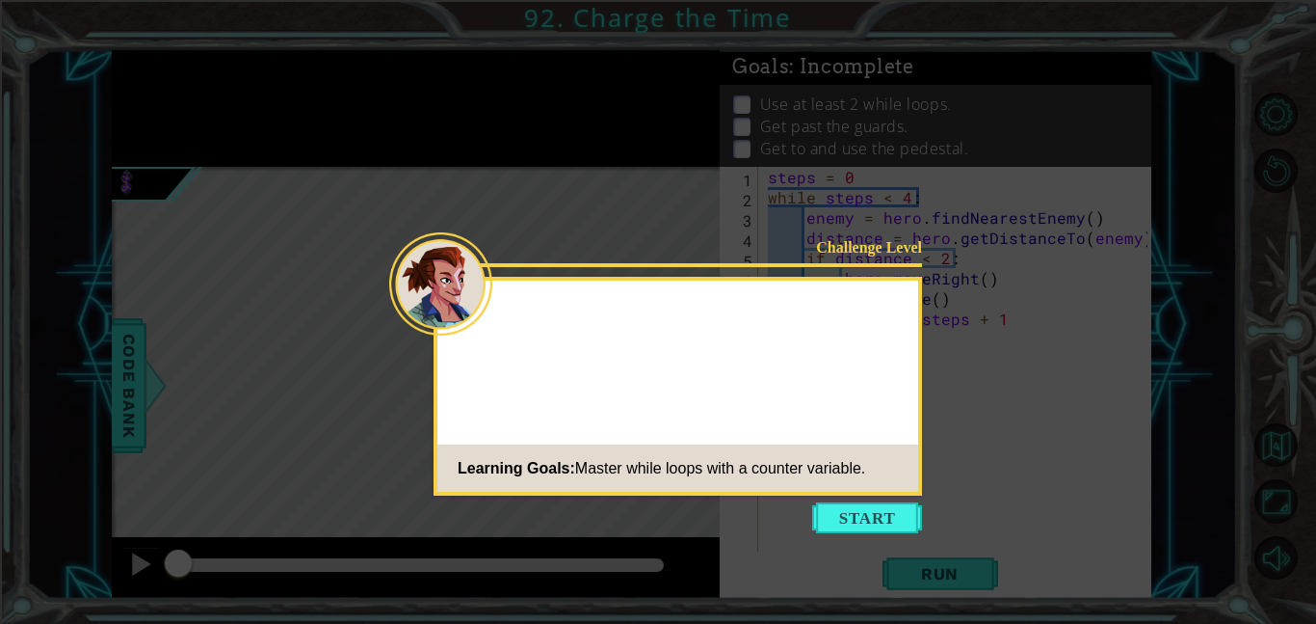
click at [870, 501] on icon at bounding box center [658, 312] width 1316 height 624
click at [884, 533] on icon at bounding box center [658, 312] width 1316 height 624
click at [864, 518] on button "Start" at bounding box center [867, 517] width 110 height 31
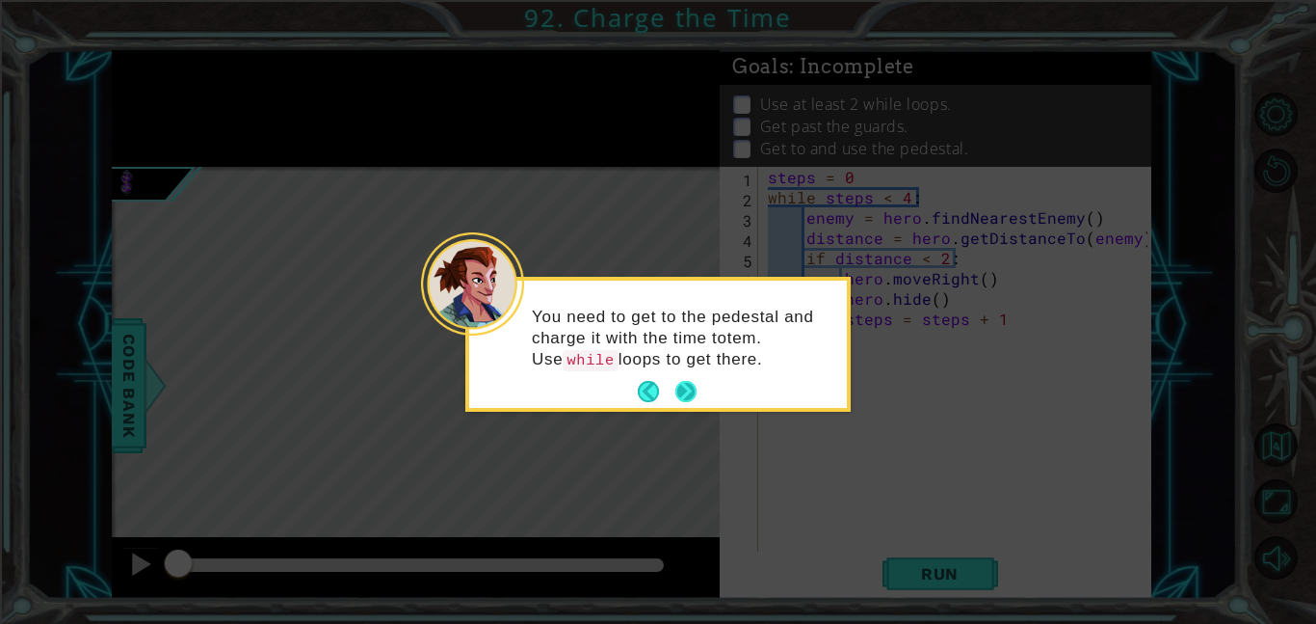
click at [684, 400] on button "Next" at bounding box center [686, 391] width 21 height 21
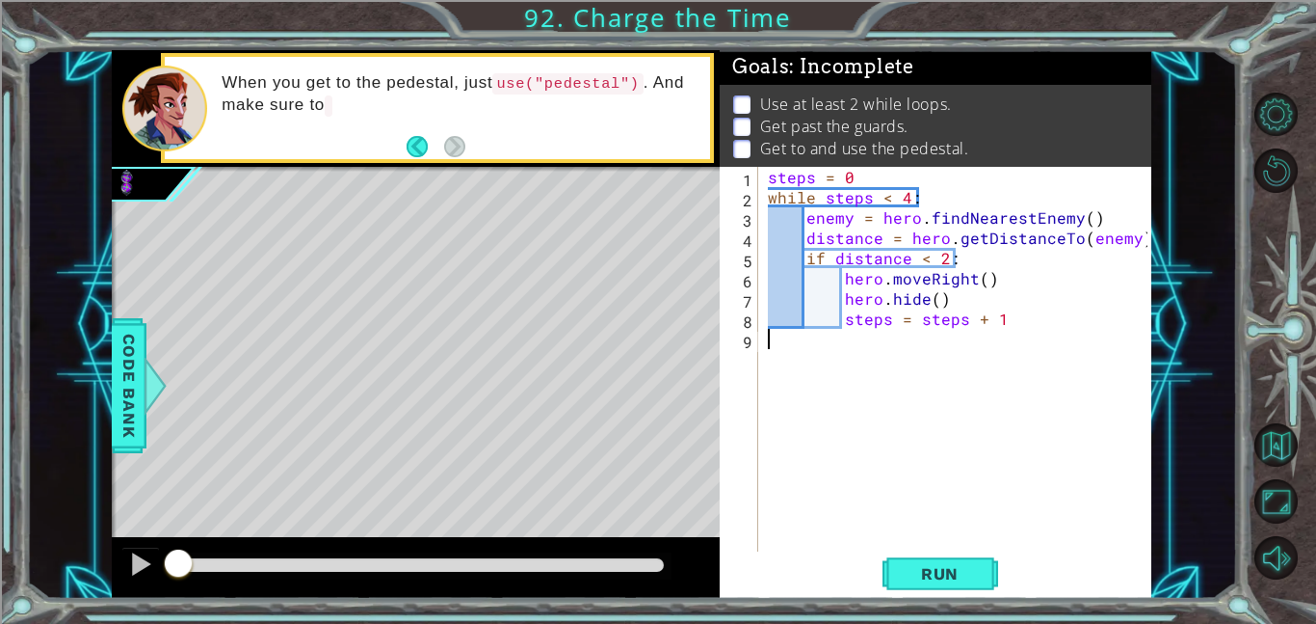
click at [873, 184] on div "steps = 0 while steps < 4 : enemy = hero . findNearestEnemy ( ) distance = hero…" at bounding box center [960, 379] width 393 height 425
type textarea "steps = 0"
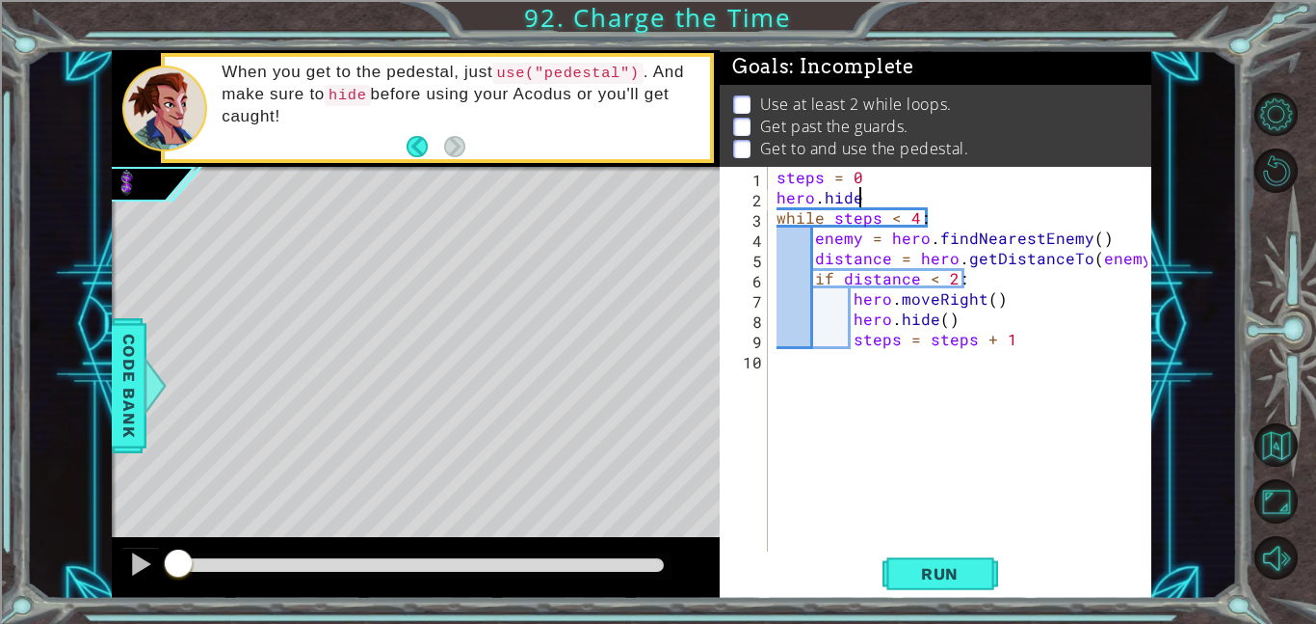
scroll to position [0, 5]
click at [945, 561] on button "Run" at bounding box center [941, 572] width 116 height 43
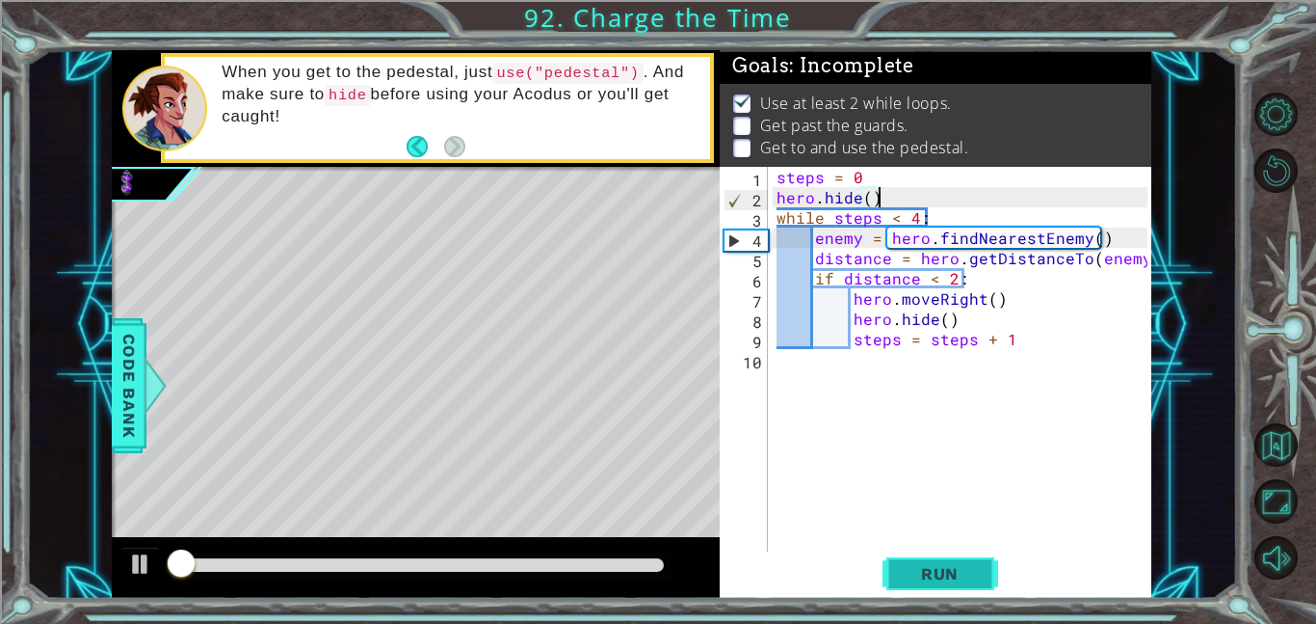
scroll to position [2, 0]
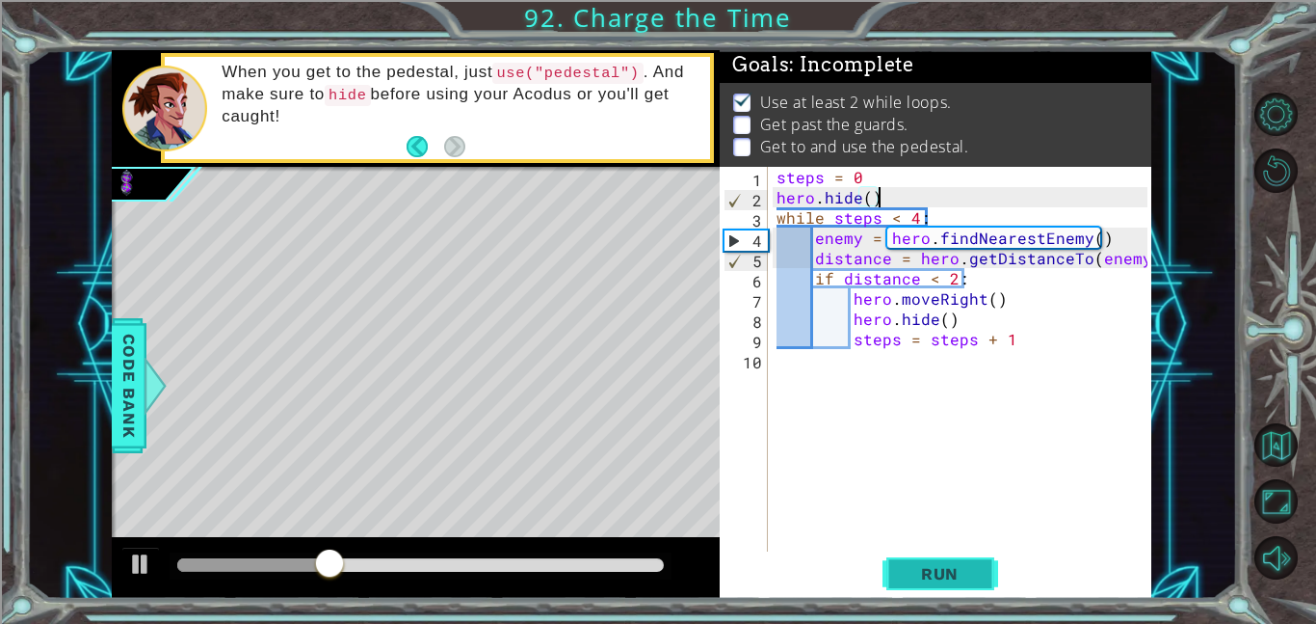
type textarea "while steps < 4:"
click at [1269, 423] on button "Back to Map" at bounding box center [1276, 444] width 43 height 43
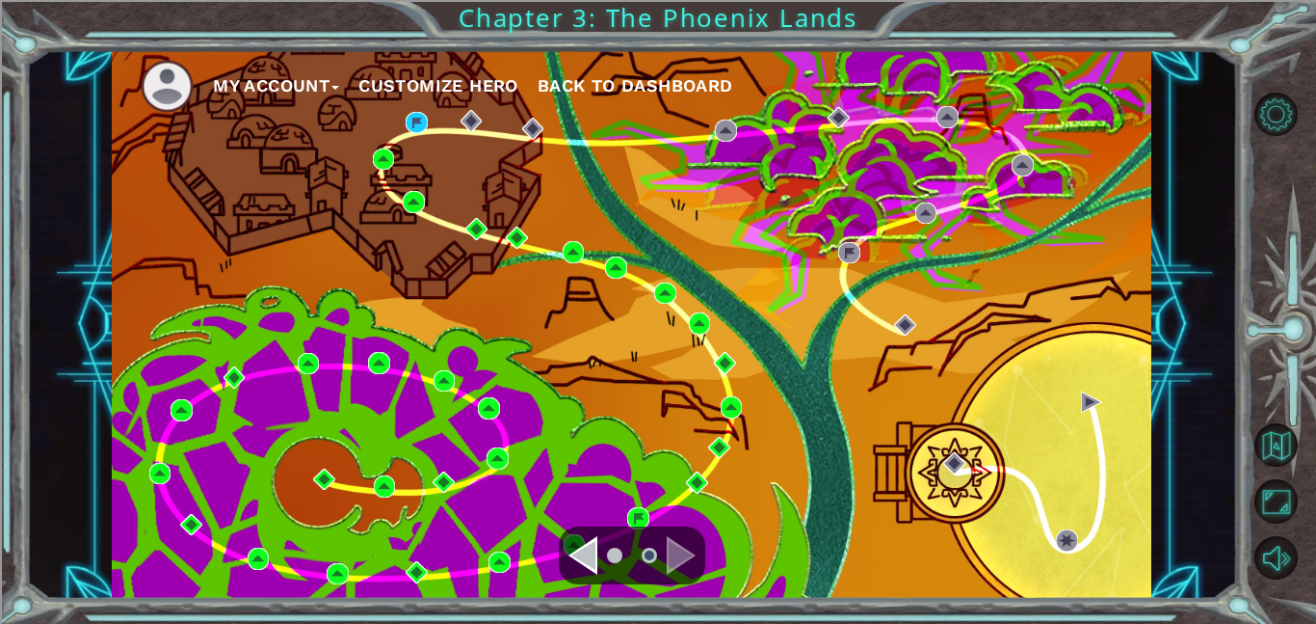
click at [442, 120] on div "My Account Customize Hero Back to Dashboard" at bounding box center [632, 324] width 1040 height 548
click at [416, 128] on img at bounding box center [417, 123] width 22 height 22
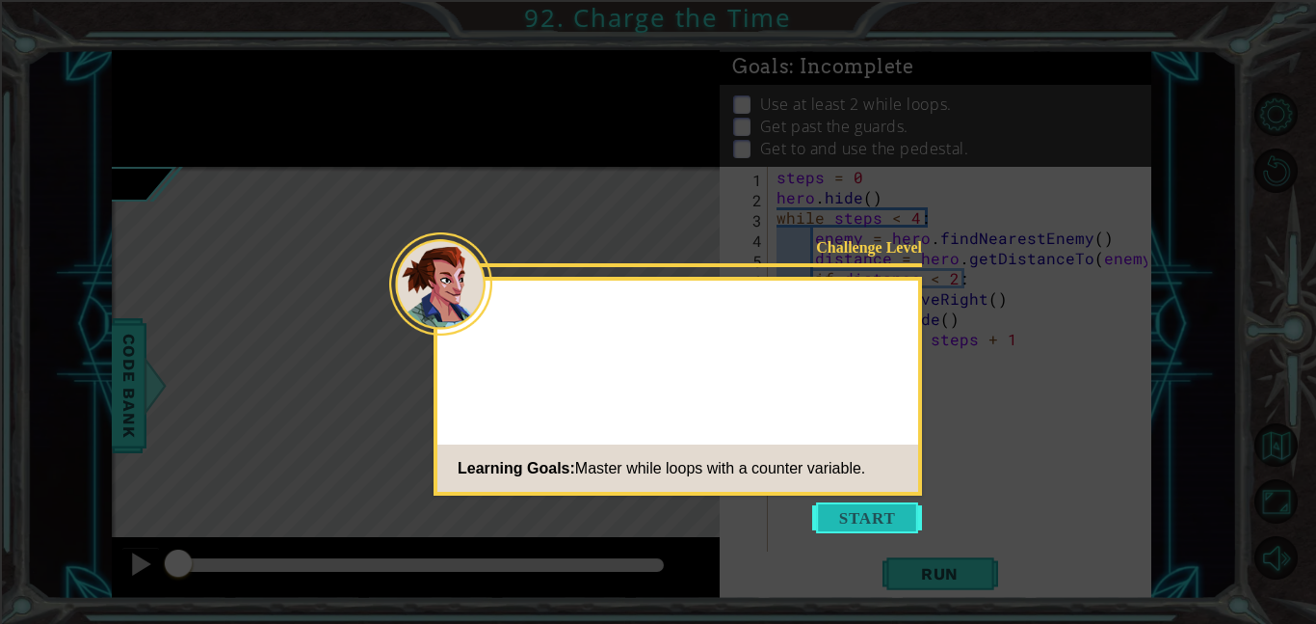
click at [887, 516] on button "Start" at bounding box center [867, 517] width 110 height 31
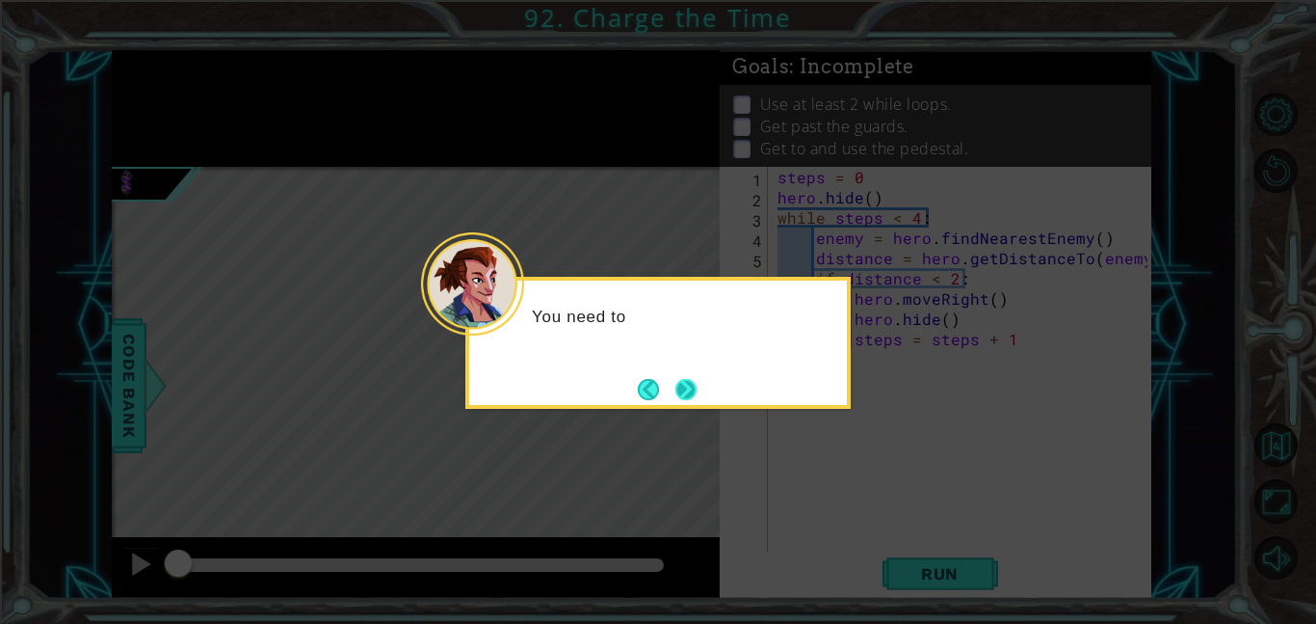
click at [698, 390] on button "Next" at bounding box center [686, 389] width 23 height 23
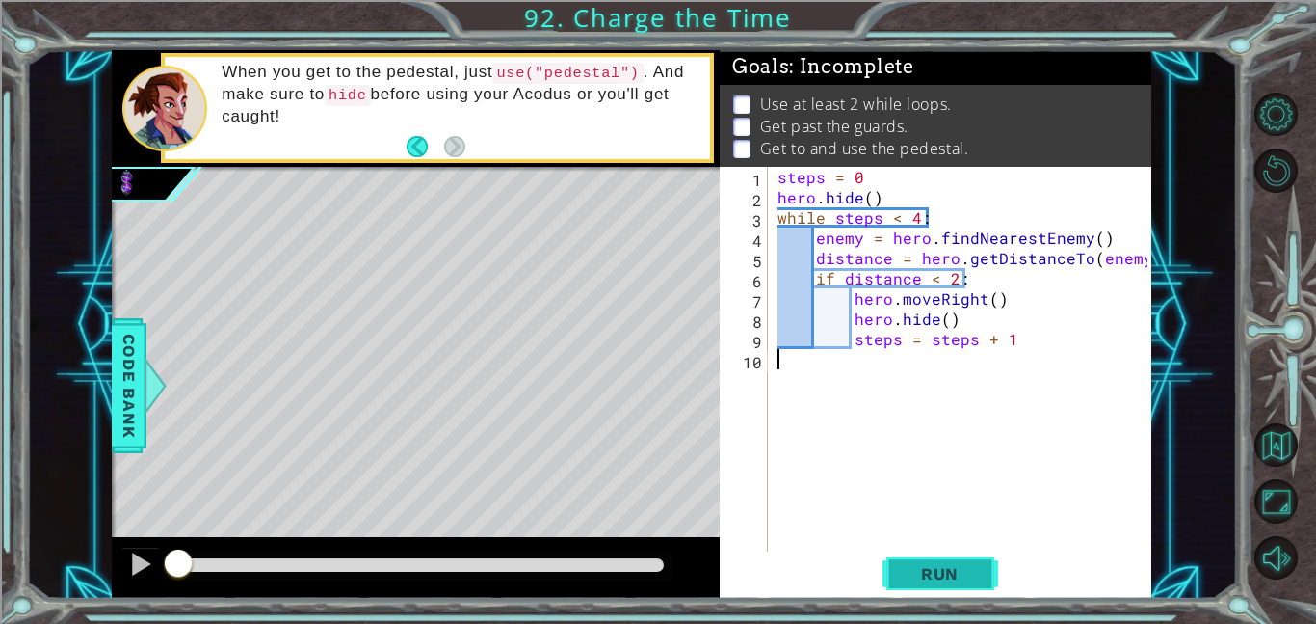
click at [933, 591] on button "Run" at bounding box center [941, 572] width 116 height 43
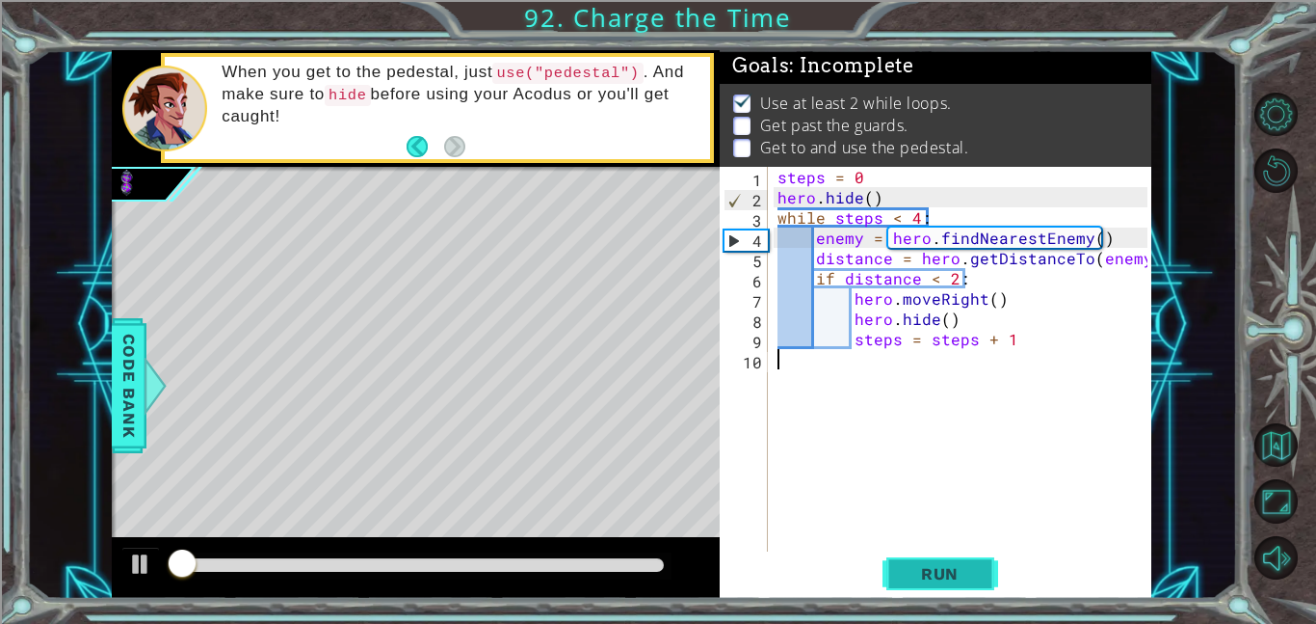
scroll to position [2, 0]
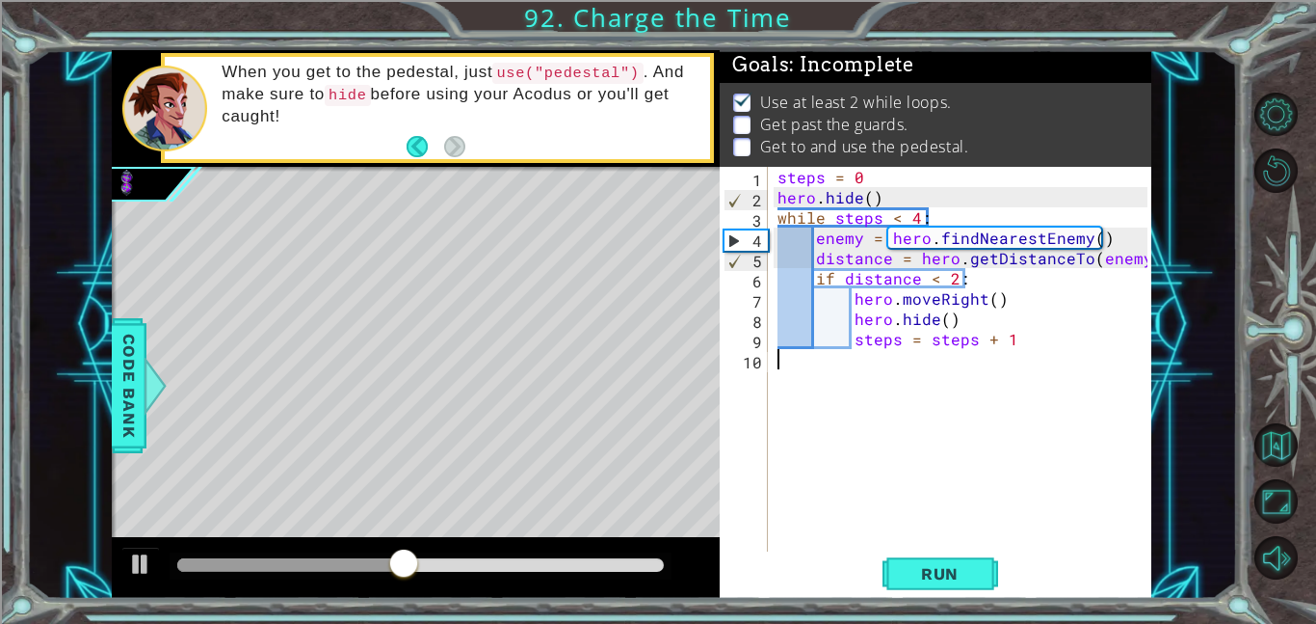
click at [924, 287] on div "steps = 0 hero . hide ( ) while steps < 4 : enemy = hero . findNearestEnemy ( )…" at bounding box center [966, 379] width 384 height 425
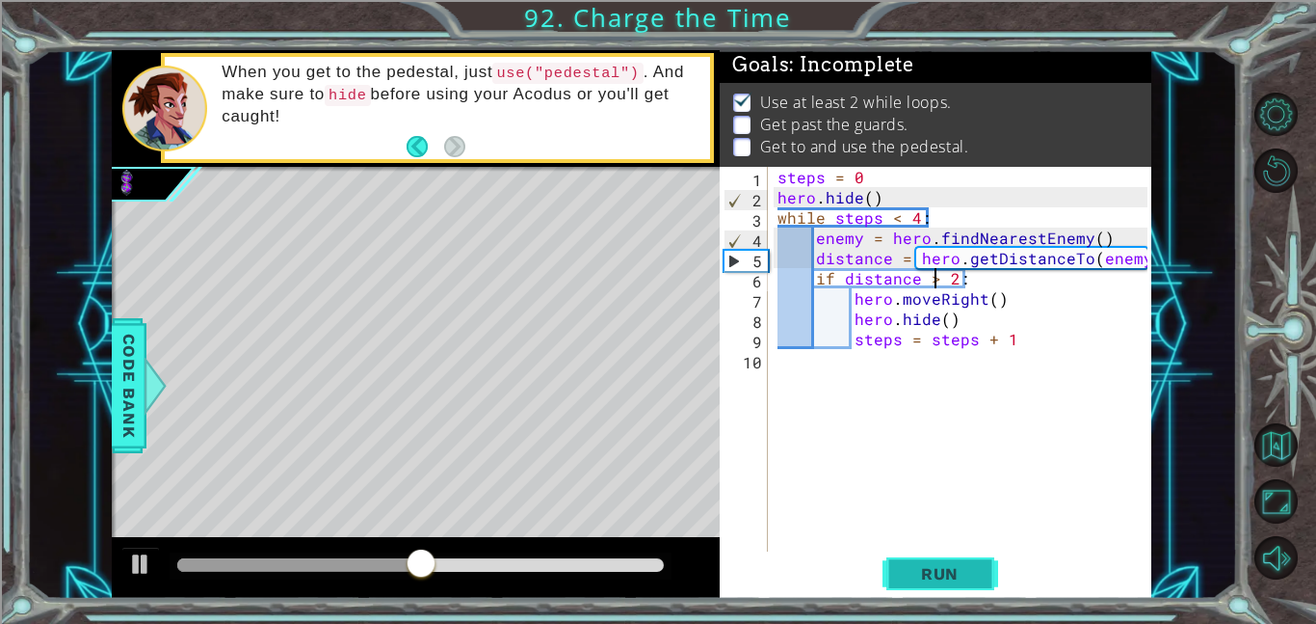
type textarea "if distance > 2:"
click at [930, 578] on span "Run" at bounding box center [940, 573] width 76 height 19
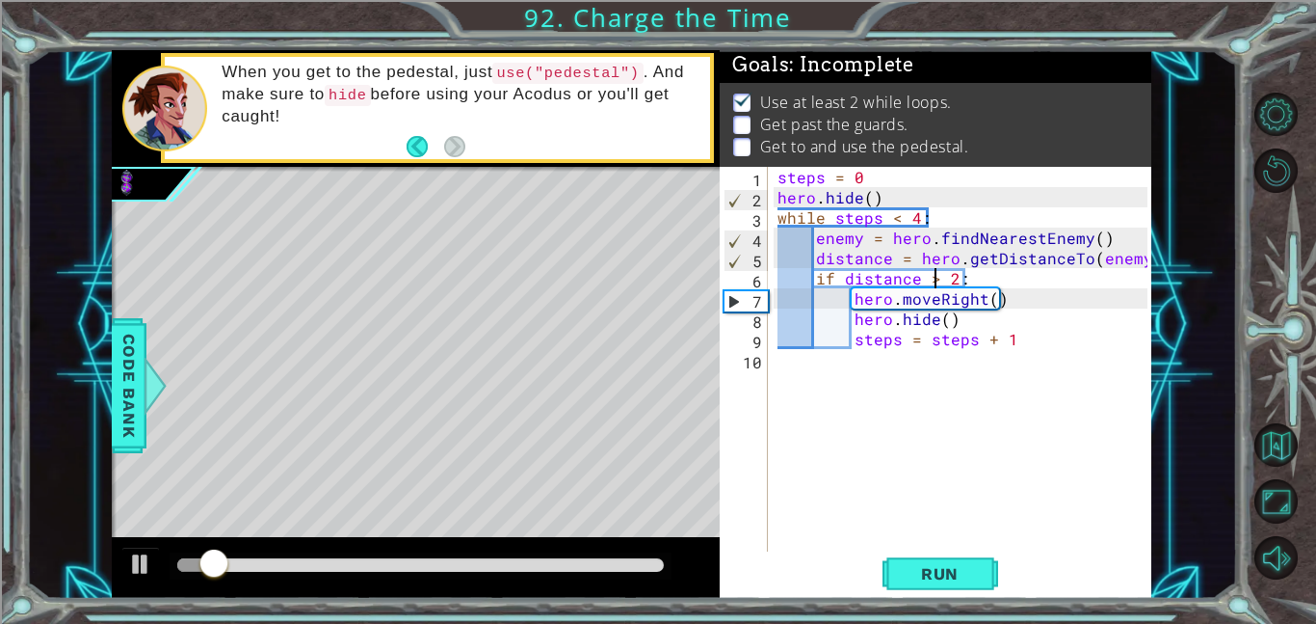
click at [760, 367] on div "10" at bounding box center [746, 362] width 44 height 20
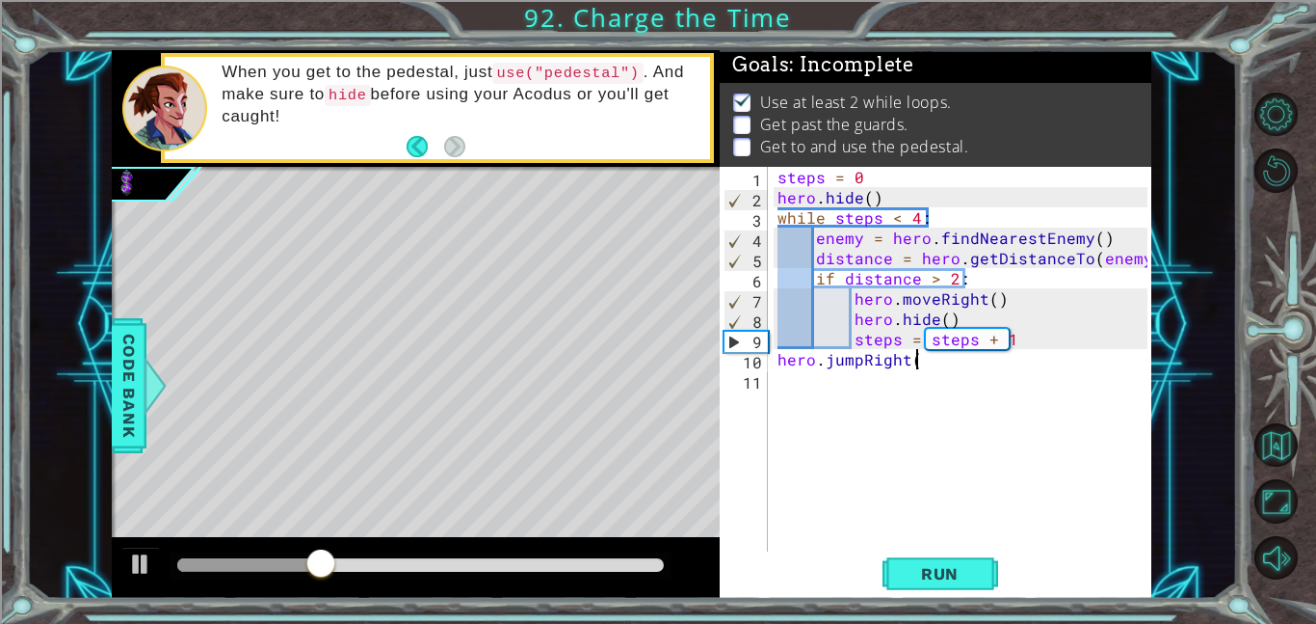
scroll to position [0, 8]
type textarea "hero.jumpRight()"
click at [966, 581] on span "Run" at bounding box center [940, 573] width 76 height 19
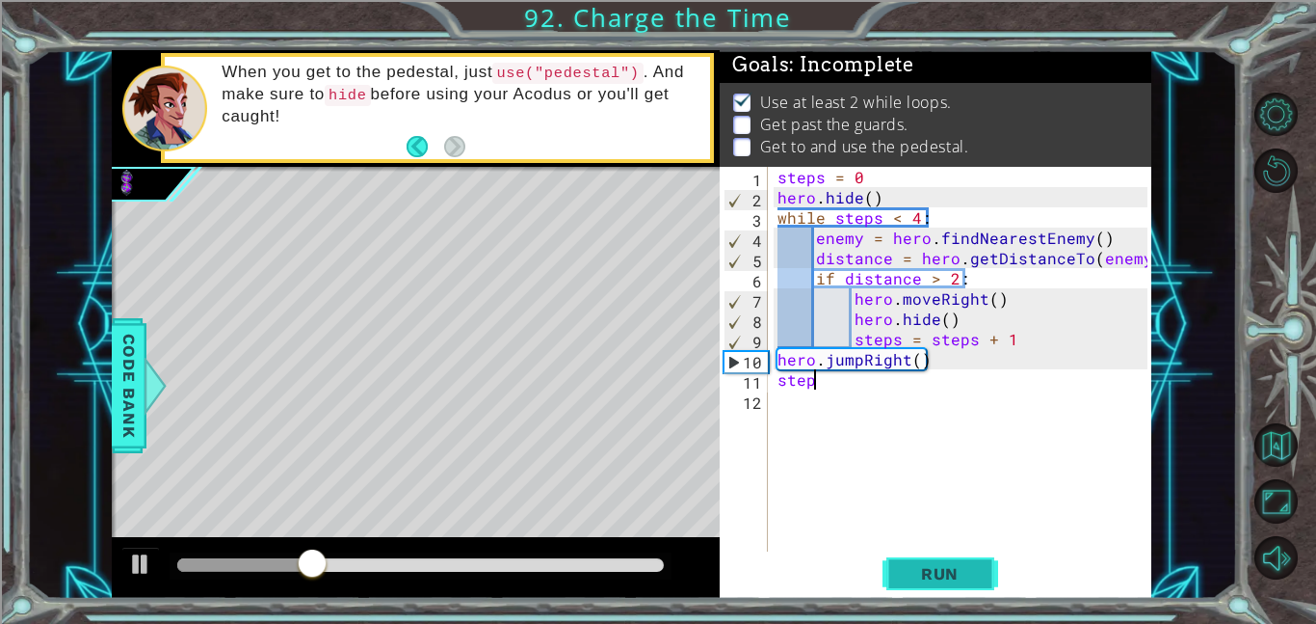
scroll to position [0, 2]
type textarea "steps = 0"
type textarea "while steps < 5:"
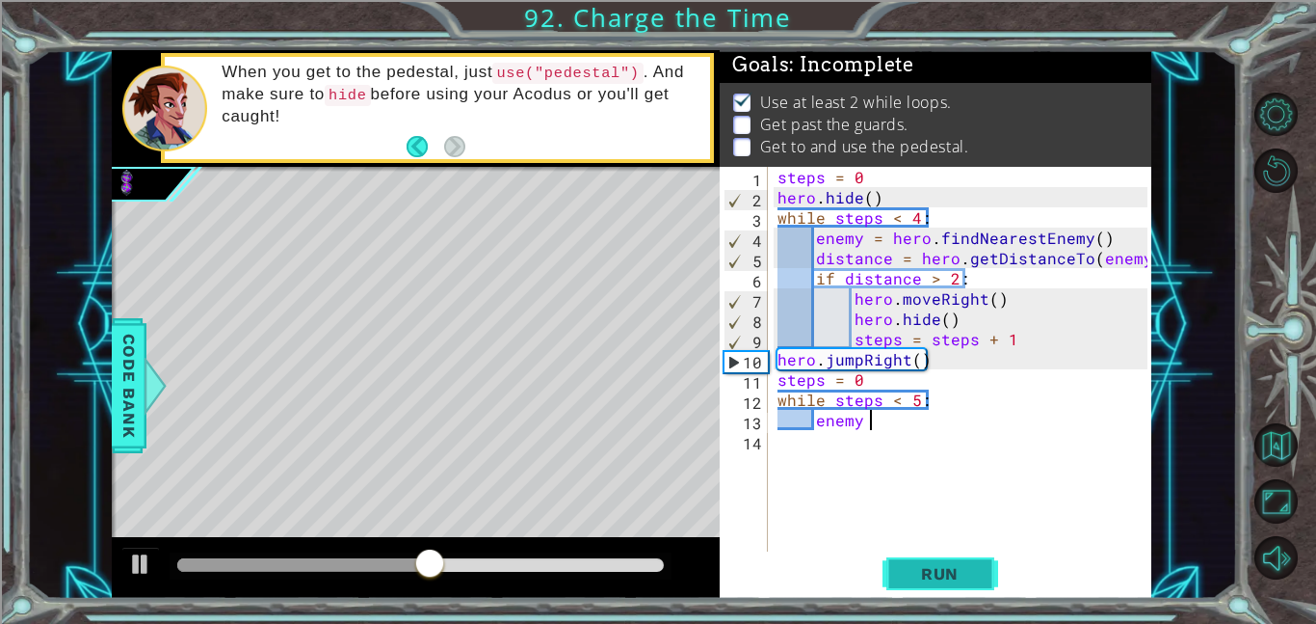
scroll to position [0, 5]
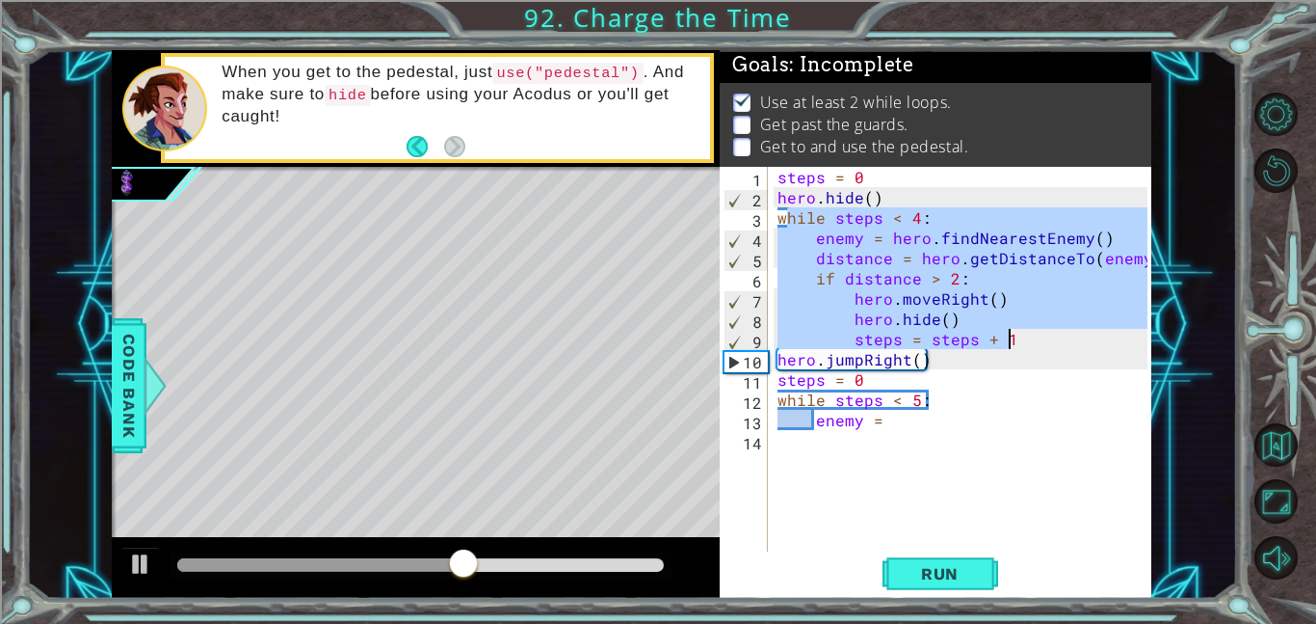
drag, startPoint x: 783, startPoint y: 216, endPoint x: 1072, endPoint y: 331, distance: 311.0
click at [1072, 331] on div "steps = 0 hero . hide ( ) while steps < 4 : enemy = hero . findNearestEnemy ( )…" at bounding box center [966, 379] width 384 height 425
click at [887, 428] on div "steps = 0 hero . hide ( ) while steps < 4 : enemy = hero . findNearestEnemy ( )…" at bounding box center [966, 379] width 384 height 425
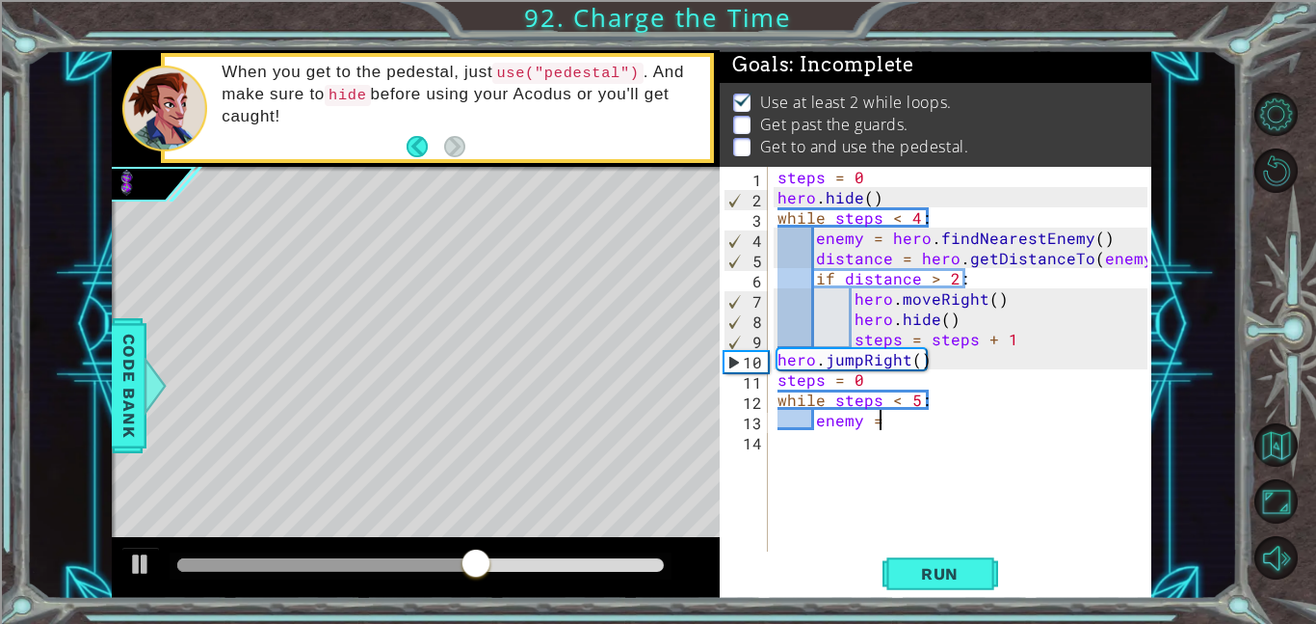
scroll to position [0, 3]
type textarea "e"
type textarea "w"
paste textarea "steps = steps + 1"
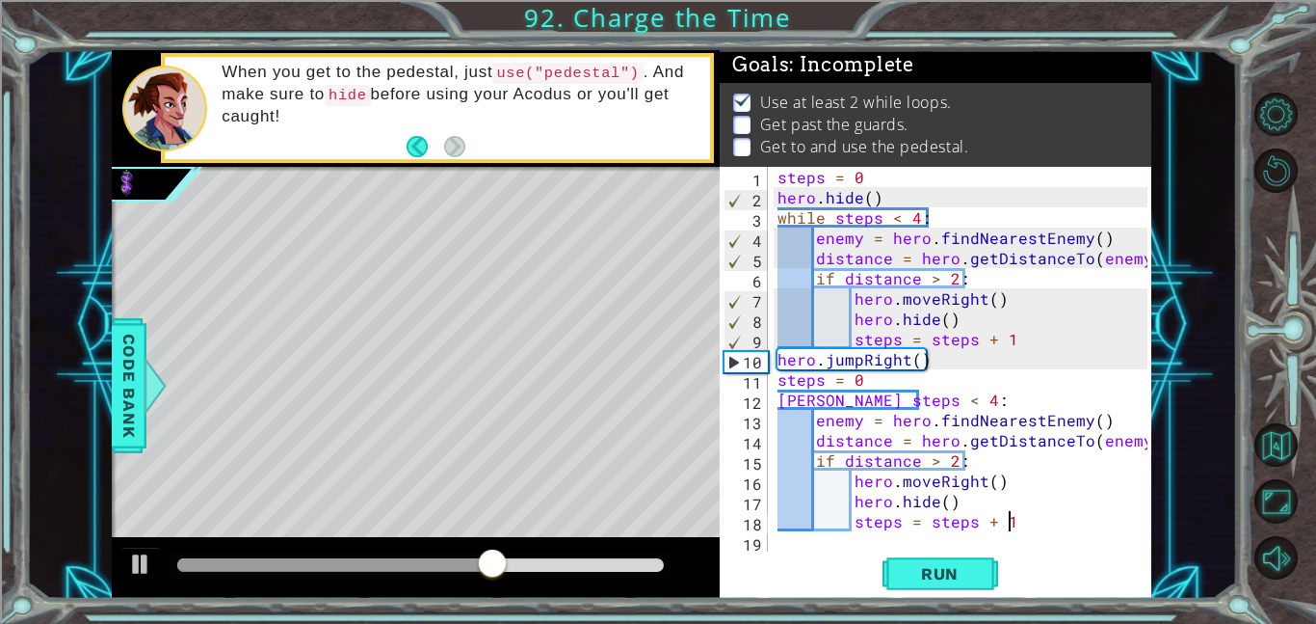
click at [1000, 475] on div "steps = 0 hero . hide ( ) while steps < 4 : enemy = hero . findNearestEnemy ( )…" at bounding box center [966, 379] width 384 height 425
click at [969, 481] on div "steps = 0 hero . hide ( ) while steps < 4 : enemy = hero . findNearestEnemy ( )…" at bounding box center [966, 379] width 384 height 425
click at [973, 582] on span "Run" at bounding box center [940, 573] width 76 height 19
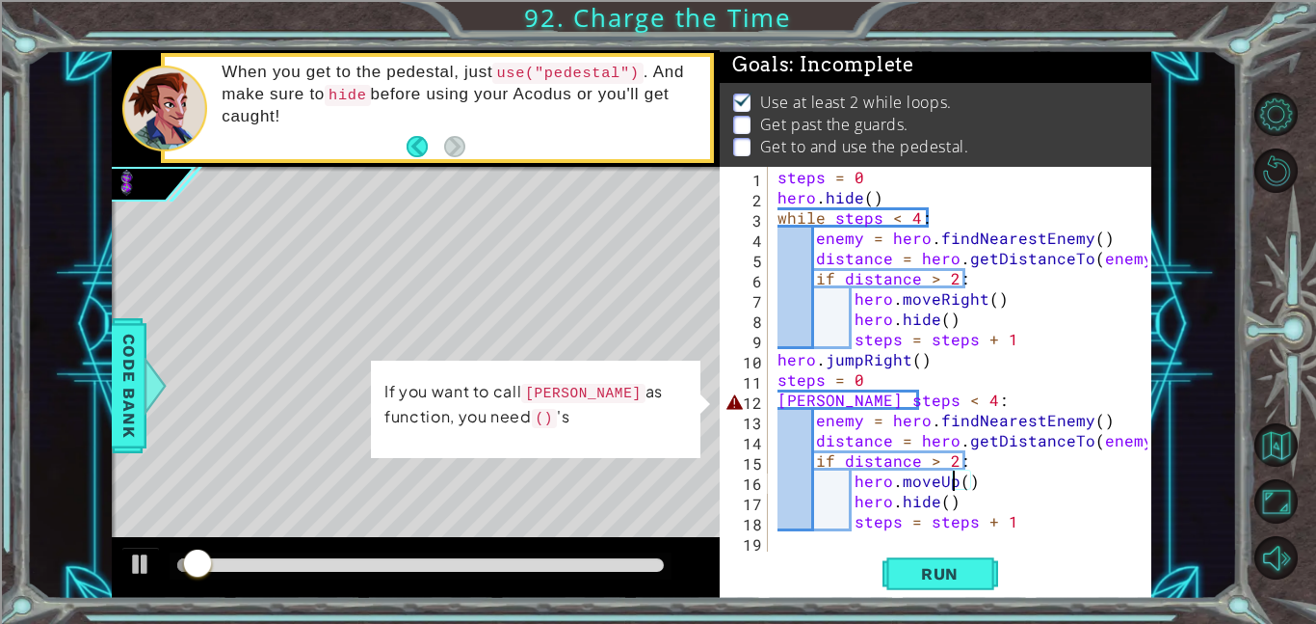
click at [781, 406] on div "steps = 0 hero . hide ( ) while steps < 4 : enemy = hero . findNearestEnemy ( )…" at bounding box center [966, 379] width 384 height 425
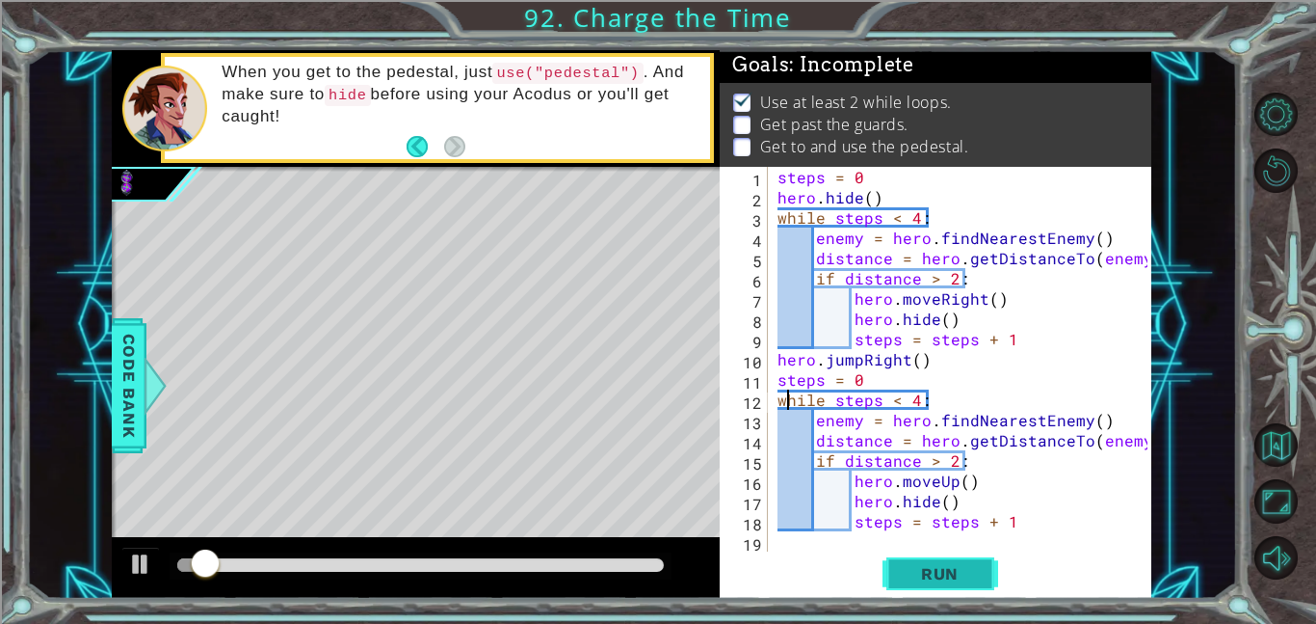
click at [957, 559] on button "Run" at bounding box center [941, 572] width 116 height 43
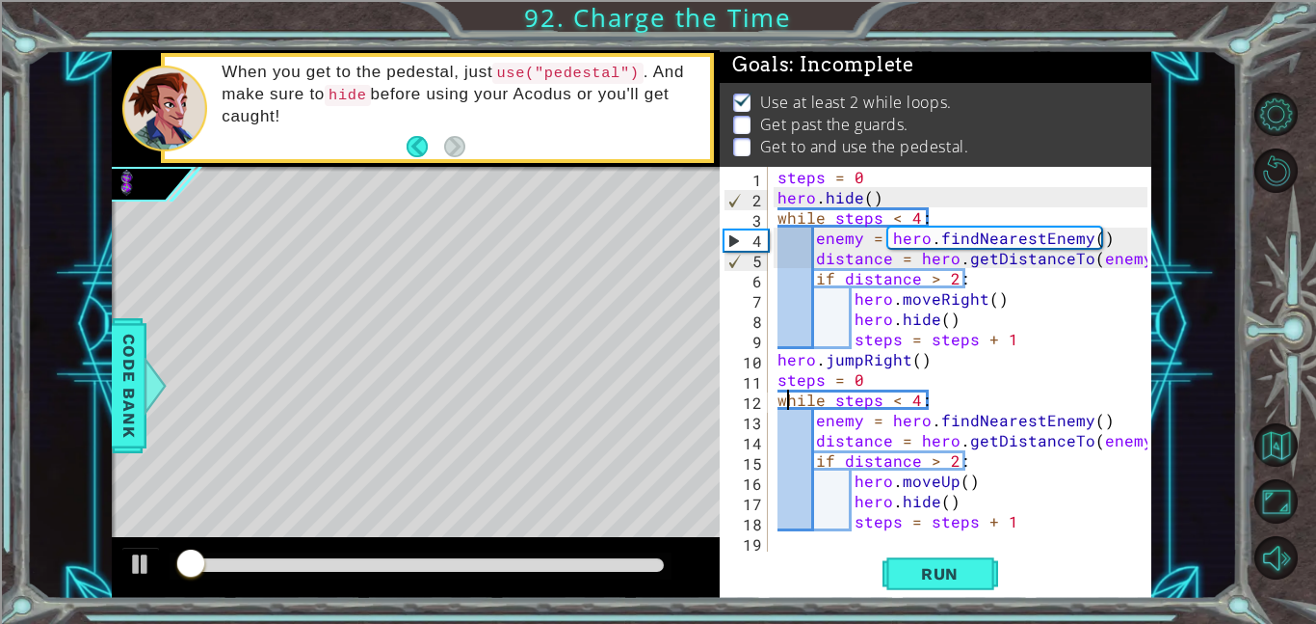
click at [930, 396] on div "steps = 0 hero . hide ( ) while steps < 4 : enemy = hero . findNearestEnemy ( )…" at bounding box center [966, 379] width 384 height 425
click at [913, 412] on div "steps = 0 hero . hide ( ) while steps < 4 : enemy = hero . findNearestEnemy ( )…" at bounding box center [966, 379] width 384 height 425
click at [921, 401] on div "steps = 0 hero . hide ( ) while steps < 4 : enemy = hero . findNearestEnemy ( )…" at bounding box center [966, 379] width 384 height 425
click at [912, 396] on div "steps = 0 hero . hide ( ) while steps < 4 : enemy = hero . findNearestEnemy ( )…" at bounding box center [966, 379] width 384 height 425
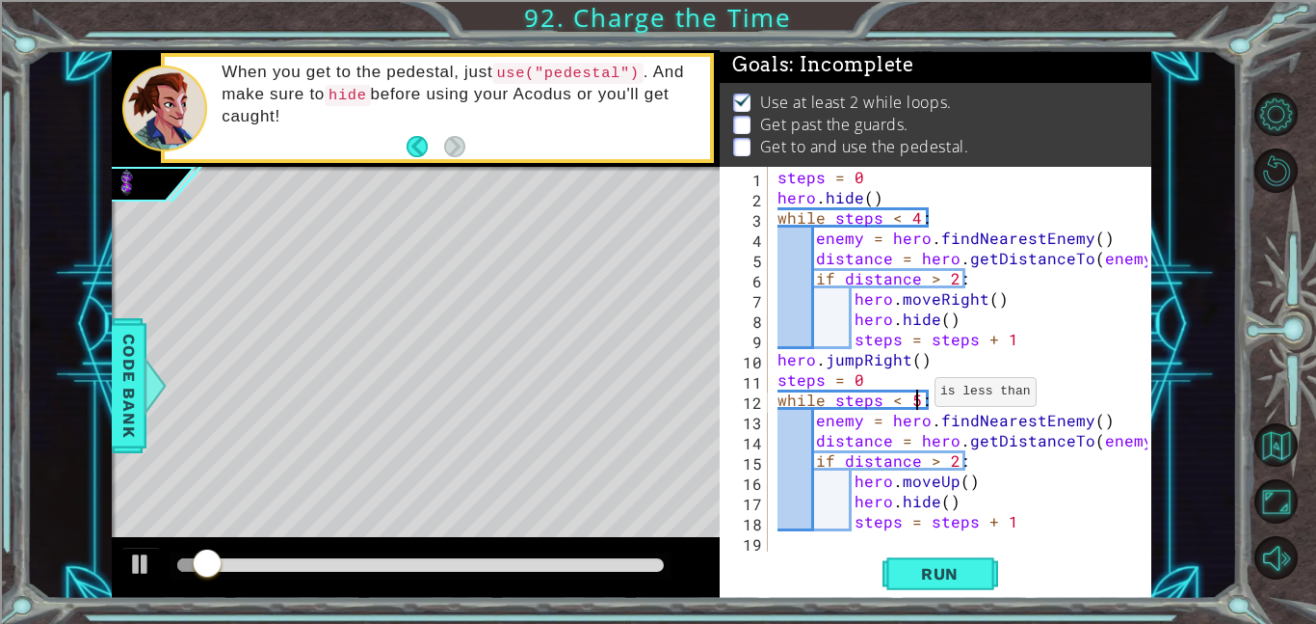
scroll to position [0, 8]
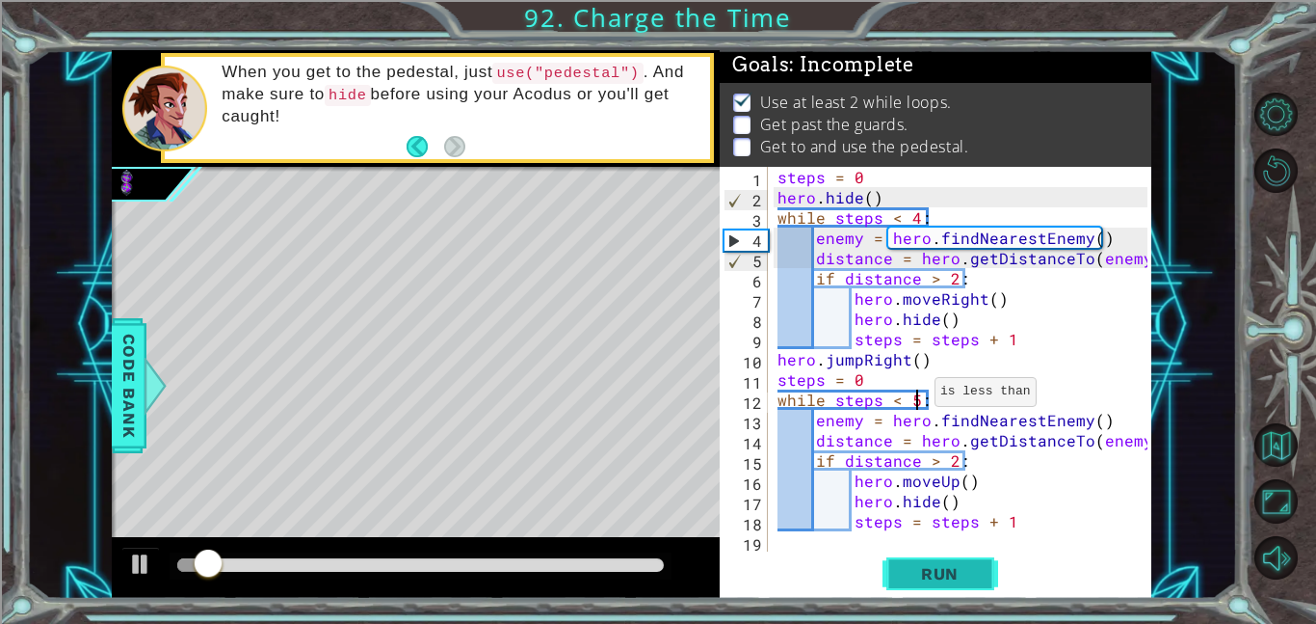
click at [970, 582] on span "Run" at bounding box center [940, 573] width 76 height 19
click at [1037, 522] on div "steps = 0 hero . hide ( ) while steps < 4 : enemy = hero . findNearestEnemy ( )…" at bounding box center [966, 379] width 384 height 425
type textarea "steps = steps + 1"
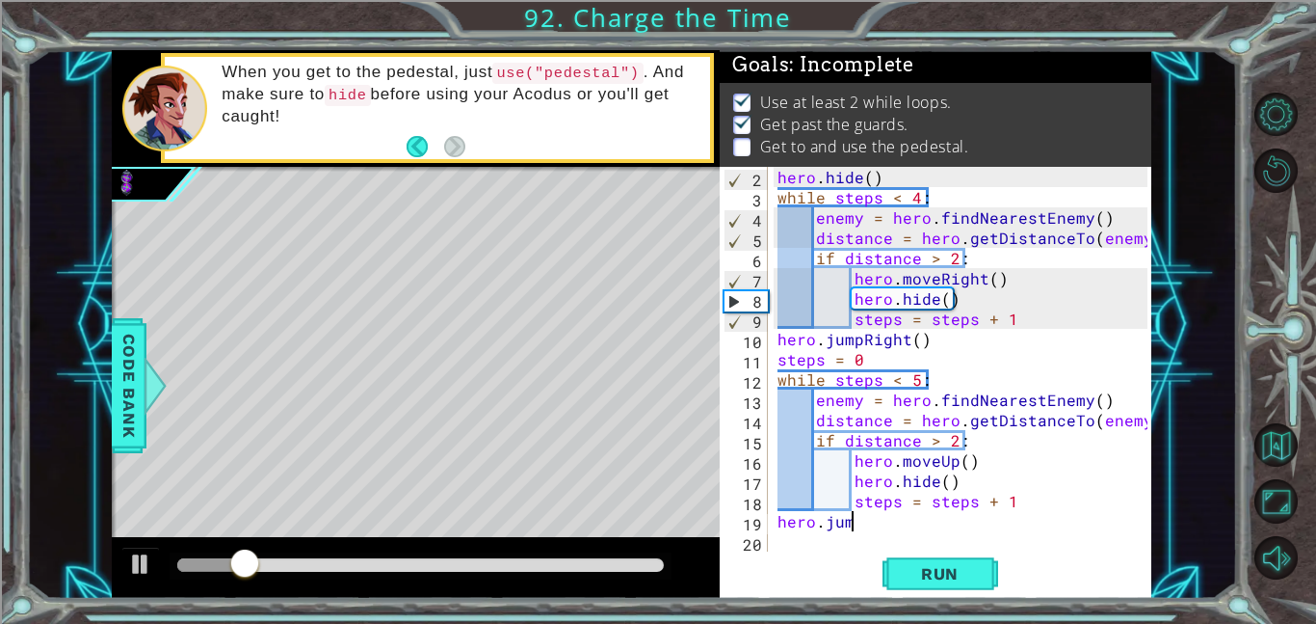
scroll to position [0, 4]
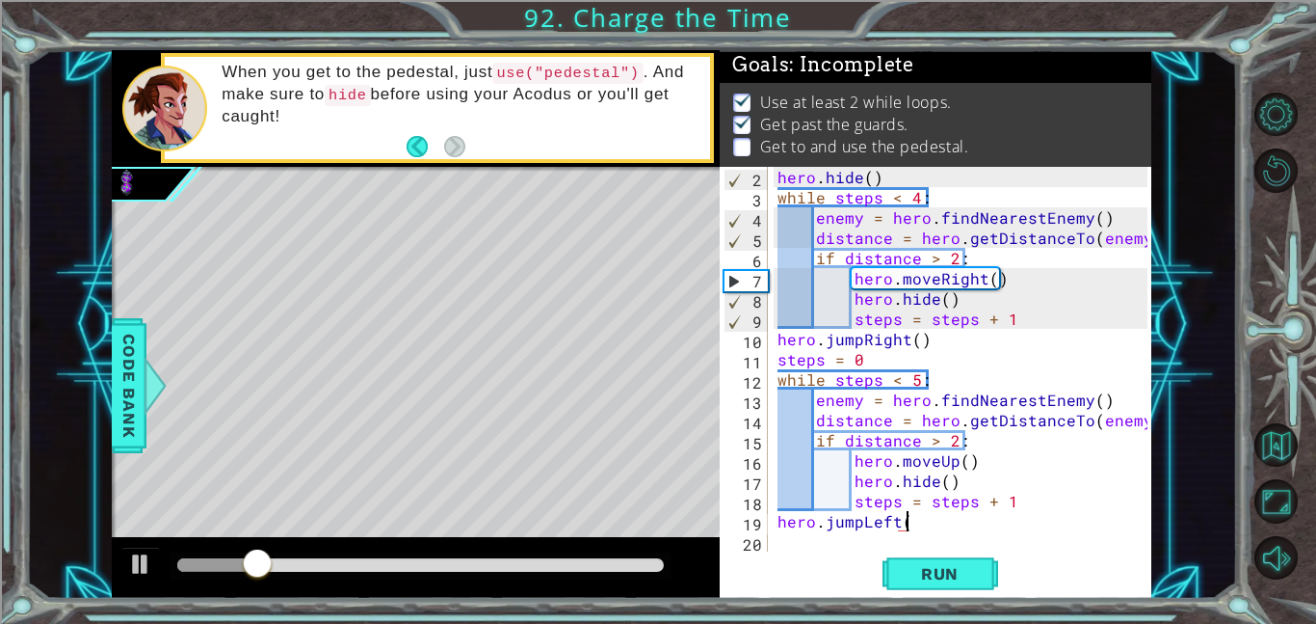
type textarea "hero.jumpLeft()"
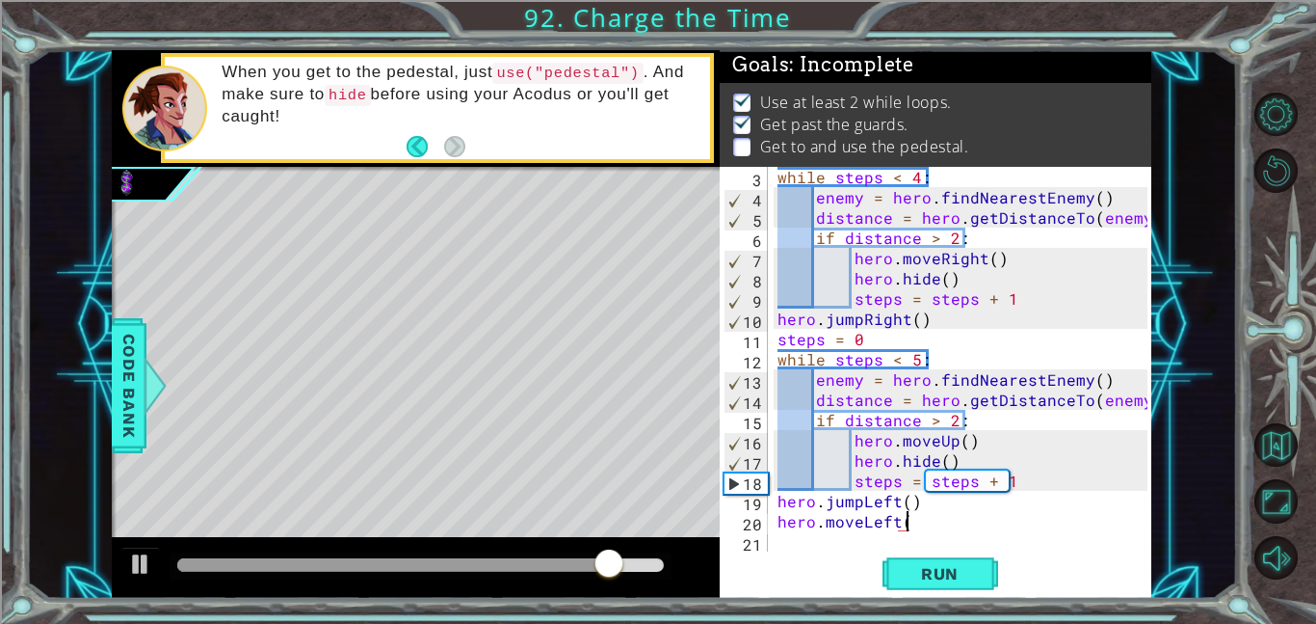
scroll to position [0, 8]
type textarea "hero.moveLeft(2)"
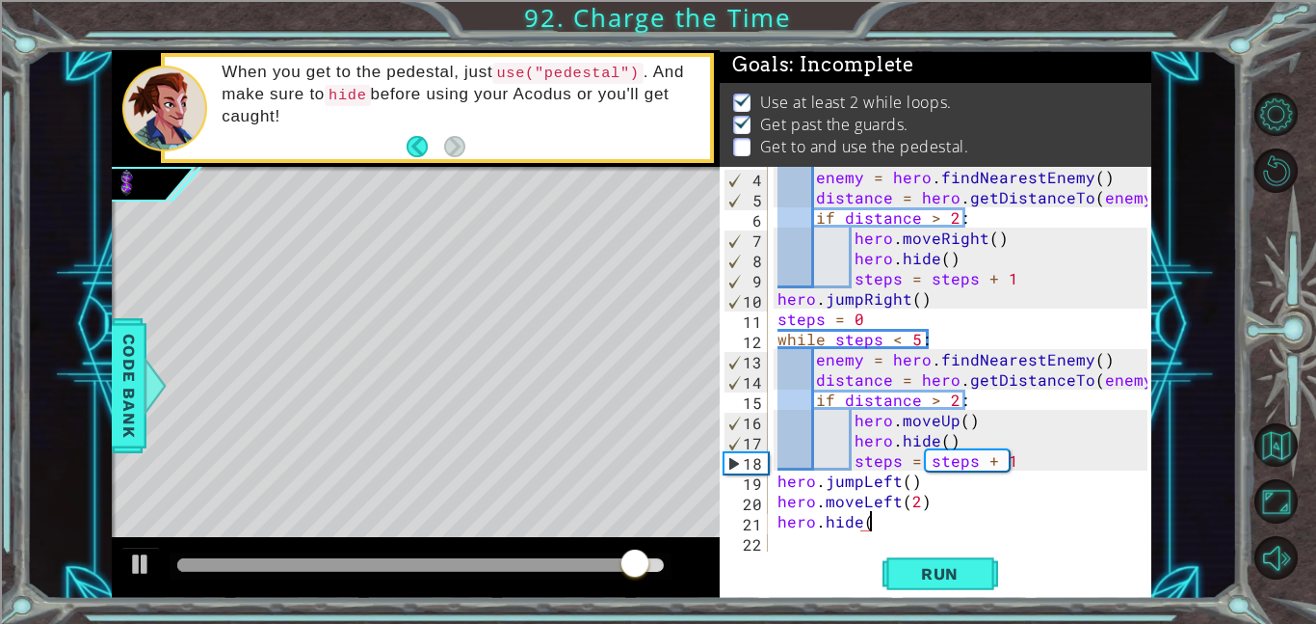
scroll to position [0, 5]
type textarea "hero.hide()"
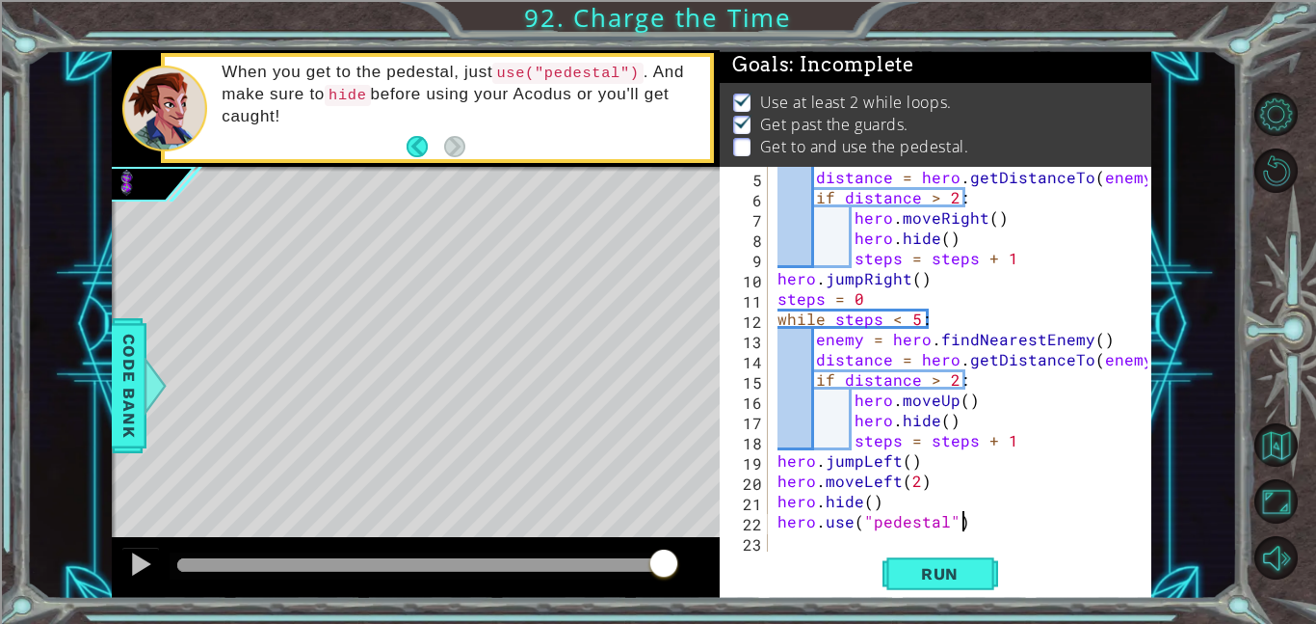
scroll to position [0, 11]
type textarea "hero.use("pedestal")"
click at [965, 572] on span "Run" at bounding box center [940, 573] width 76 height 19
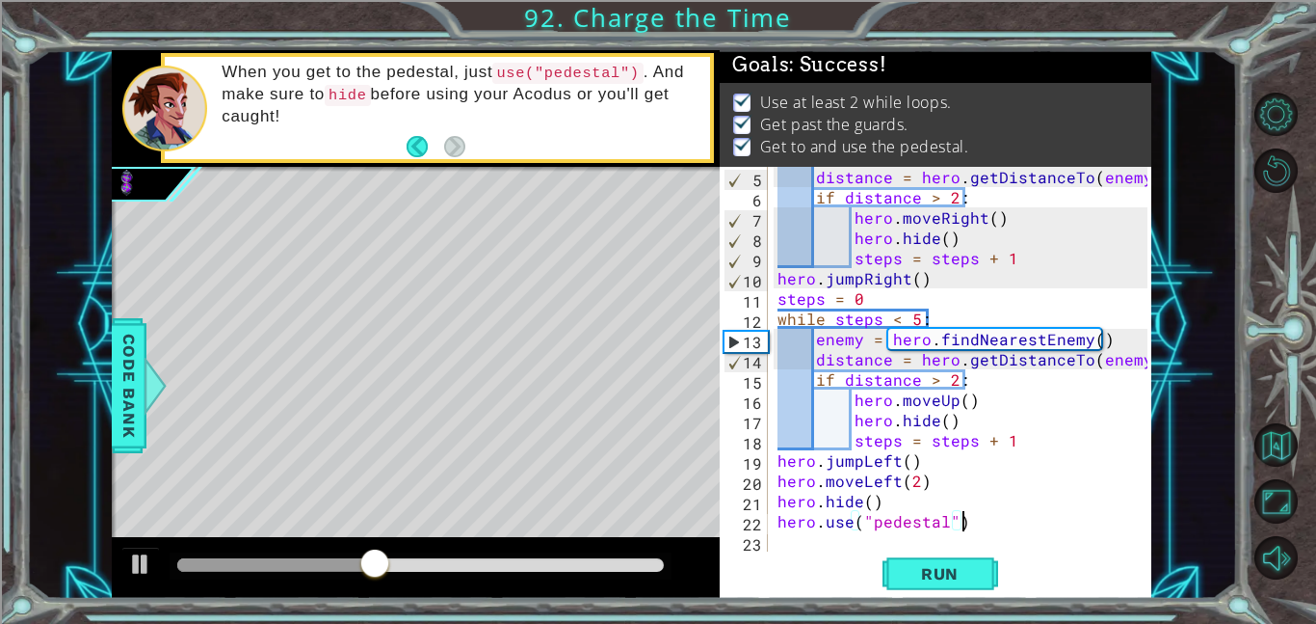
click at [789, 560] on div "Run" at bounding box center [940, 572] width 432 height 43
click at [790, 540] on div "distance = hero . getDistanceTo ( enemy ) if distance > 2 : hero . moveRight ( …" at bounding box center [966, 379] width 384 height 425
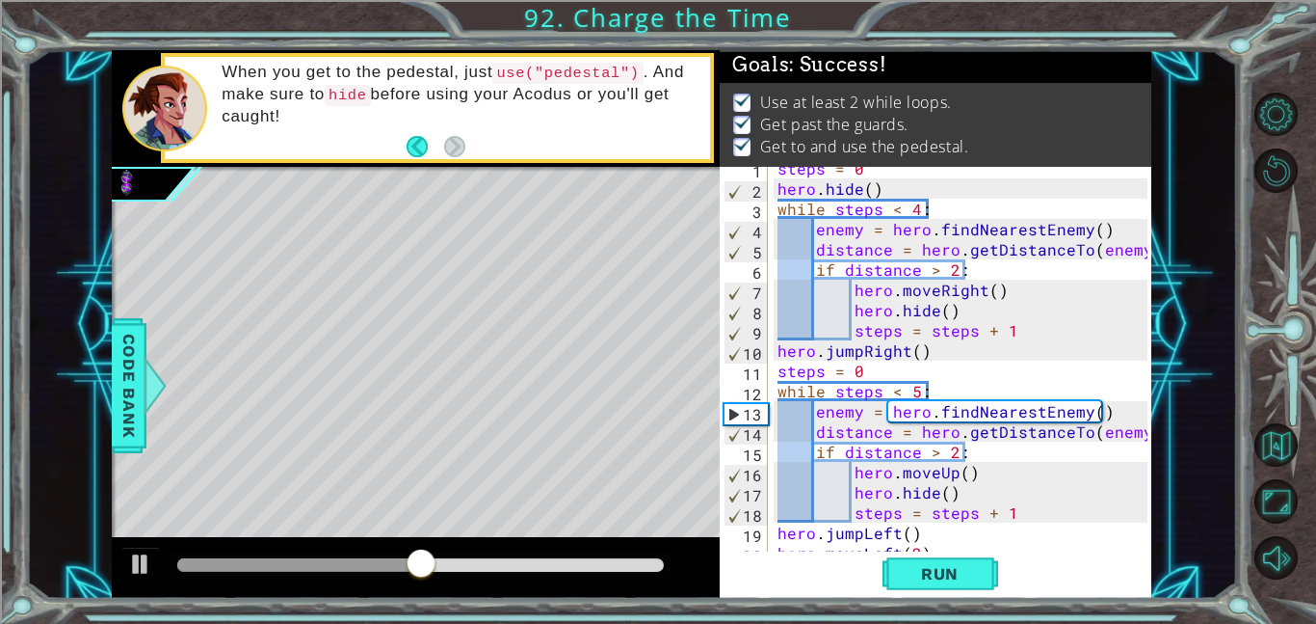
scroll to position [7, 0]
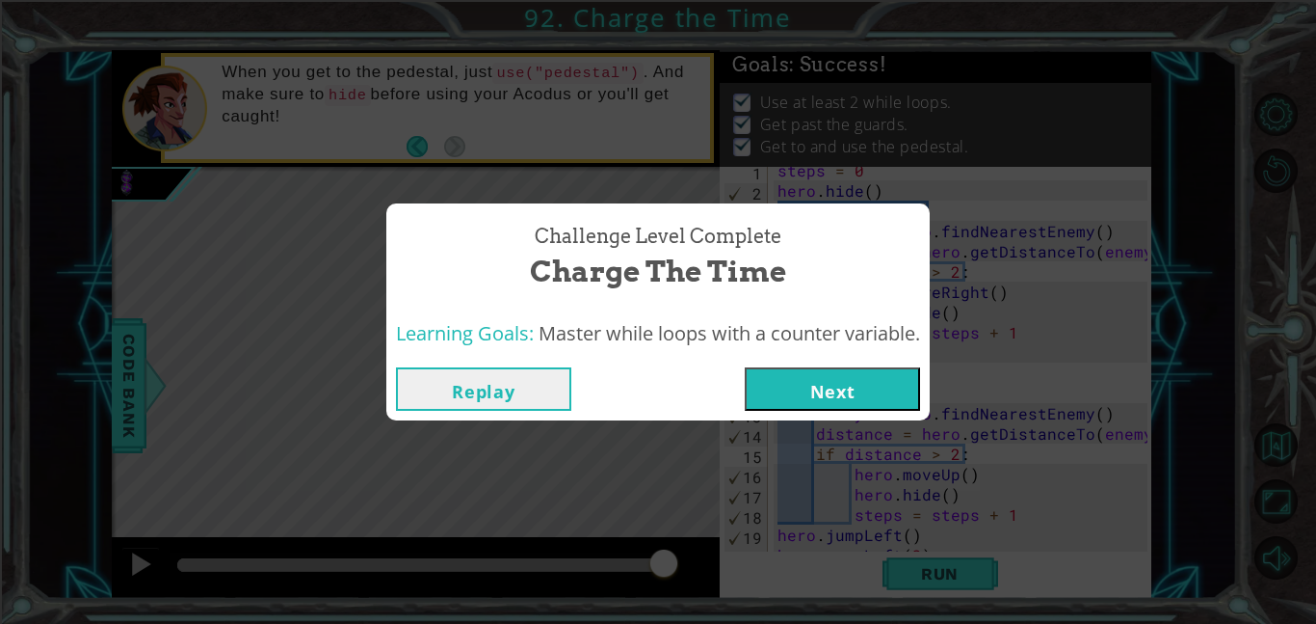
click at [845, 373] on button "Next" at bounding box center [832, 388] width 175 height 43
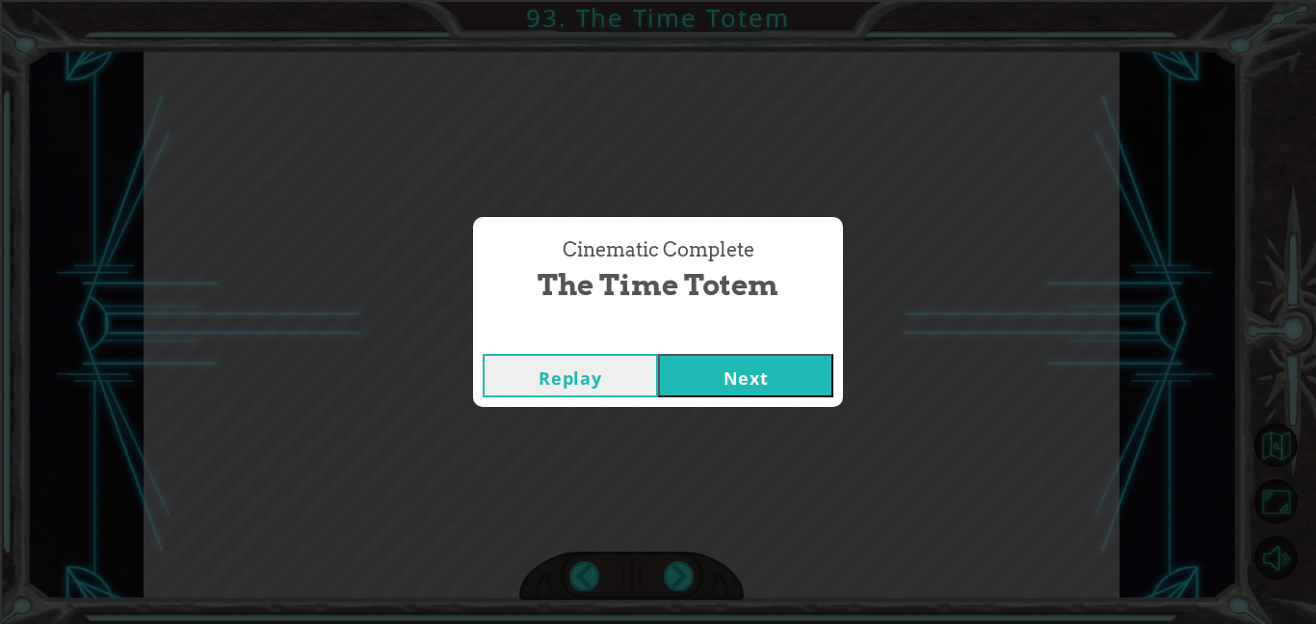
click at [756, 357] on button "Next" at bounding box center [745, 375] width 175 height 43
click at [714, 361] on button "Next" at bounding box center [745, 375] width 175 height 43
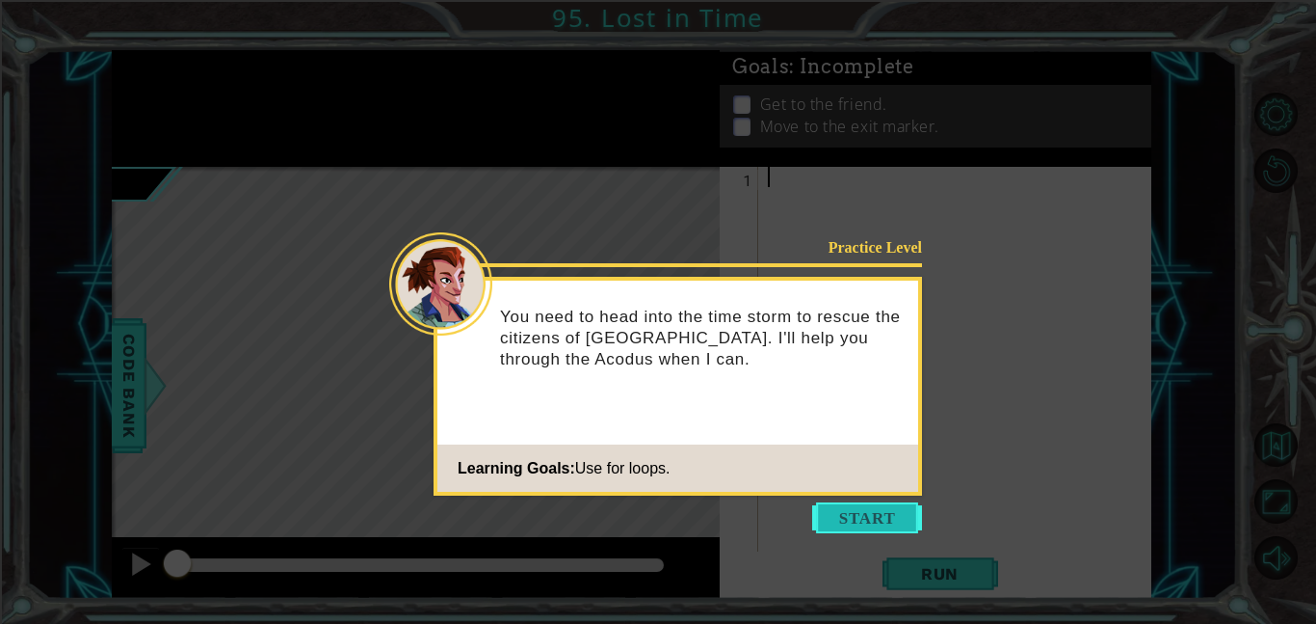
click at [837, 525] on button "Start" at bounding box center [867, 517] width 110 height 31
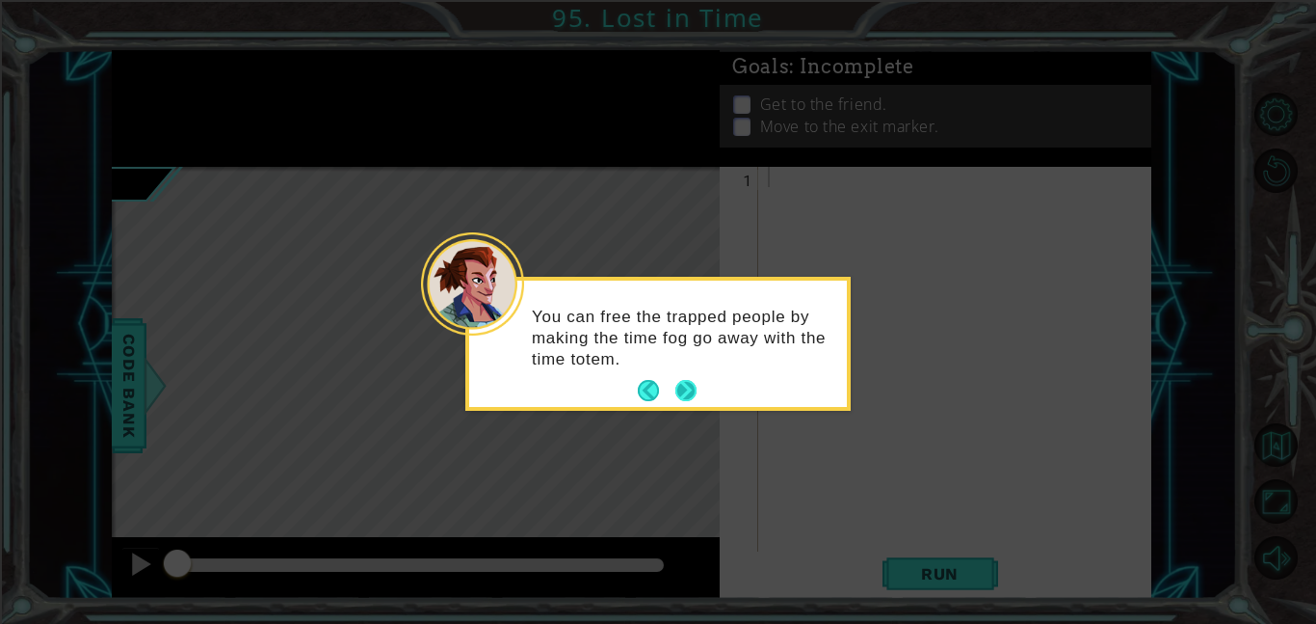
click at [686, 386] on button "Next" at bounding box center [686, 391] width 22 height 22
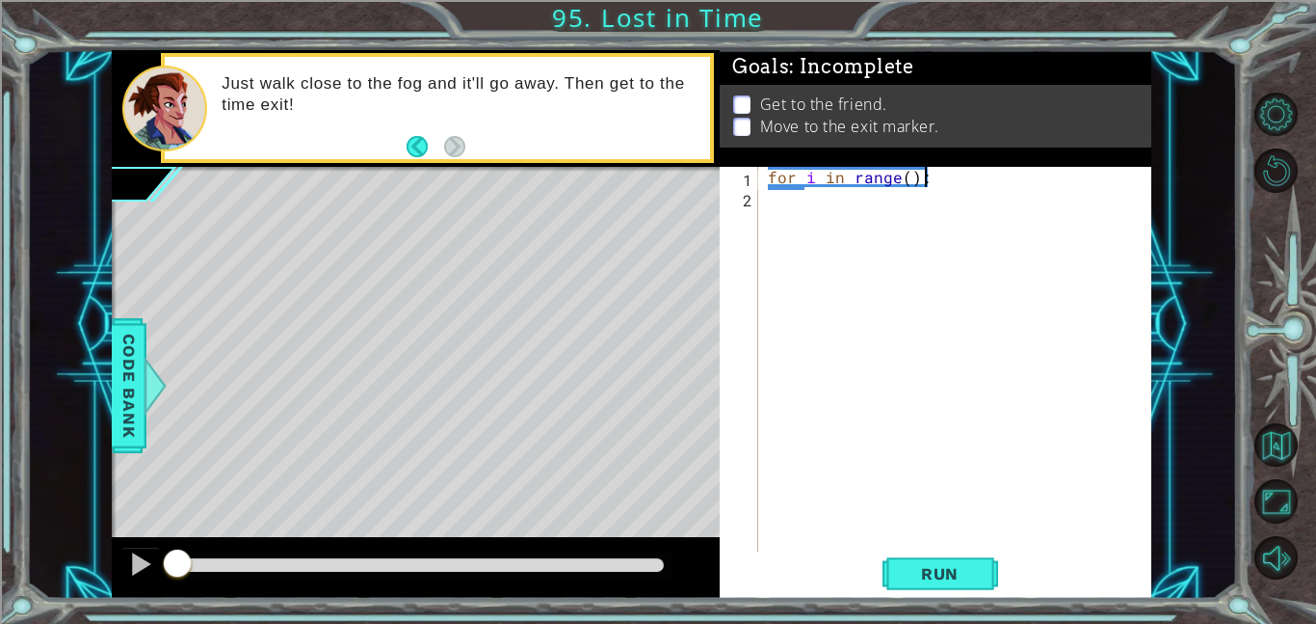
scroll to position [0, 9]
type textarea "for i in range(4):"
type textarea "hero.moveRight()"
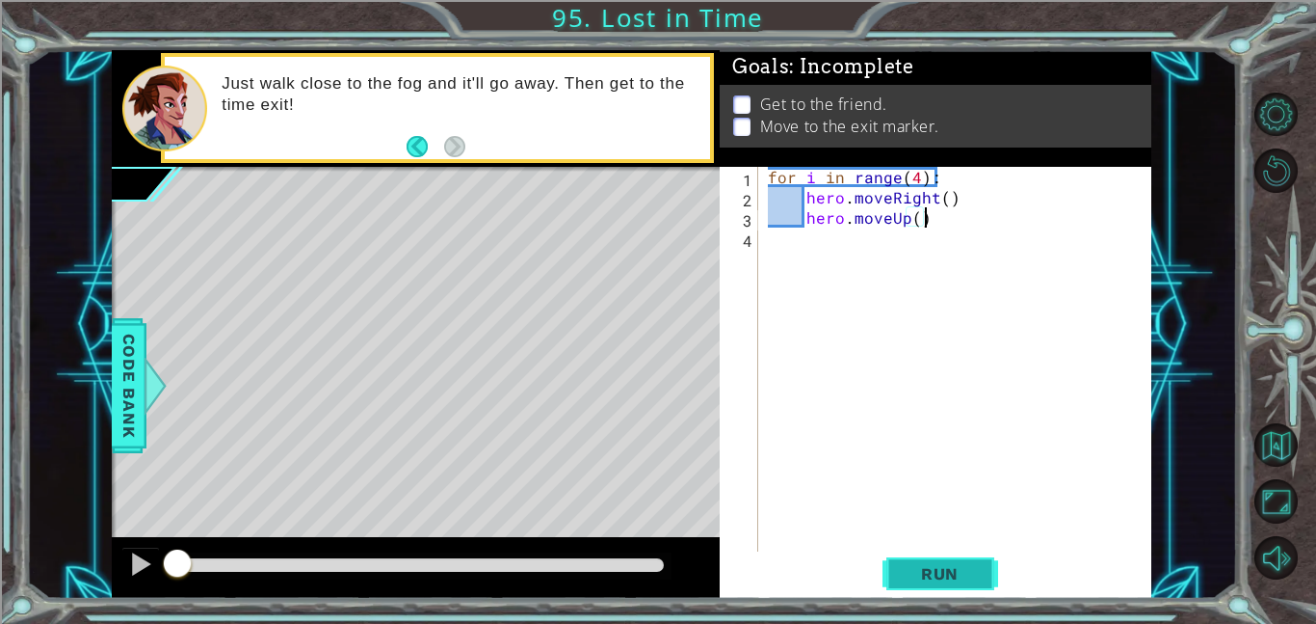
type textarea "hero.moveUp()"
click at [907, 572] on span "Run" at bounding box center [940, 573] width 76 height 19
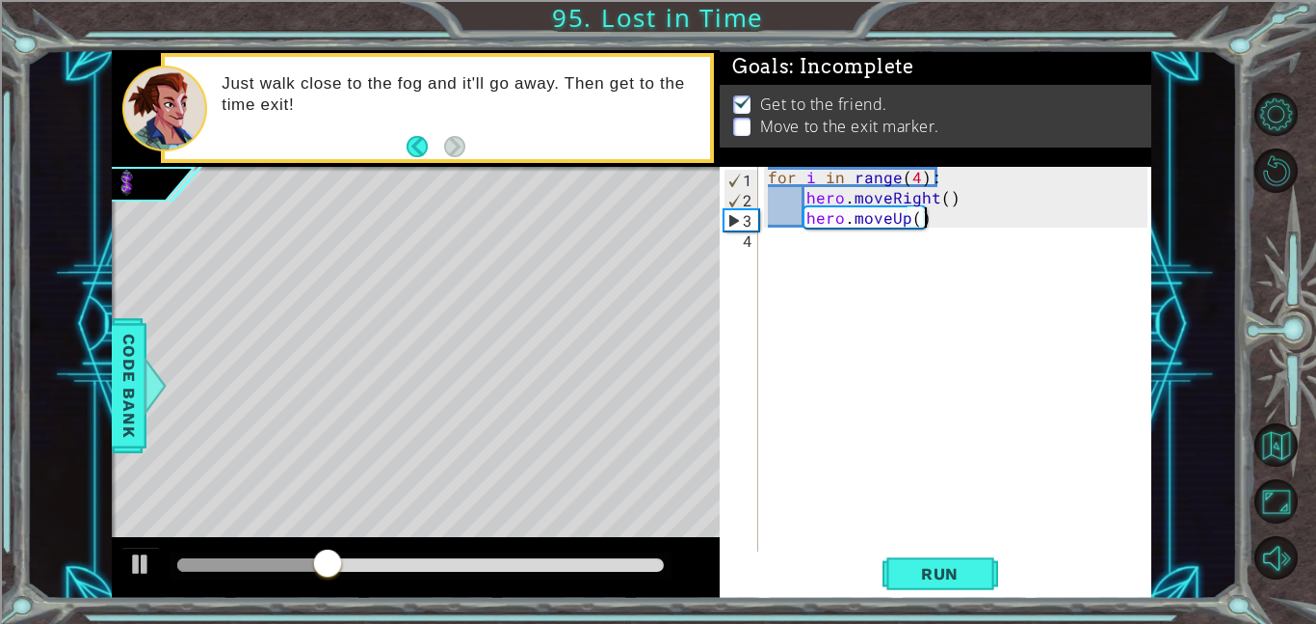
click at [797, 250] on div "for i in range ( 4 ) : hero . moveRight ( ) hero . moveUp ( )" at bounding box center [960, 379] width 393 height 425
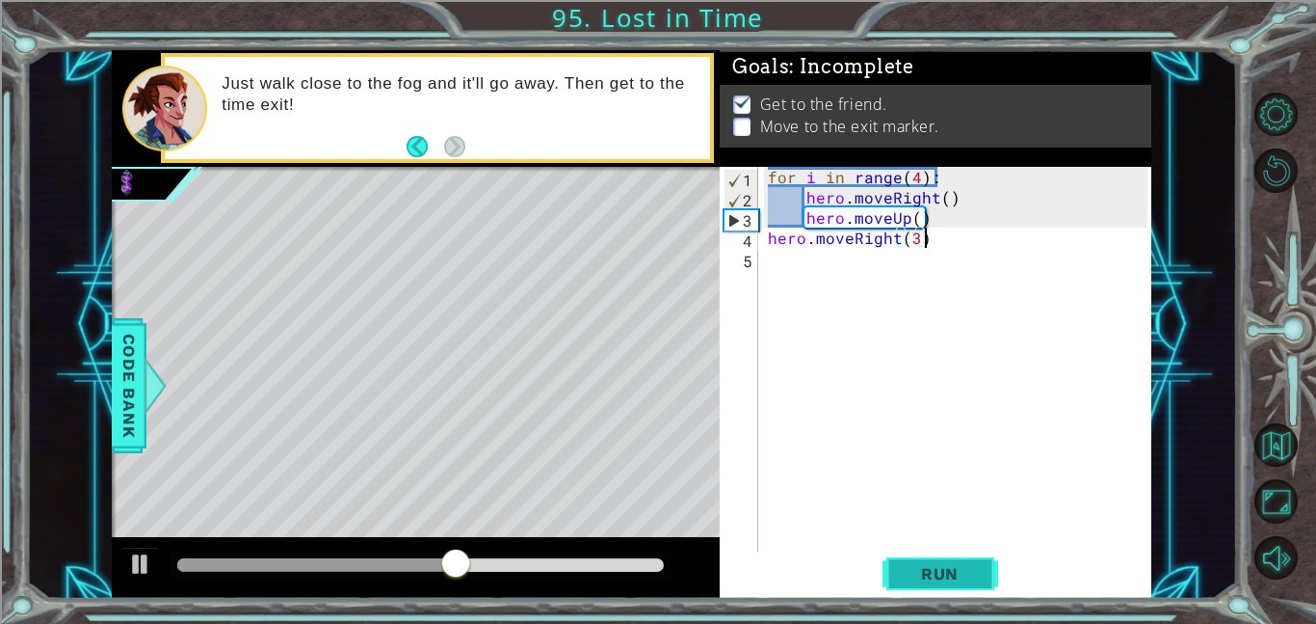
type textarea "hero.moveRight(3)"
click at [952, 571] on span "Run" at bounding box center [940, 573] width 76 height 19
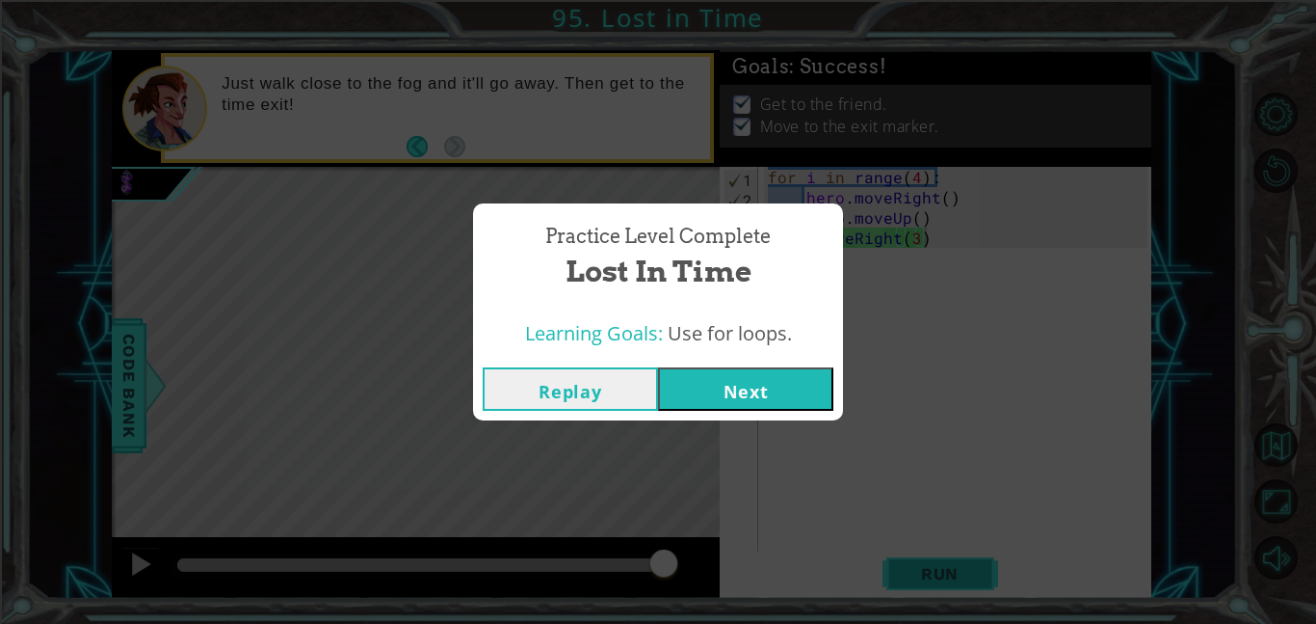
click at [743, 389] on button "Next" at bounding box center [745, 388] width 175 height 43
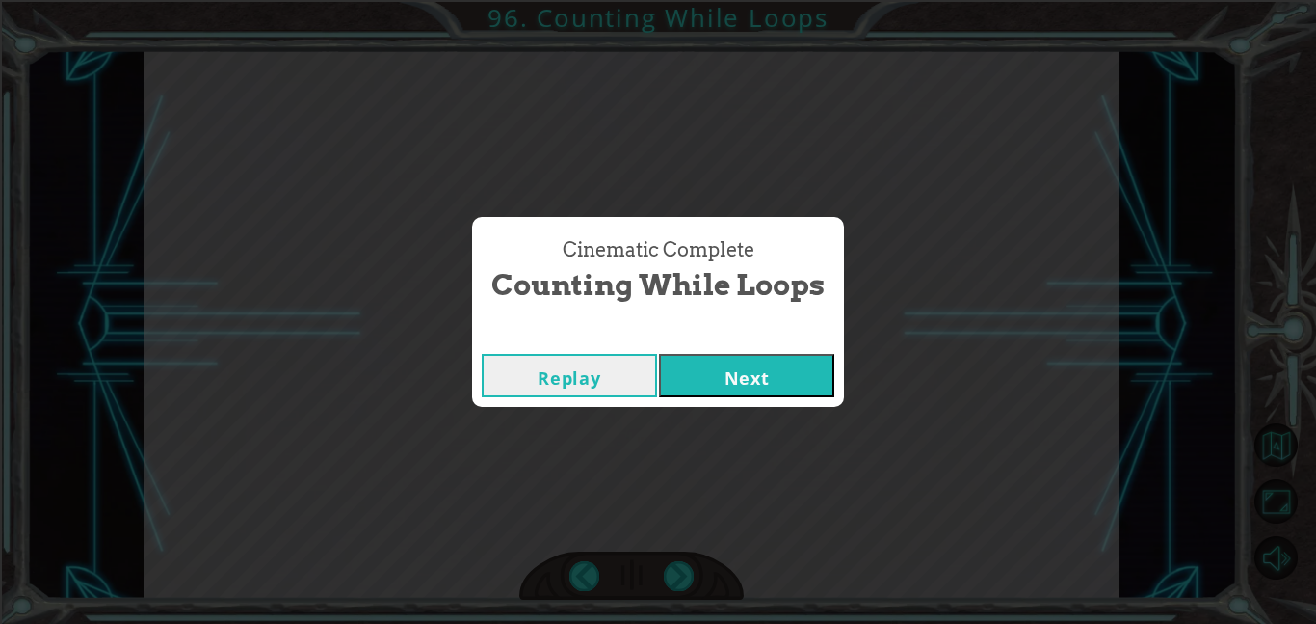
click at [736, 375] on button "Next" at bounding box center [746, 375] width 175 height 43
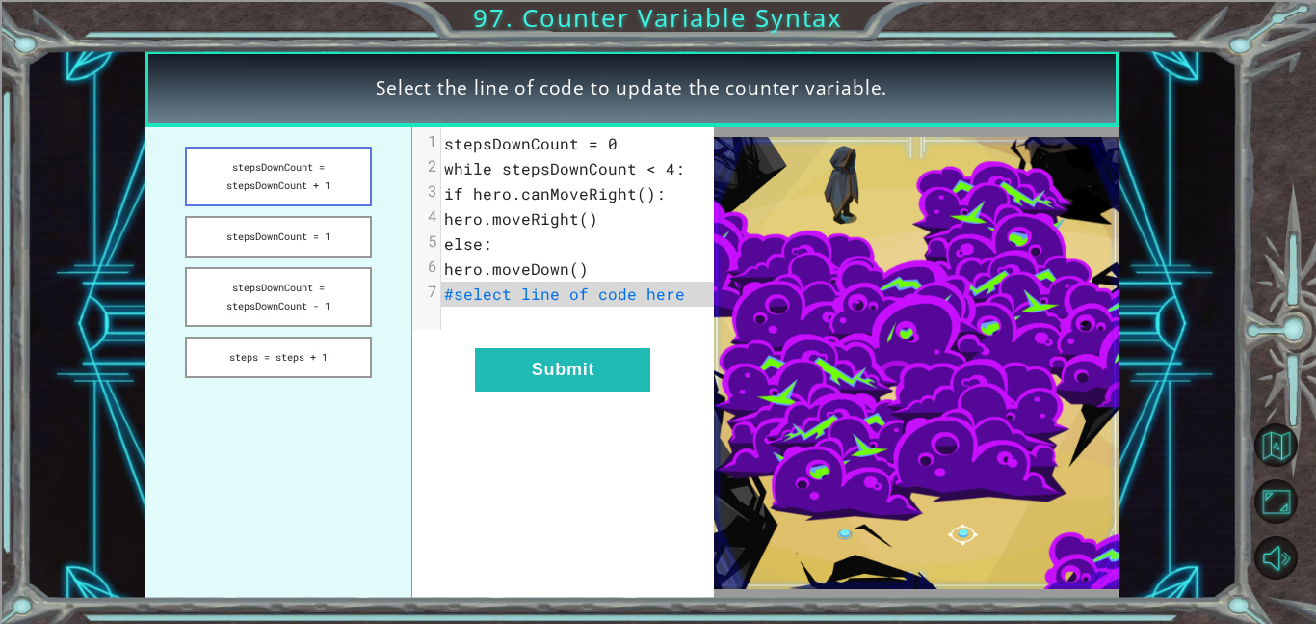
click at [281, 181] on button "stepsDownCount = stepsDownCount + 1" at bounding box center [278, 176] width 187 height 60
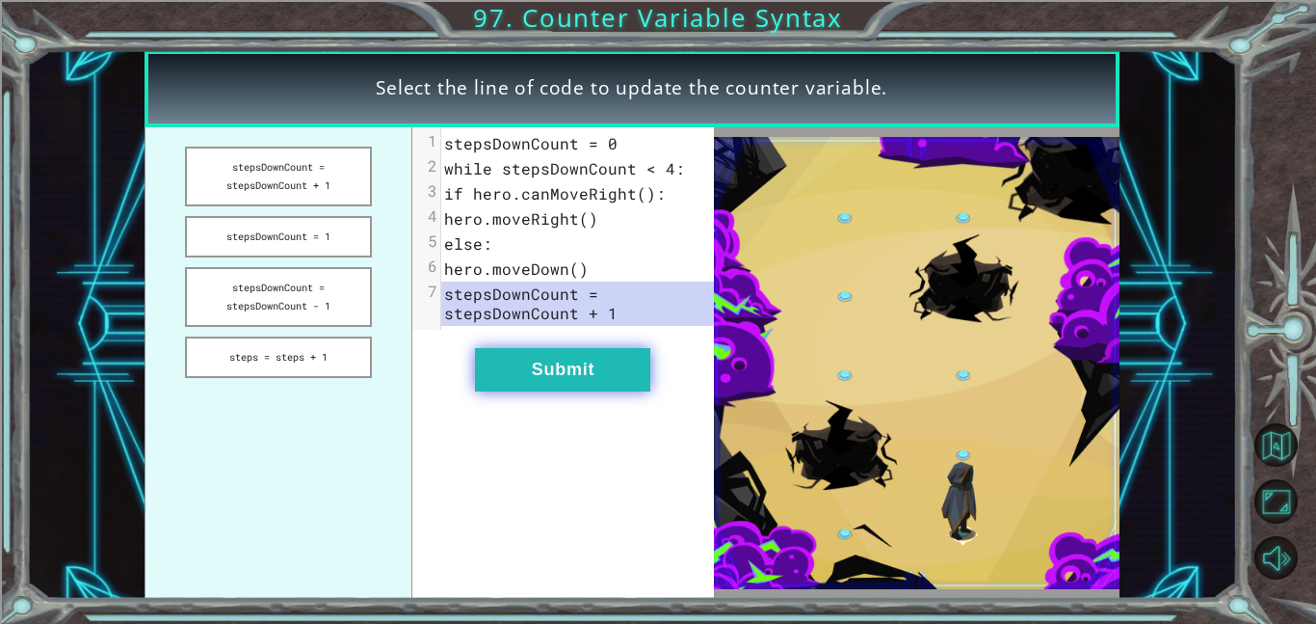
click at [494, 380] on button "Submit" at bounding box center [562, 369] width 175 height 43
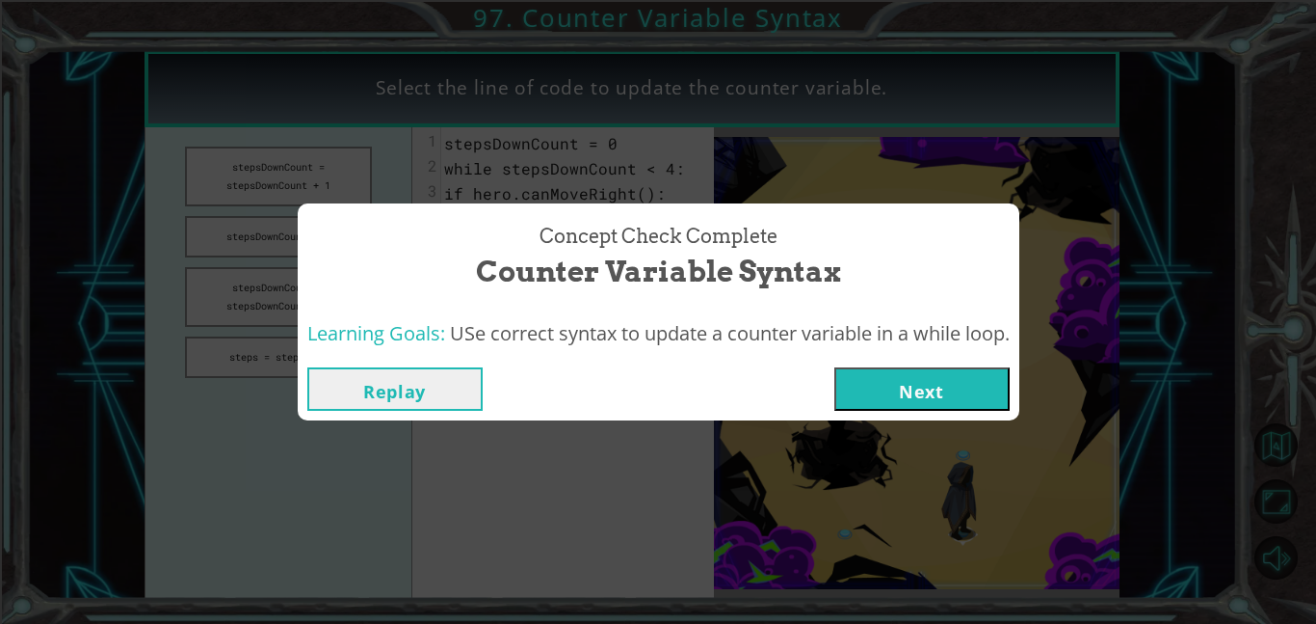
click at [918, 385] on button "Next" at bounding box center [922, 388] width 175 height 43
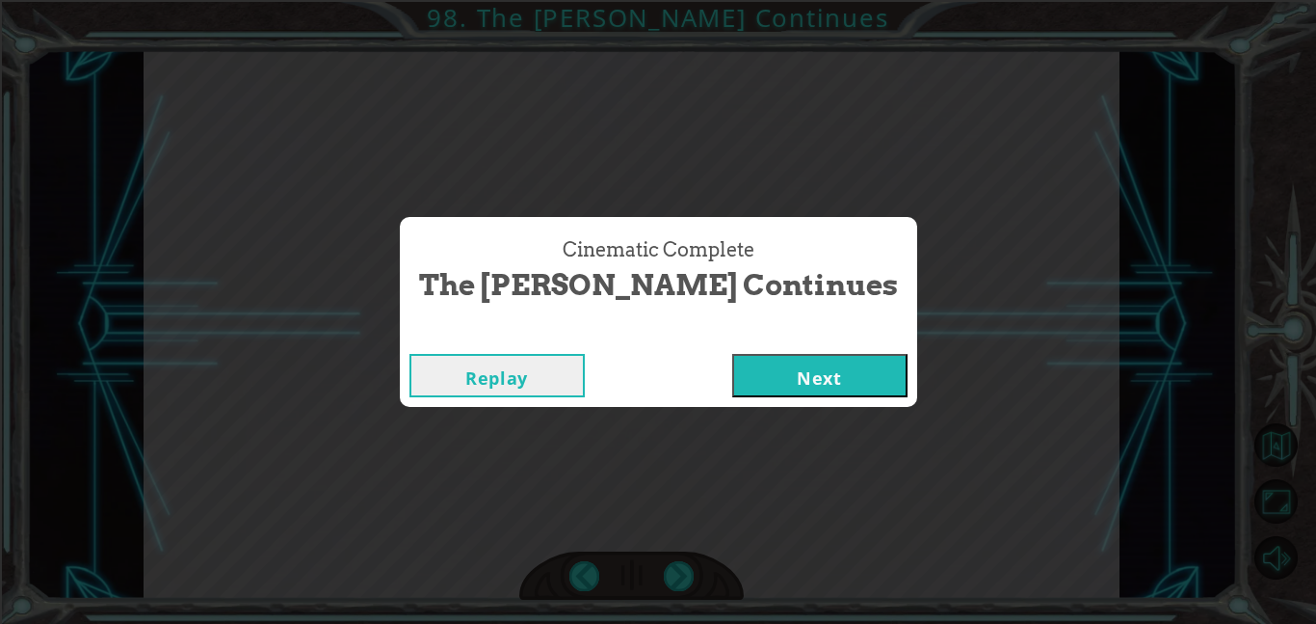
click at [811, 356] on button "Next" at bounding box center [819, 375] width 175 height 43
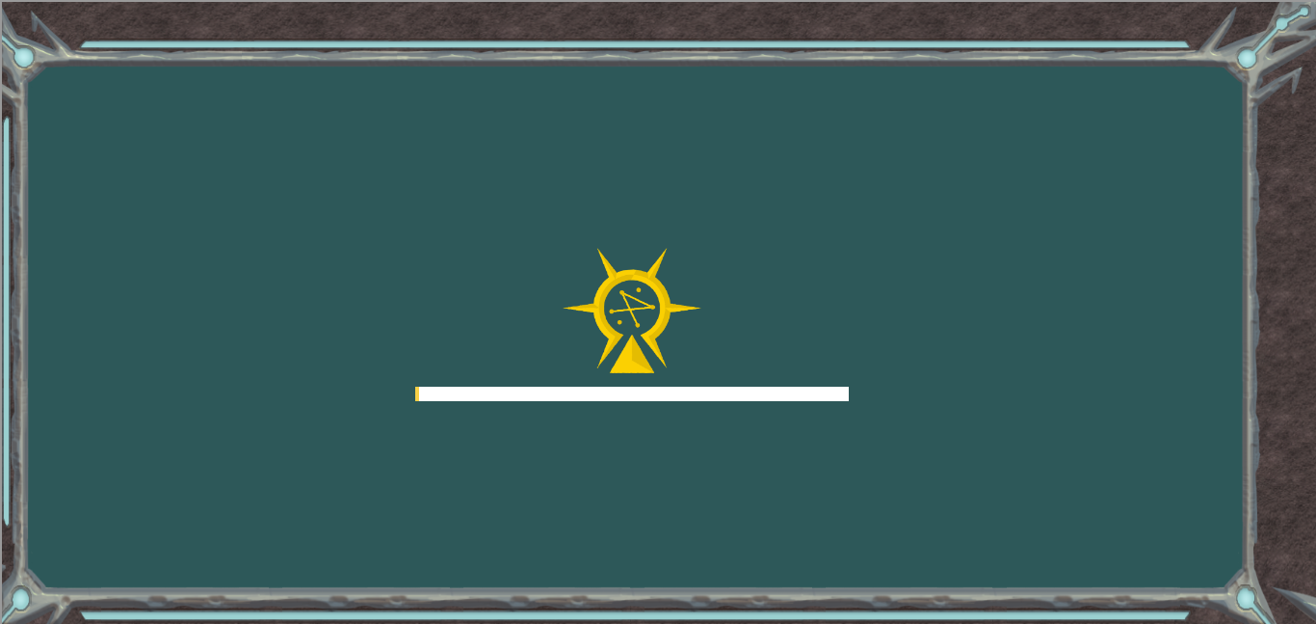
click at [788, 366] on div at bounding box center [632, 325] width 434 height 154
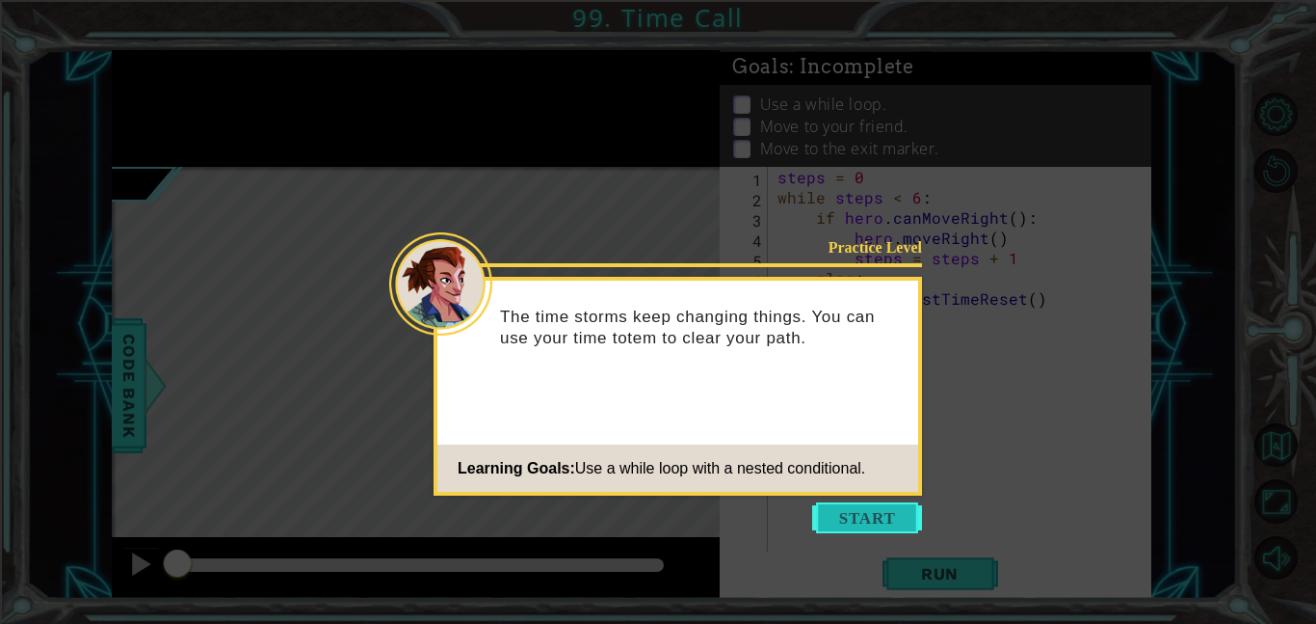
click at [879, 504] on button "Start" at bounding box center [867, 517] width 110 height 31
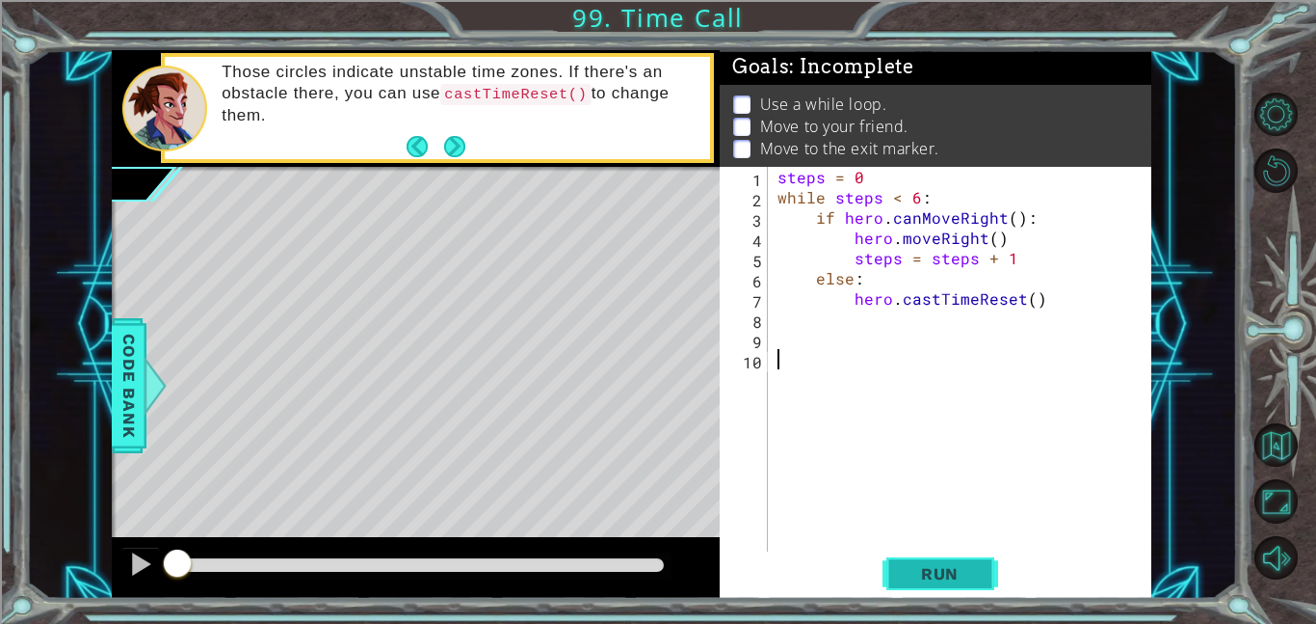
click at [926, 573] on span "Run" at bounding box center [940, 573] width 76 height 19
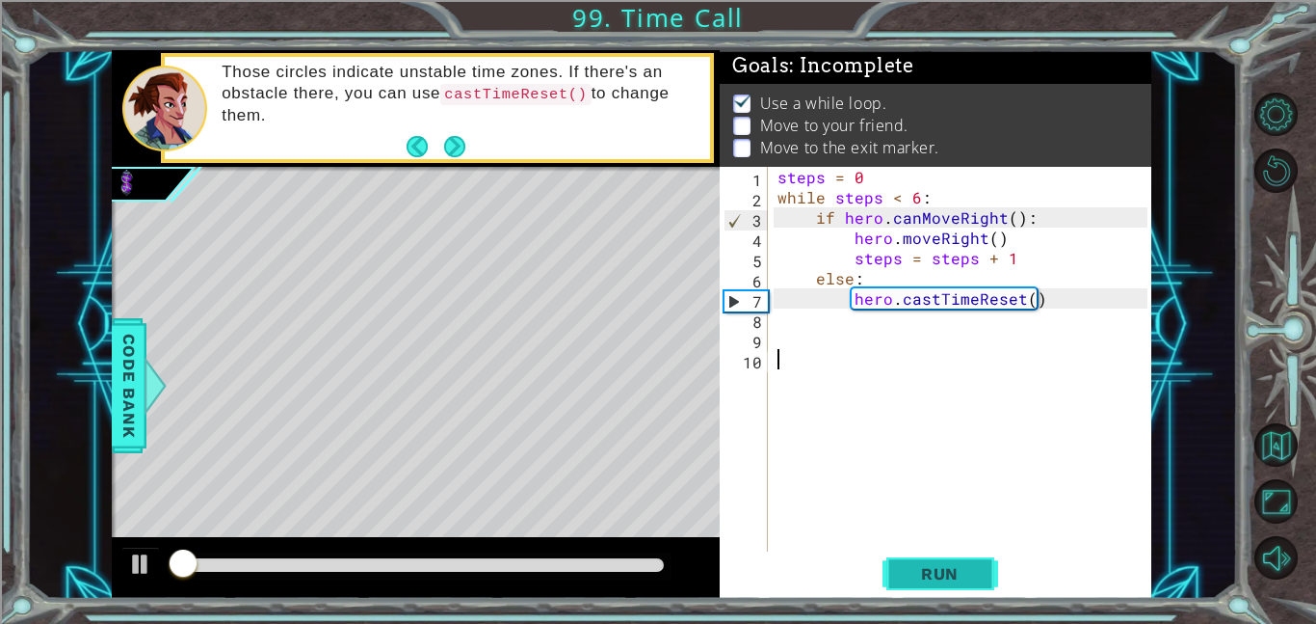
scroll to position [2, 0]
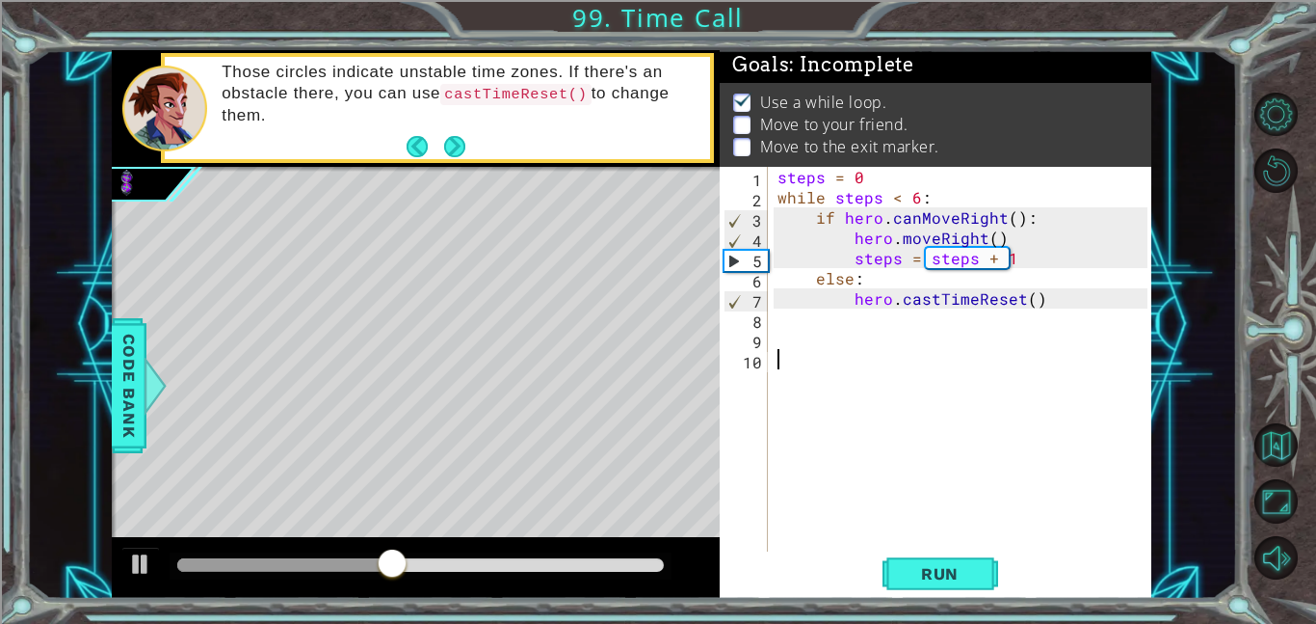
click at [791, 318] on div "steps = 0 while steps < 6 : if hero . canMoveRight ( ) : hero . moveRight ( ) s…" at bounding box center [966, 379] width 384 height 425
type textarea "hero.moveDown()"
click at [910, 329] on div "steps = 0 while steps < 6 : if hero . canMoveRight ( ) : hero . moveRight ( ) s…" at bounding box center [966, 379] width 384 height 425
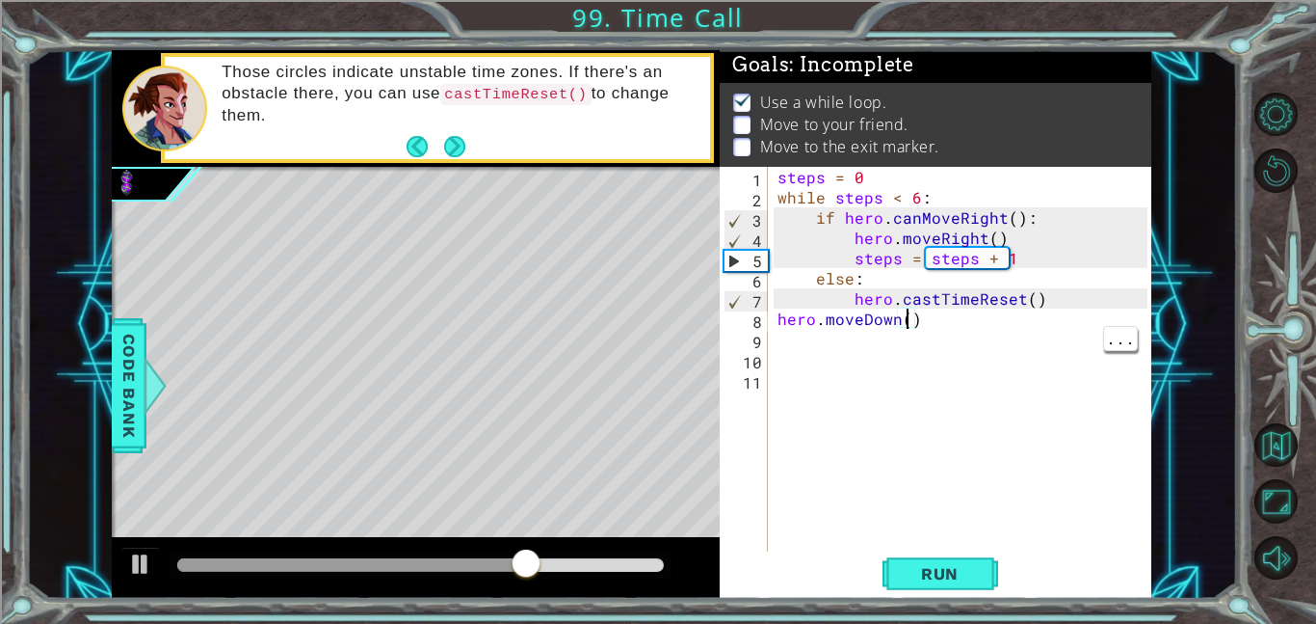
type textarea "hero.moveDown(3)"
click at [779, 412] on div "steps = 0 while steps < 6 : if hero . canMoveRight ( ) : hero . moveRight ( ) s…" at bounding box center [966, 379] width 384 height 425
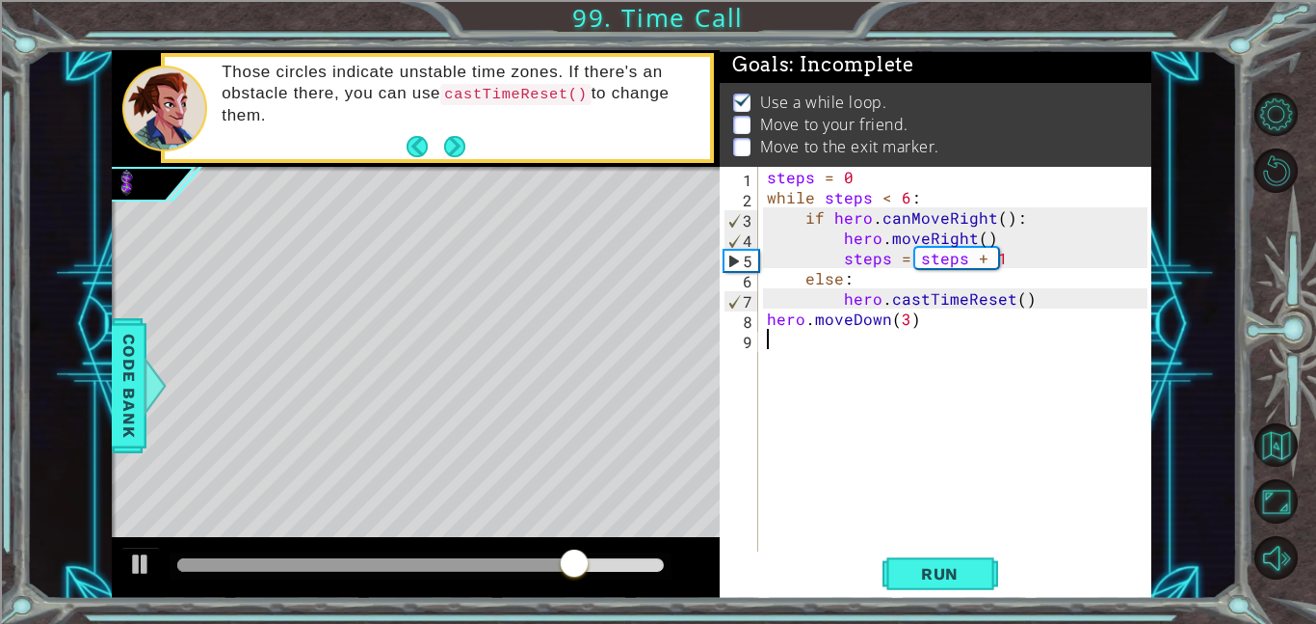
type textarea "hero.moveDown(3)"
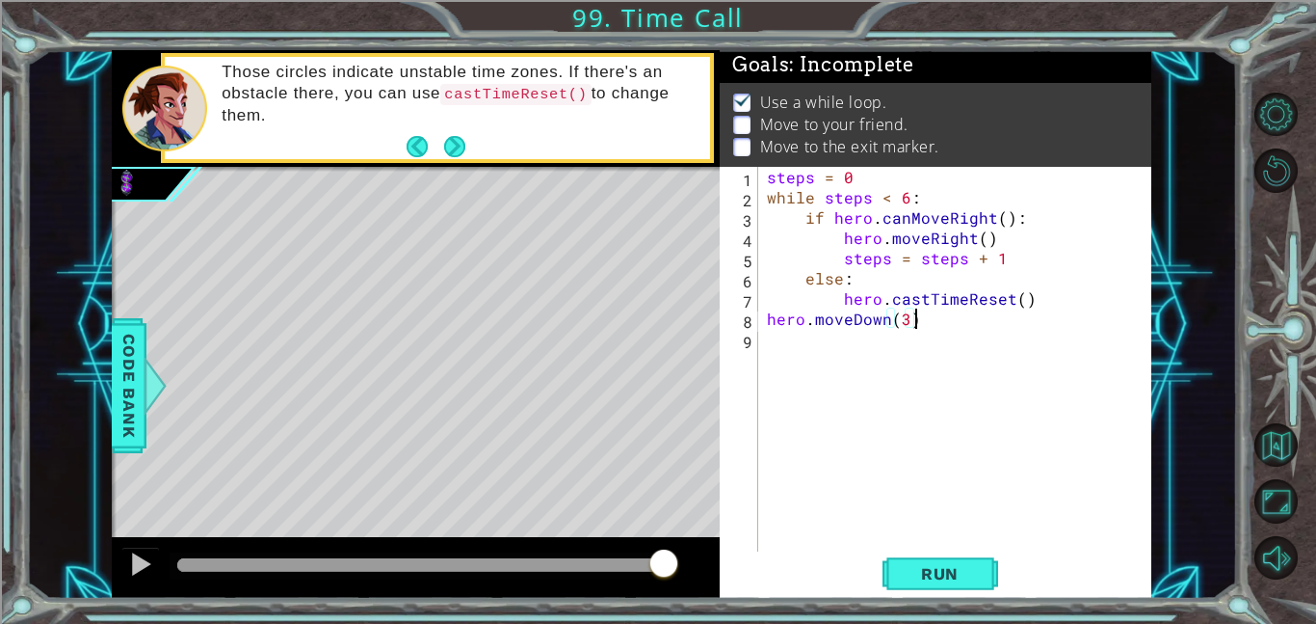
type textarea "hero.moveDown(3)"
type textarea "hero.moveDown(3"
type textarea "hero.moveDown"
type textarea "hero.moveDown(3)"
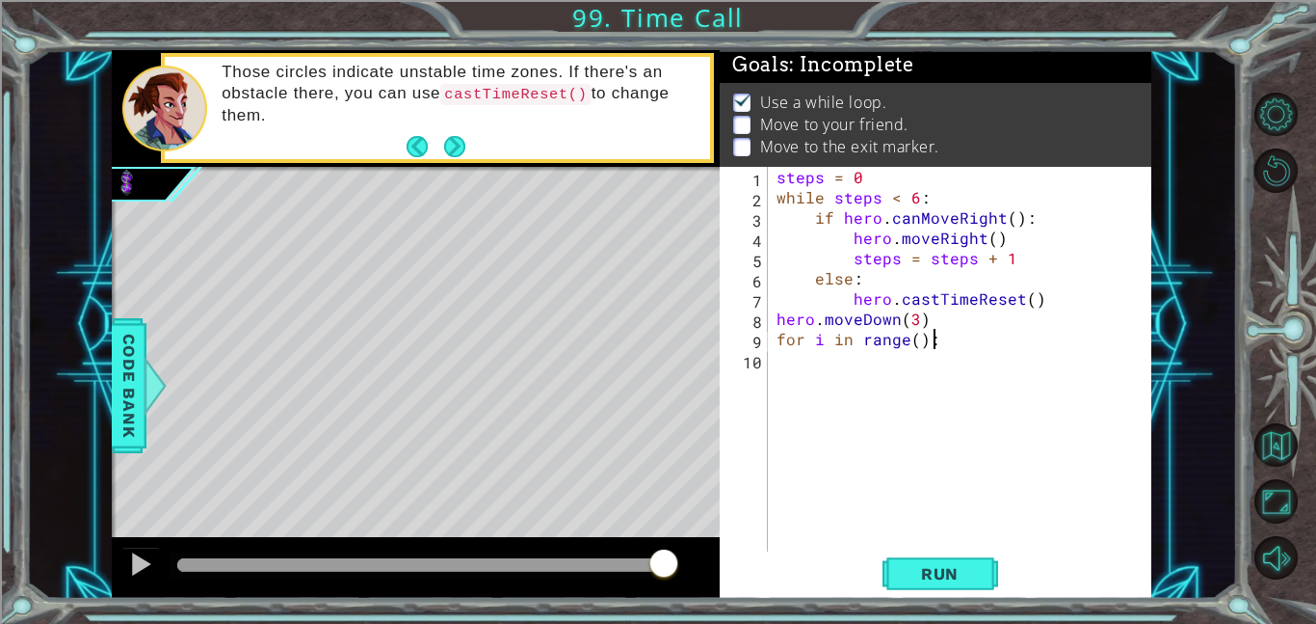
scroll to position [0, 9]
type textarea "for i in range(3):"
type textarea "hero.moveRight()"
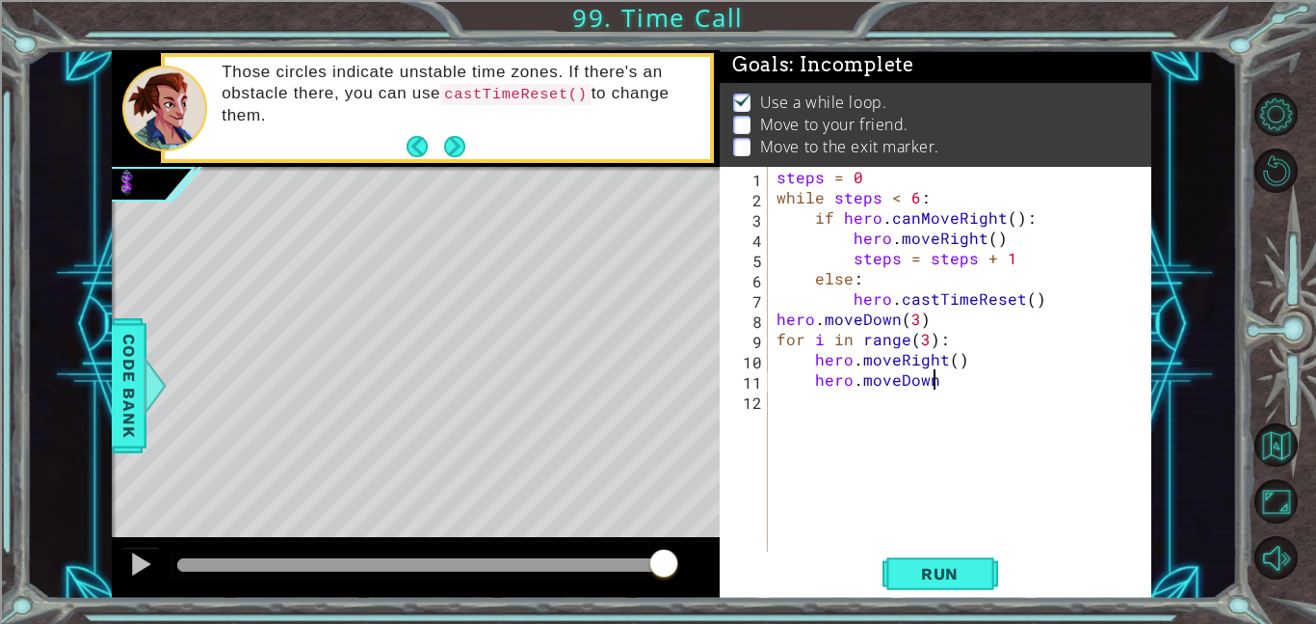
type textarea "hero.moveDown()"
click at [944, 365] on div "steps = 0 while steps < 6 : if hero . canMoveRight ( ) : hero . moveRight ( ) s…" at bounding box center [965, 379] width 385 height 425
click at [879, 407] on div "steps = 0 while steps < 6 : if hero . canMoveRight ( ) : hero . moveRight ( ) s…" at bounding box center [965, 379] width 385 height 425
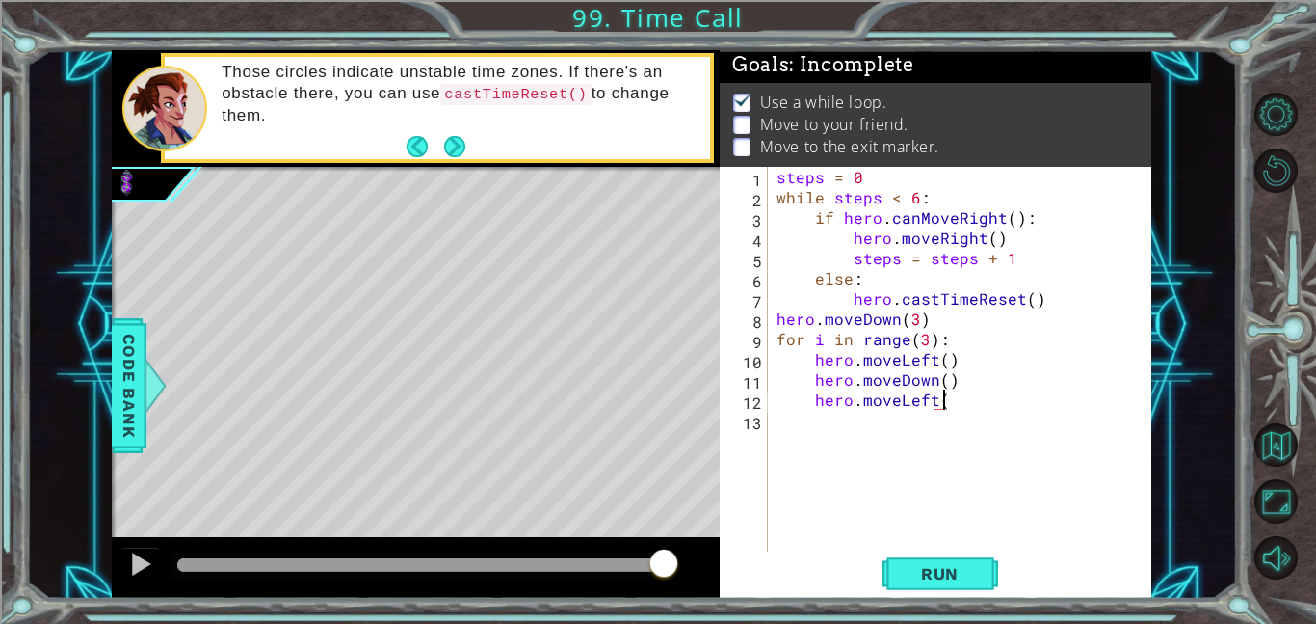
type textarea "hero.moveLeft()"
type textarea "hero.moveUp()"
click at [934, 562] on button "Run" at bounding box center [941, 572] width 116 height 43
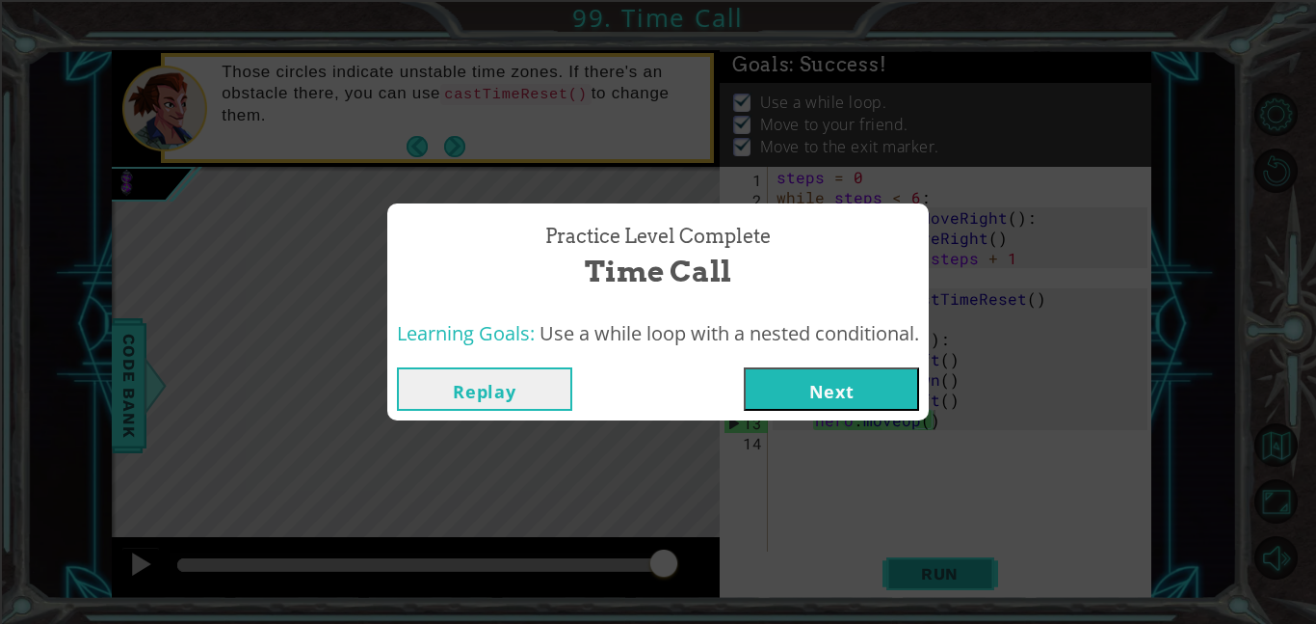
click at [799, 387] on button "Next" at bounding box center [831, 388] width 175 height 43
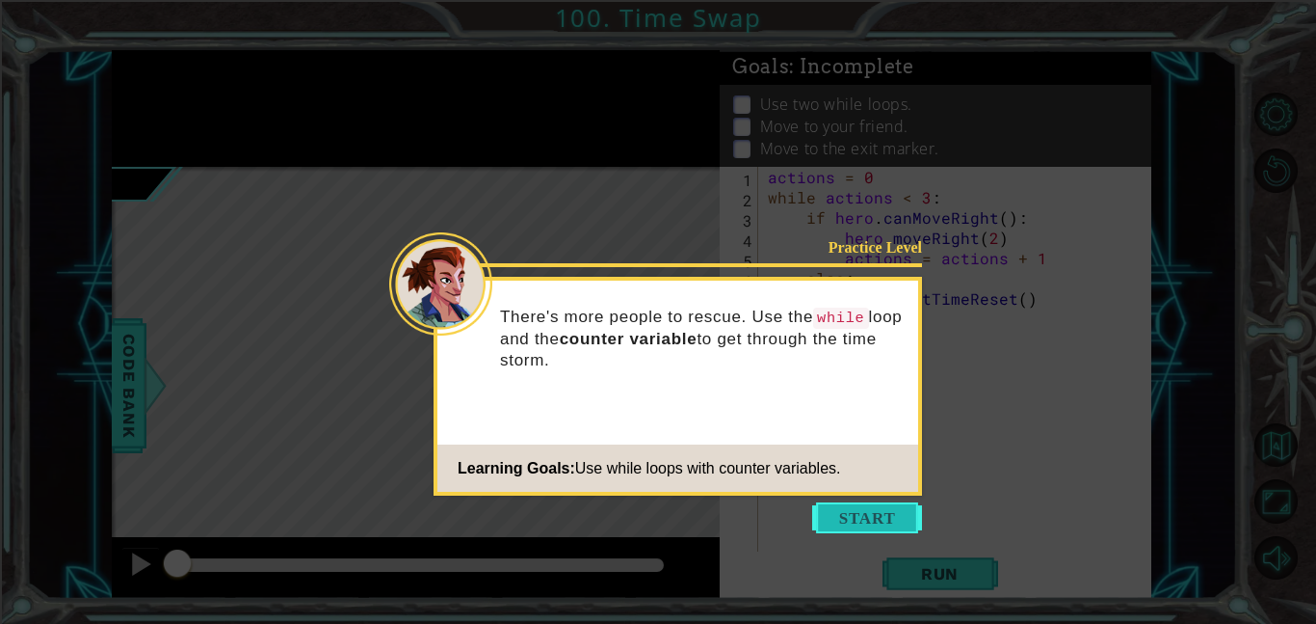
click at [885, 508] on button "Start" at bounding box center [867, 517] width 110 height 31
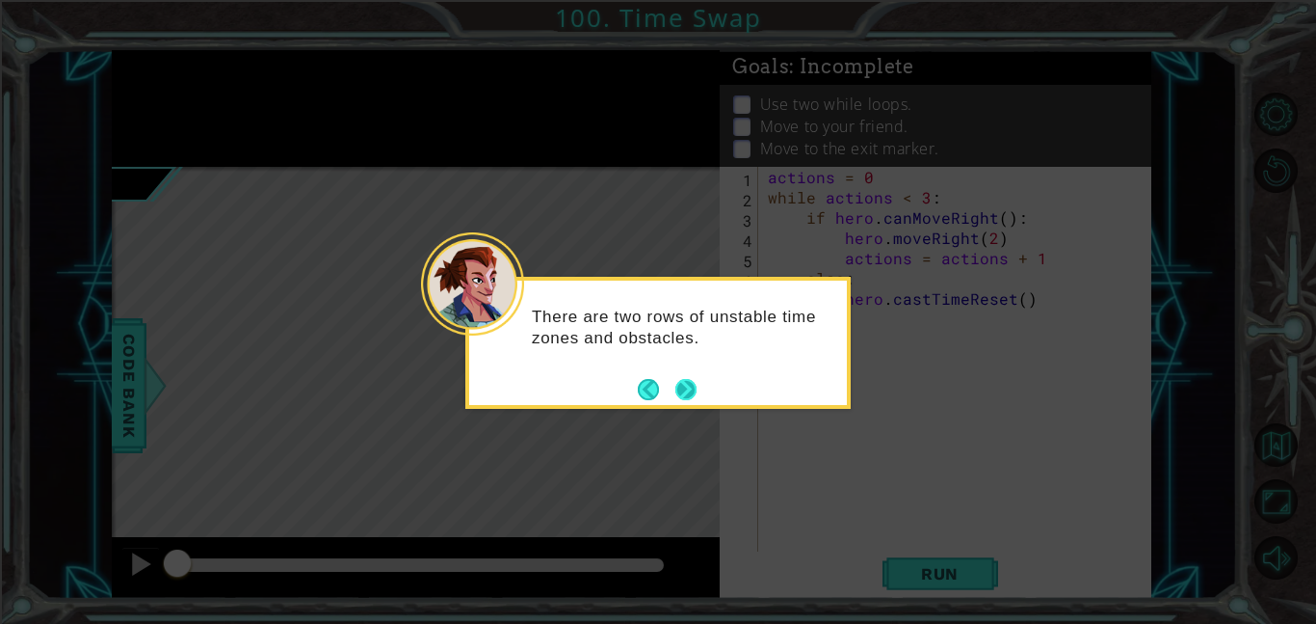
click at [679, 384] on button "Next" at bounding box center [686, 389] width 21 height 21
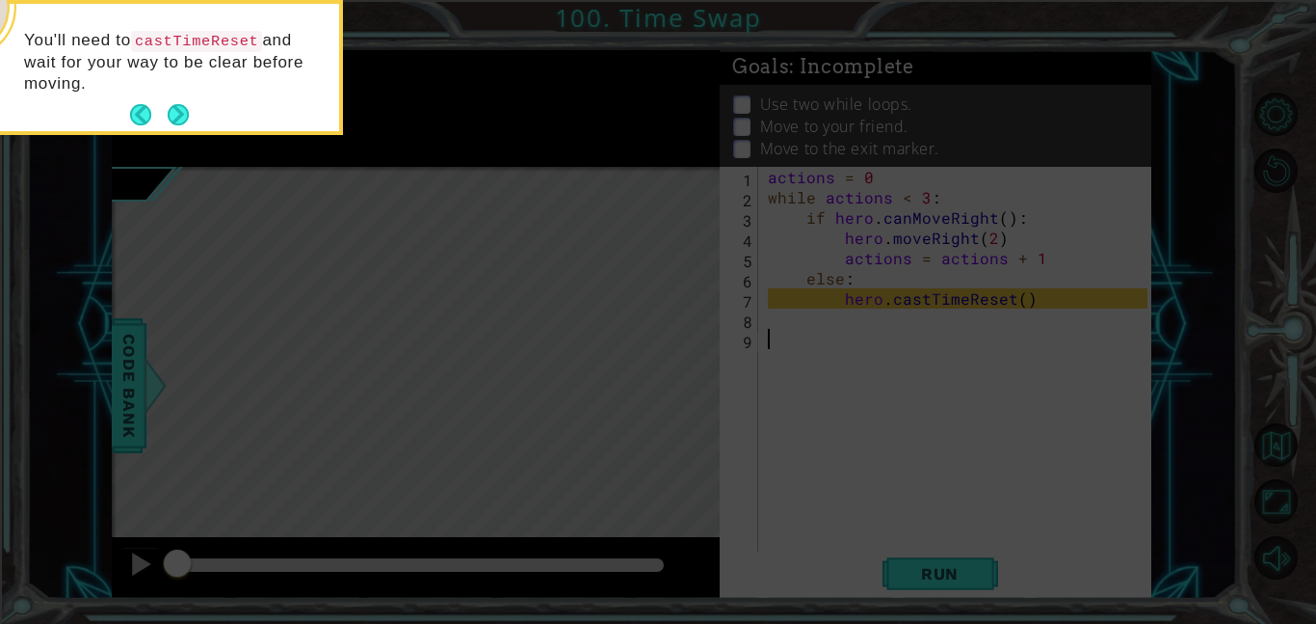
click at [195, 110] on div "You'll need to castTimeReset and wait for your way to be clear before moving." at bounding box center [150, 72] width 378 height 120
click at [168, 115] on button "Next" at bounding box center [178, 114] width 21 height 21
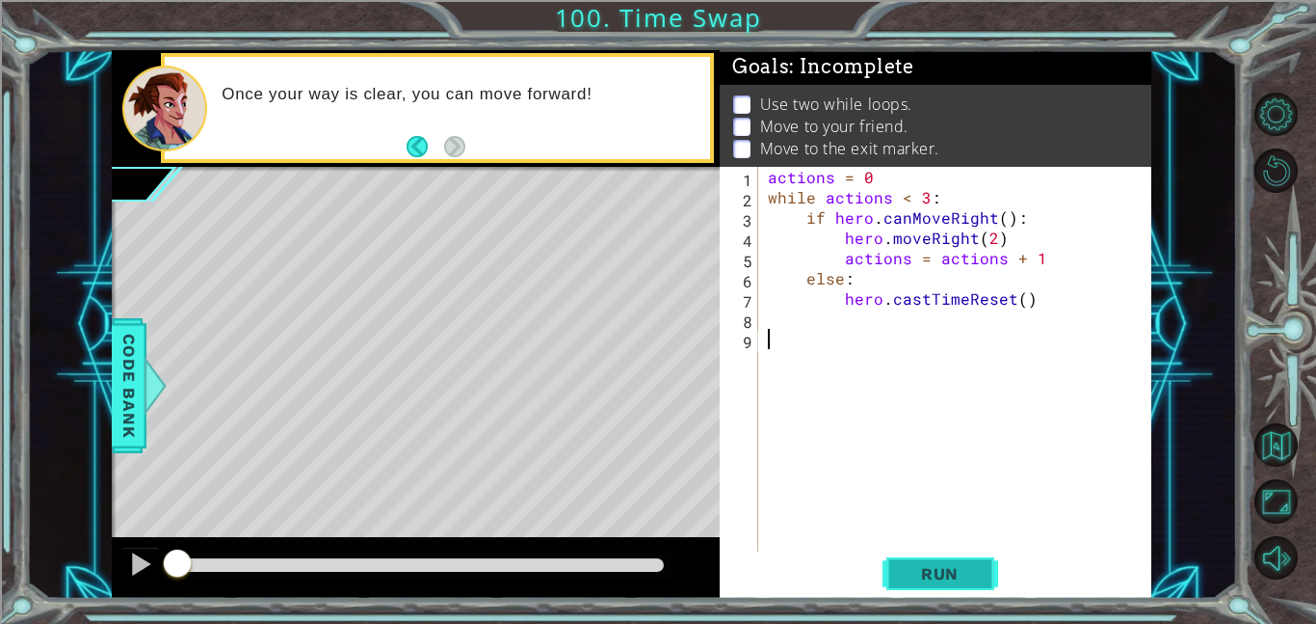
click at [975, 567] on span "Run" at bounding box center [940, 573] width 76 height 19
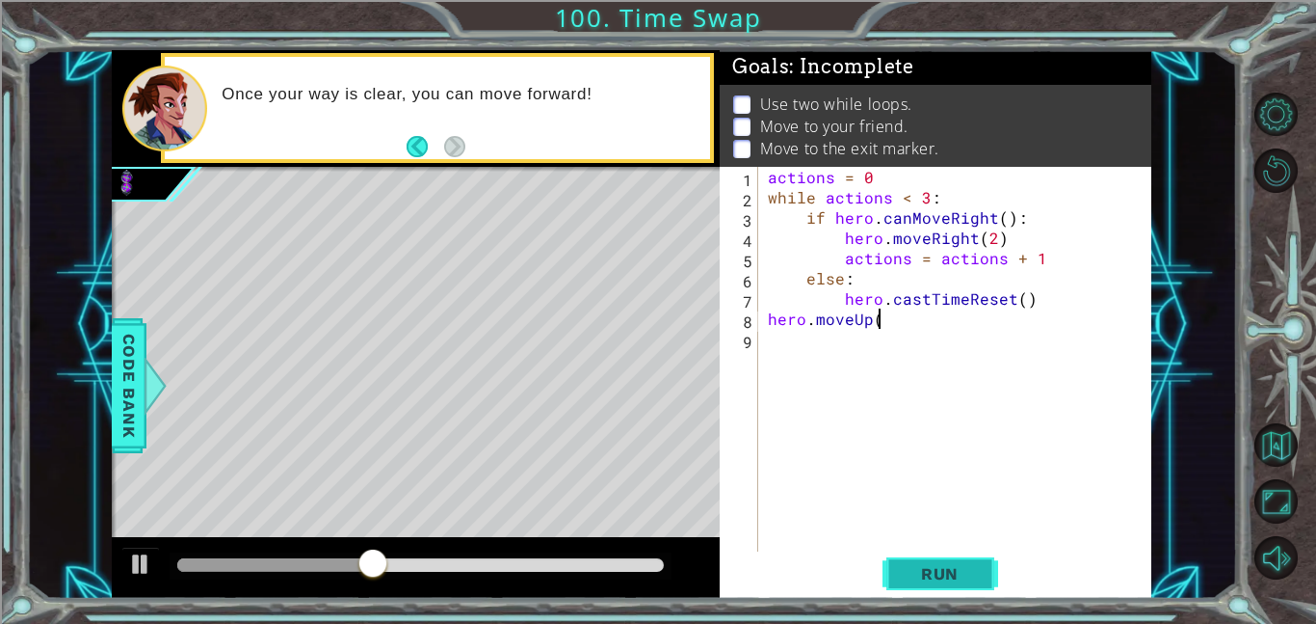
scroll to position [0, 6]
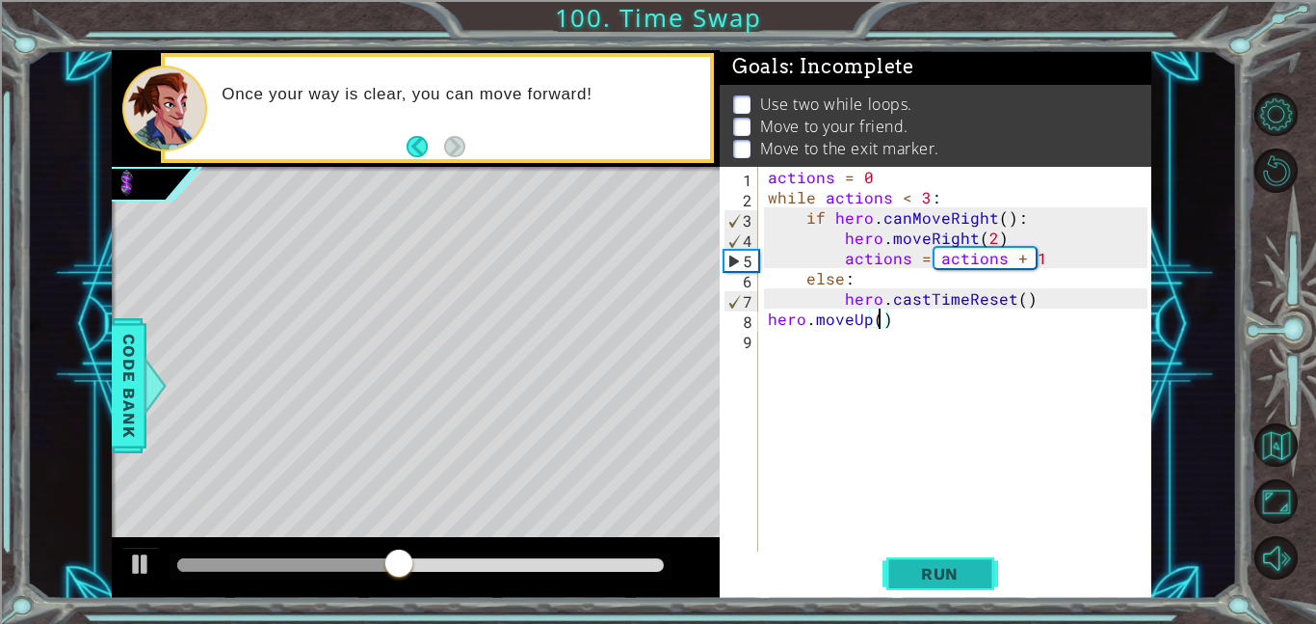
type textarea "hero.moveUp(2)"
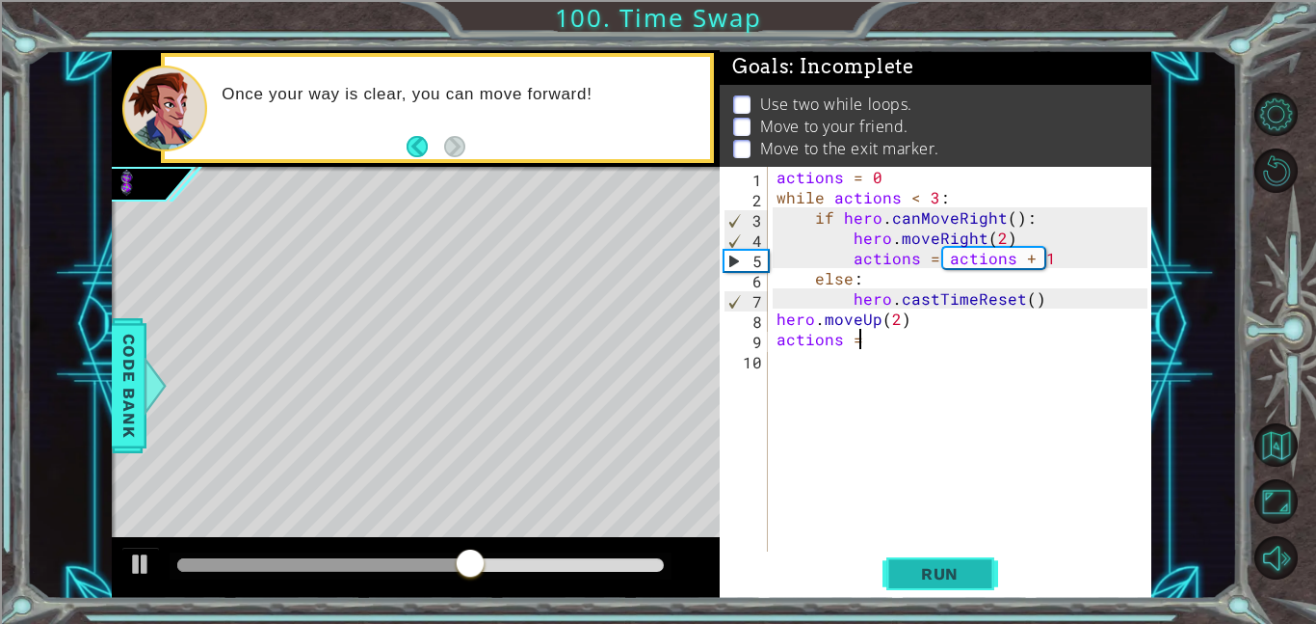
scroll to position [0, 4]
type textarea "actions = 0"
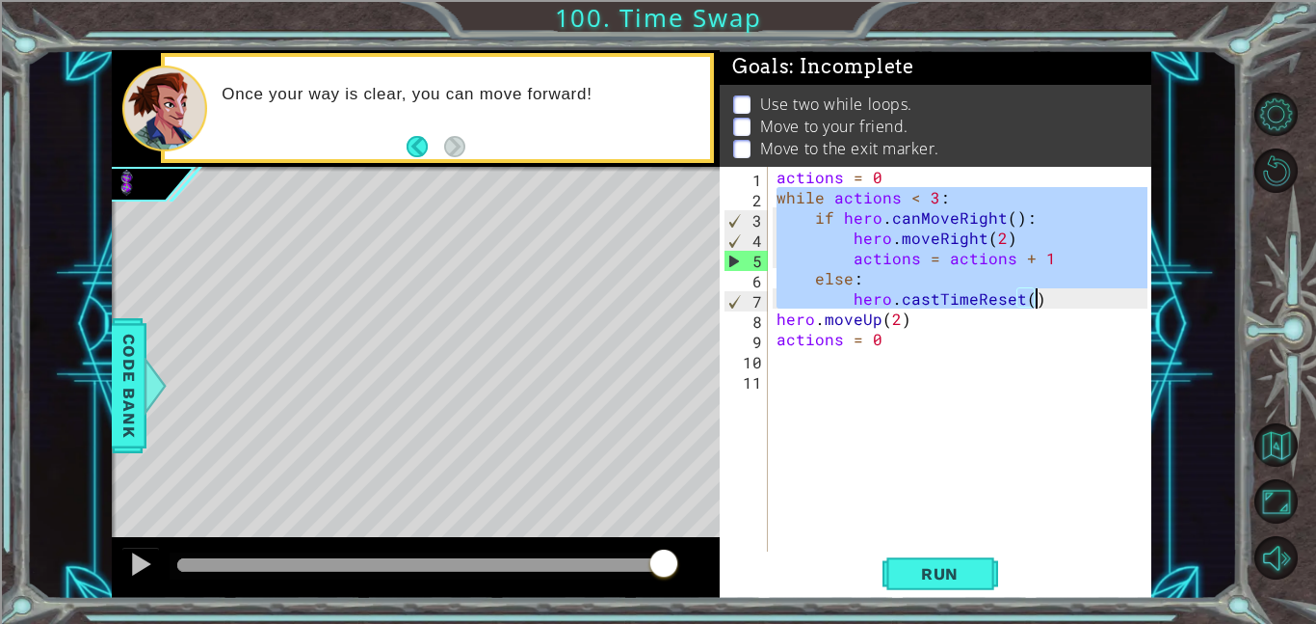
drag, startPoint x: 778, startPoint y: 197, endPoint x: 1062, endPoint y: 293, distance: 300.2
click at [1062, 293] on div "actions = 0 while actions < 3 : if hero . canMoveRight ( ) : hero . moveRight (…" at bounding box center [965, 379] width 385 height 425
type textarea "else: hero.castTimeReset()"
click at [776, 359] on div "actions = 0 while actions < 3 : if hero . canMoveRight ( ) : hero . moveRight (…" at bounding box center [965, 379] width 385 height 425
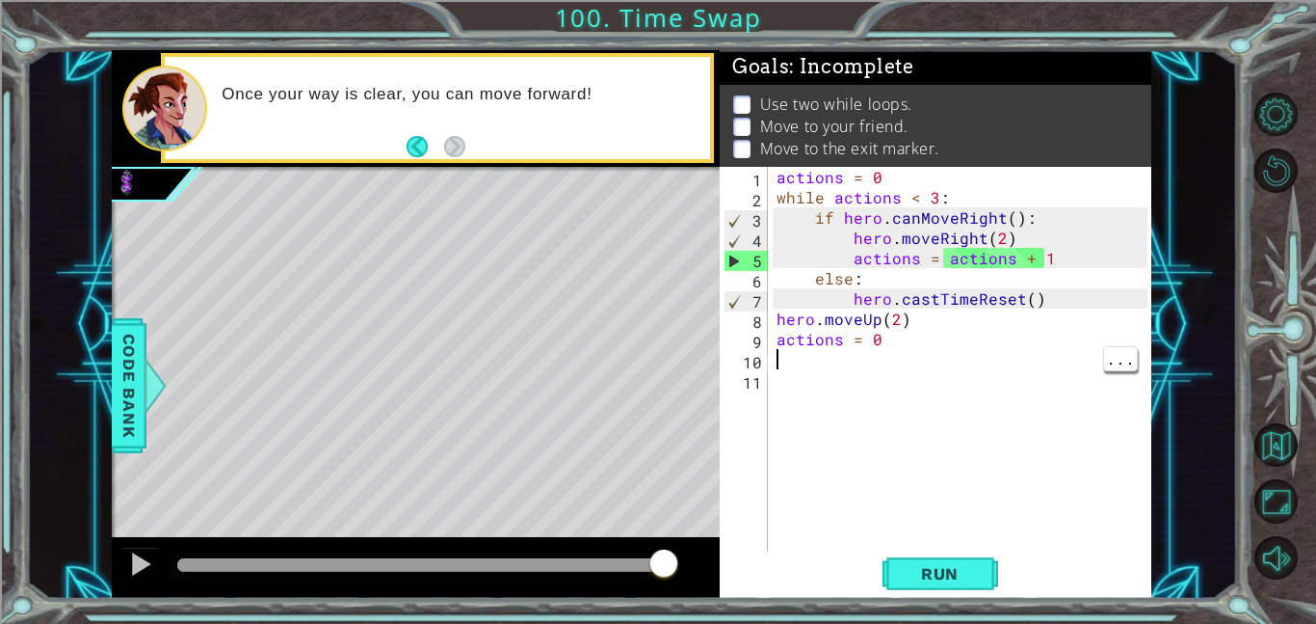
paste textarea "hero.castTimeReset()"
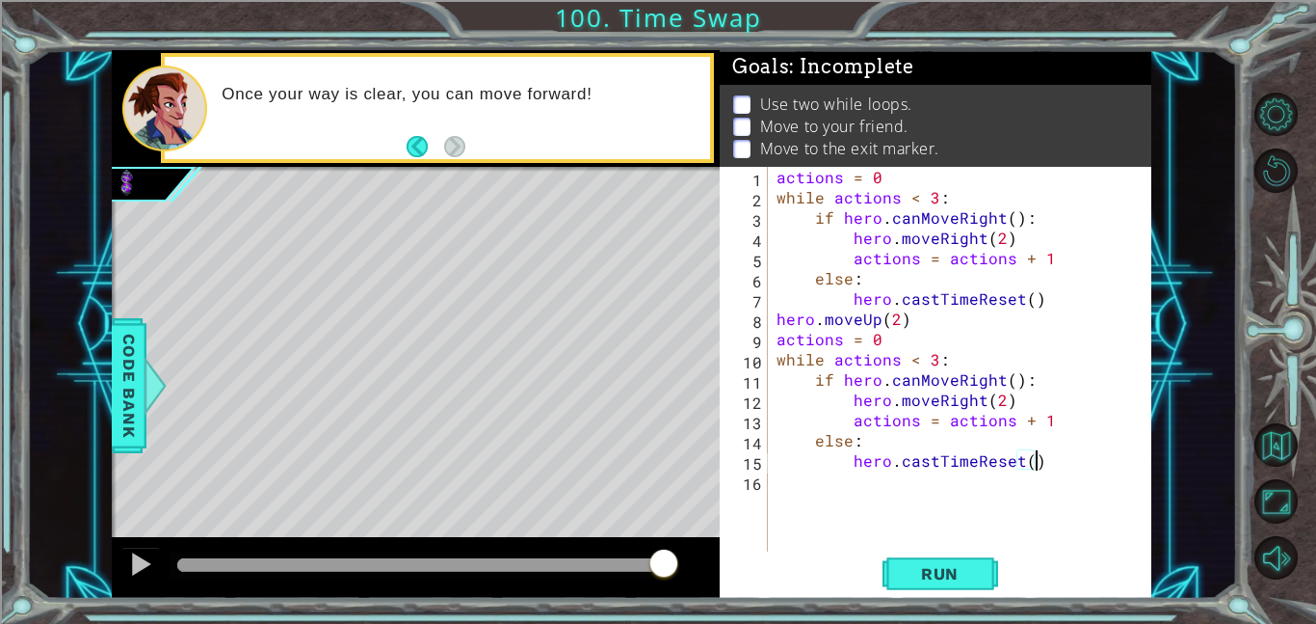
click at [935, 371] on div "actions = 0 while actions < 3 : if hero . canMoveRight ( ) : hero . moveRight (…" at bounding box center [965, 379] width 385 height 425
click at [939, 347] on div "actions = 0 while actions < 3 : if hero . canMoveRight ( ) : hero . moveRight (…" at bounding box center [965, 379] width 385 height 425
click at [935, 367] on div "actions = 0 while actions < 3 : if hero . canMoveRight ( ) : hero . moveRight (…" at bounding box center [965, 379] width 385 height 425
click at [997, 403] on div "actions = 0 while actions < 3 : if hero . canMoveRight ( ) : hero . moveRight (…" at bounding box center [965, 379] width 385 height 425
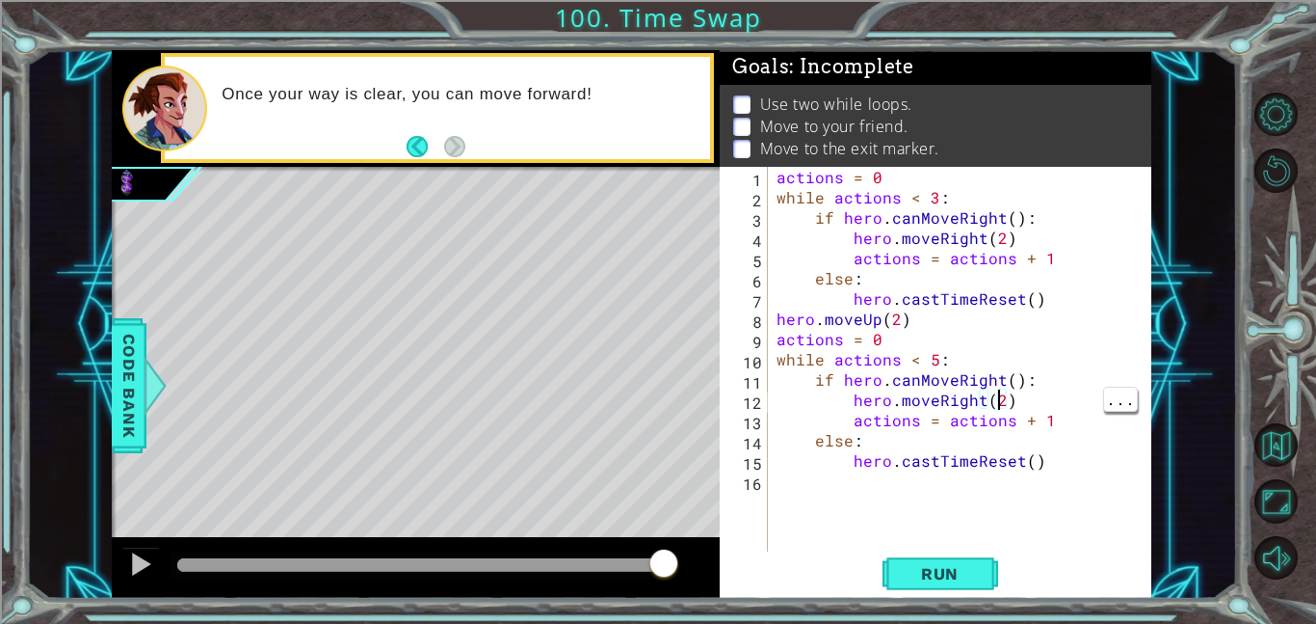
click at [978, 404] on div "actions = 0 while actions < 3 : if hero . canMoveRight ( ) : hero . moveRight (…" at bounding box center [965, 379] width 385 height 425
click at [993, 396] on div "actions = 0 while actions < 3 : if hero . canMoveRight ( ) : hero . moveRight (…" at bounding box center [965, 379] width 385 height 425
click at [994, 383] on div "actions = 0 while actions < 3 : if hero . canMoveRight ( ) : hero . moveRight (…" at bounding box center [965, 379] width 385 height 425
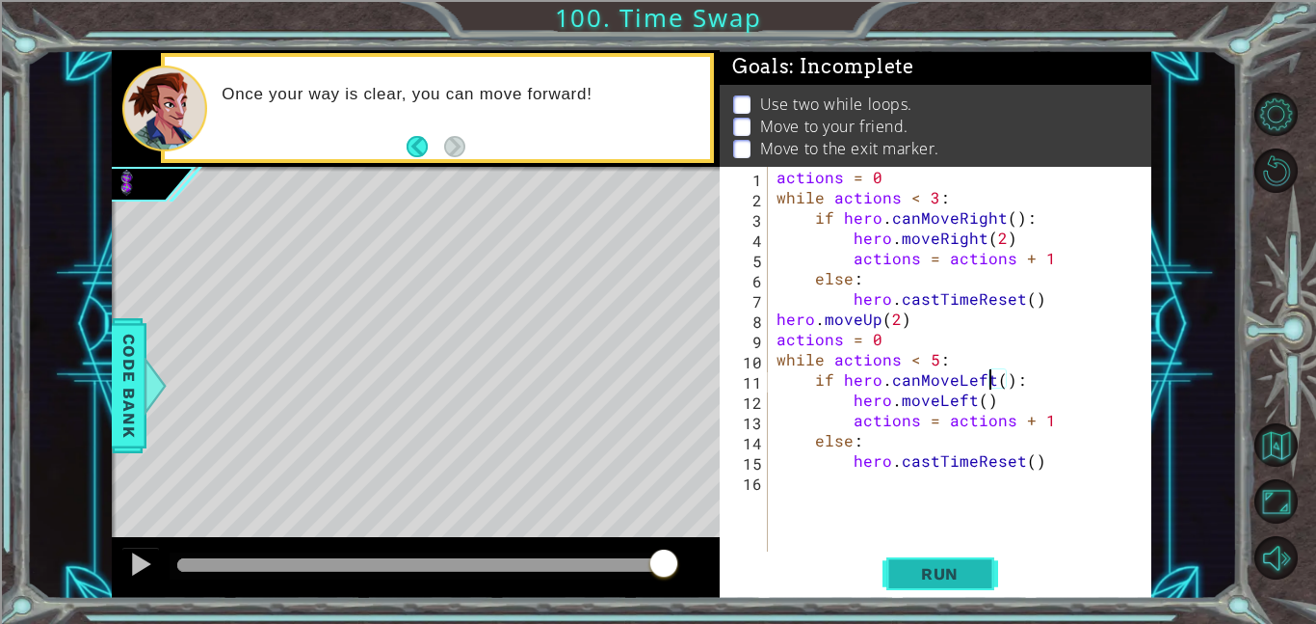
type textarea "if hero.canMoveLeft():"
click at [982, 556] on button "Run" at bounding box center [941, 572] width 116 height 43
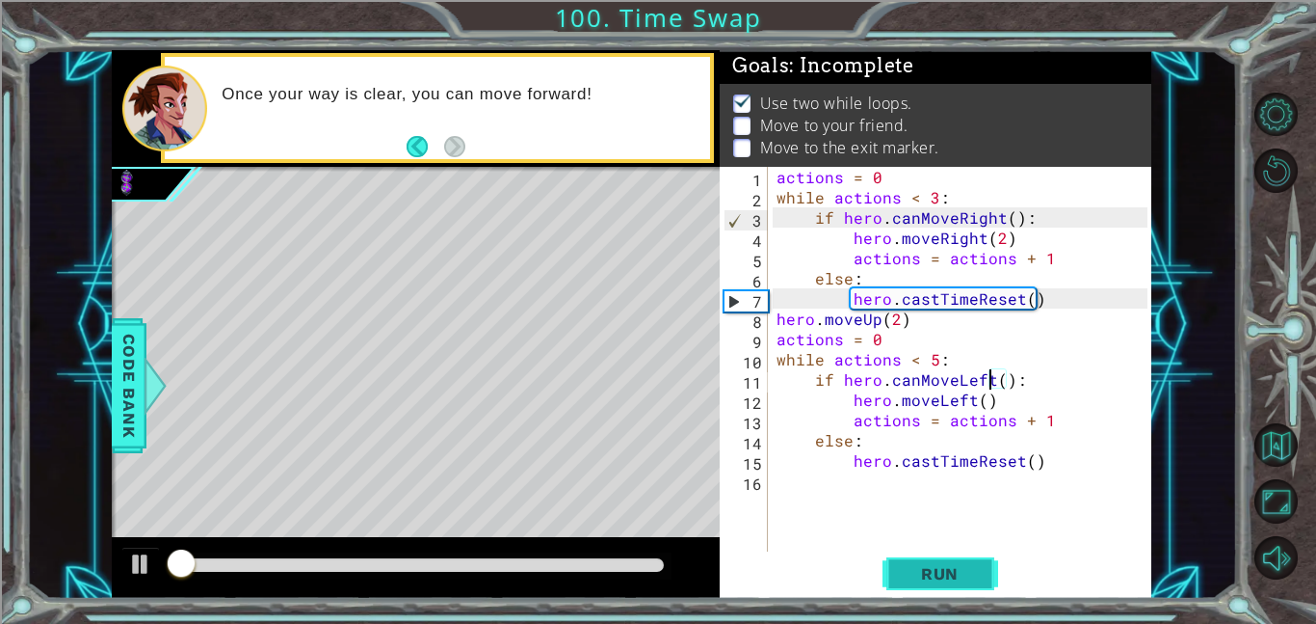
scroll to position [2, 0]
click at [780, 484] on div "actions = 0 while actions < 3 : if hero . canMoveRight ( ) : hero . moveRight (…" at bounding box center [965, 379] width 385 height 425
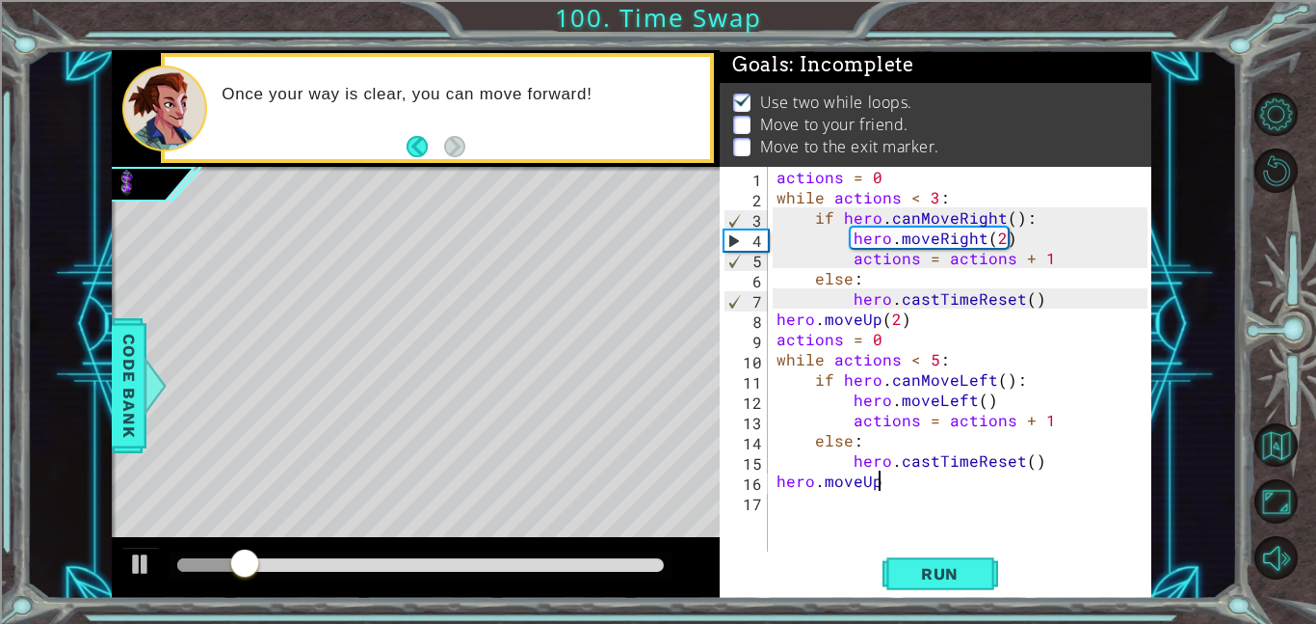
scroll to position [0, 6]
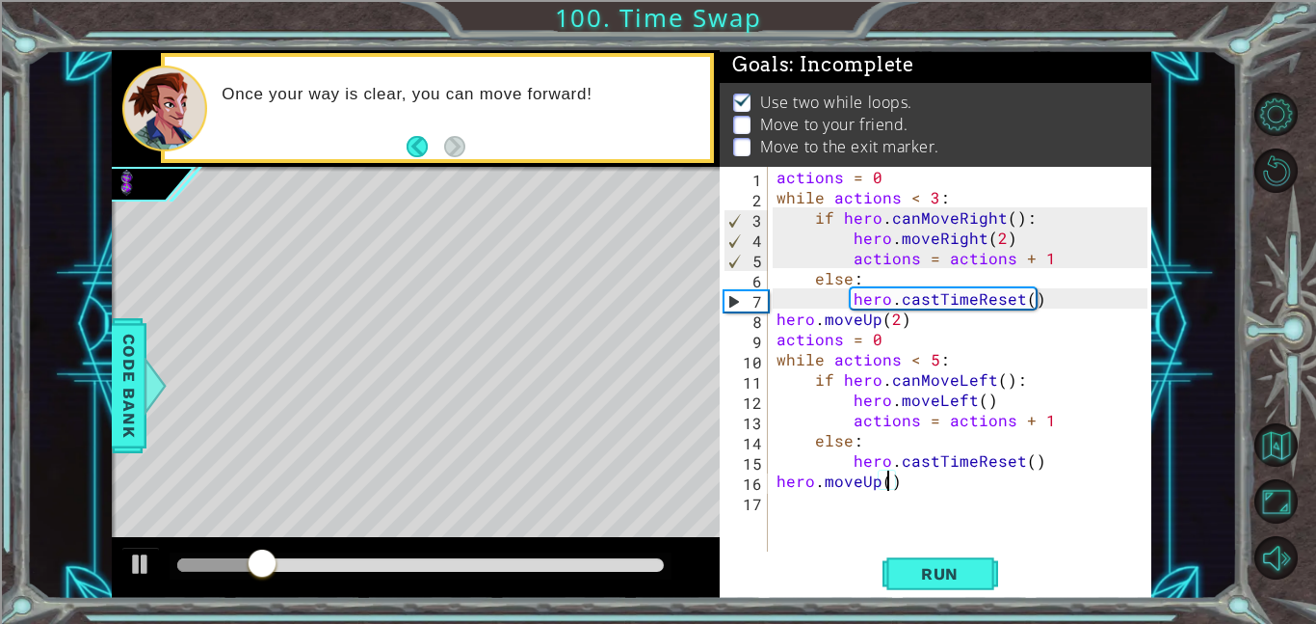
type textarea "hero.moveUp(2)"
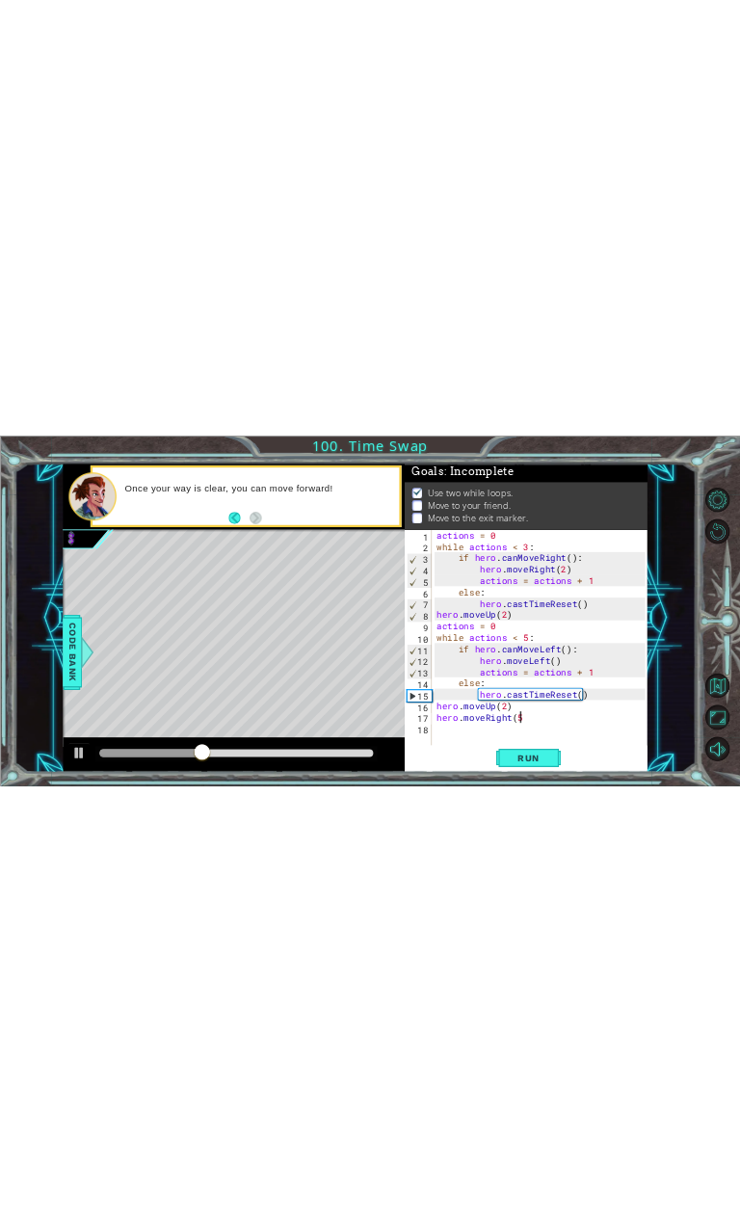
scroll to position [0, 9]
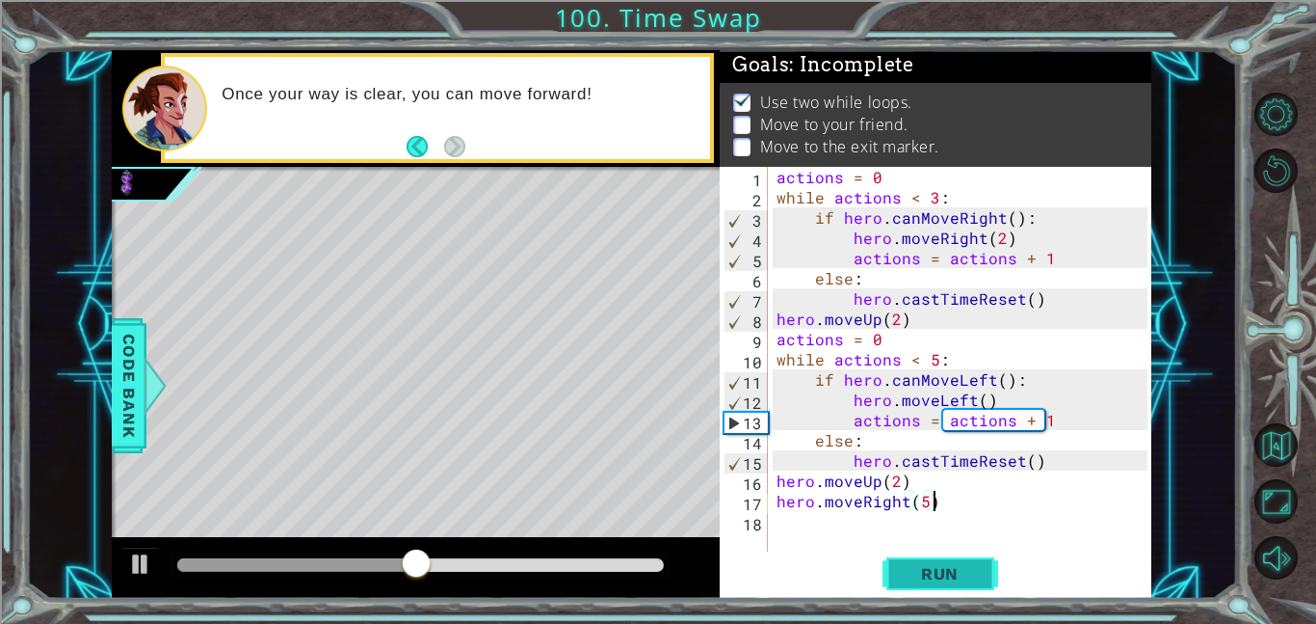
type textarea "hero.moveRight(5)"
click at [921, 552] on button "Run" at bounding box center [941, 572] width 116 height 43
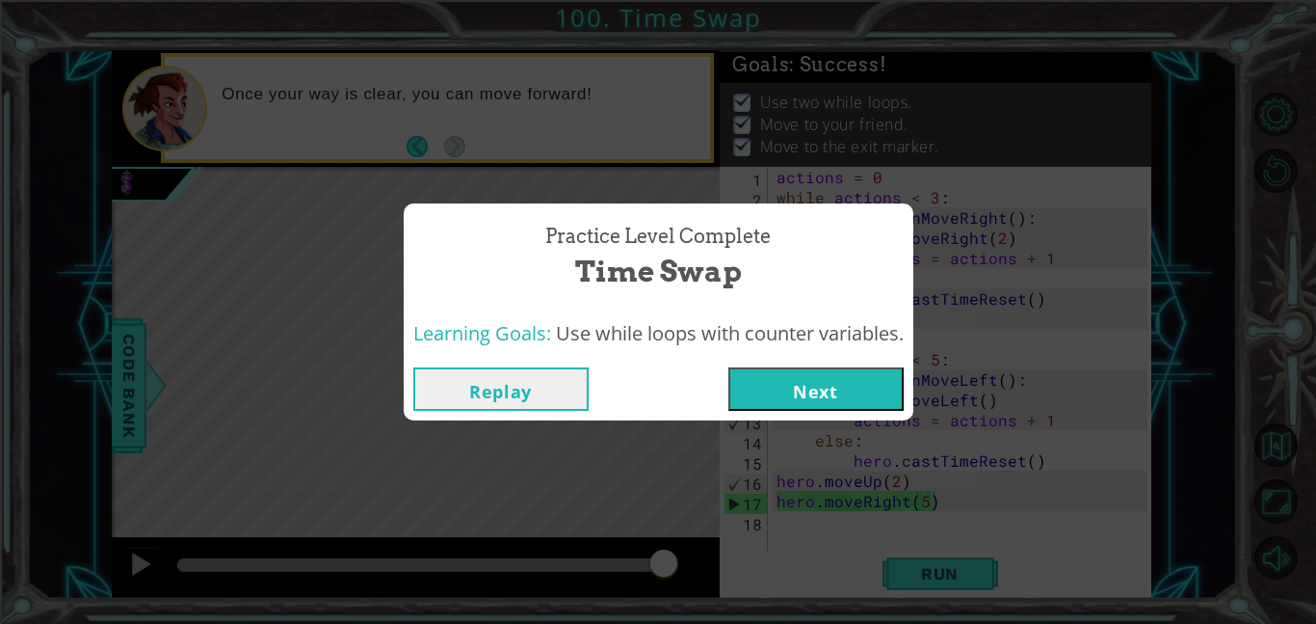
click at [829, 341] on span "Use while loops with counter variables." at bounding box center [730, 333] width 348 height 26
click at [817, 375] on button "Next" at bounding box center [816, 388] width 175 height 43
